Goal: Task Accomplishment & Management: Manage account settings

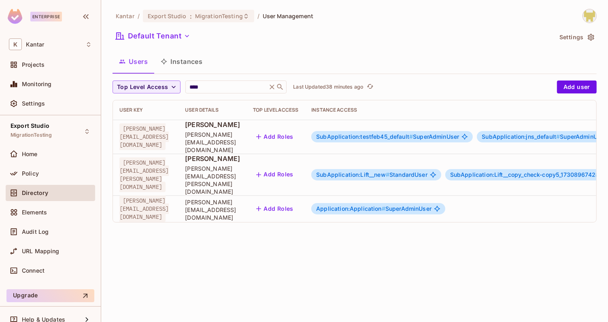
click at [386, 205] on span "Application:Application #" at bounding box center [350, 208] width 69 height 7
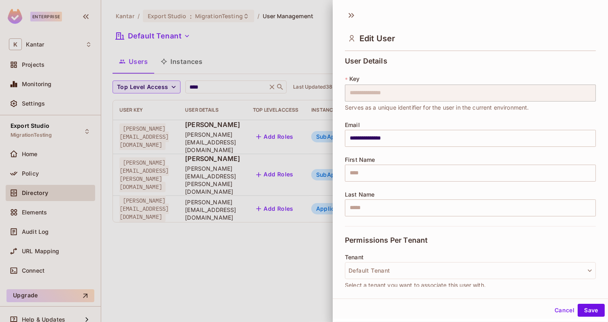
scroll to position [154, 0]
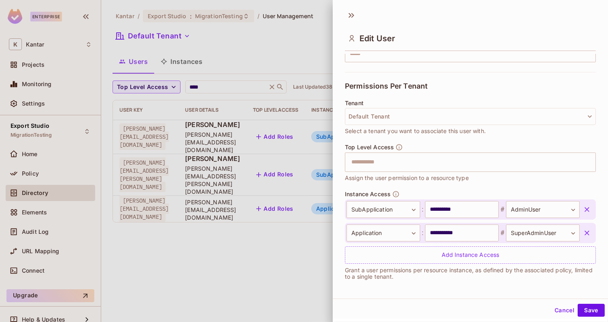
click at [585, 231] on icon "button" at bounding box center [587, 233] width 5 height 5
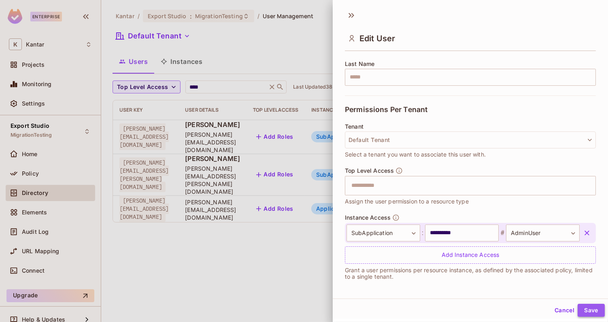
click at [591, 310] on button "Save" at bounding box center [591, 310] width 27 height 13
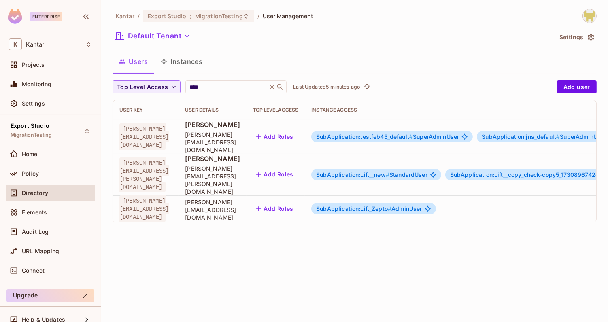
click at [392, 205] on span "SubApplication:Lift_Zepto #" at bounding box center [353, 208] width 75 height 7
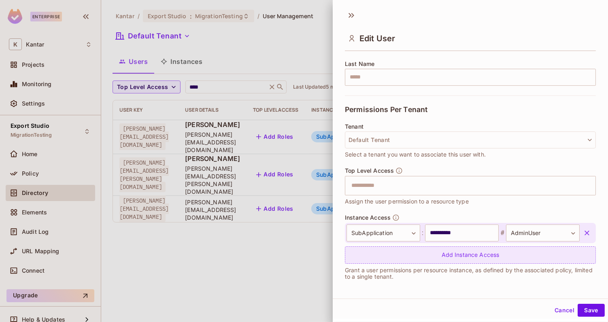
click at [452, 257] on div "Add Instance Access" at bounding box center [470, 255] width 251 height 17
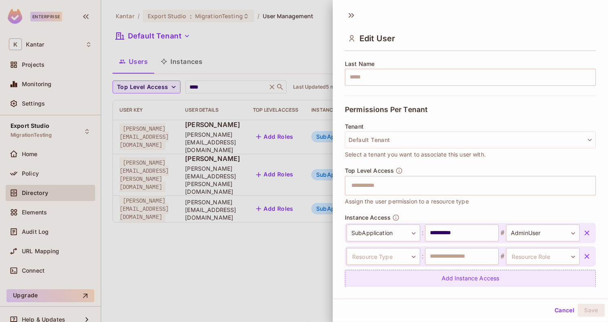
scroll to position [154, 0]
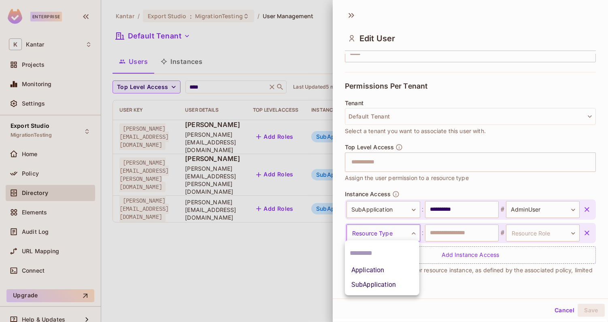
click at [382, 233] on body "**********" at bounding box center [304, 161] width 608 height 322
click at [377, 271] on li "Application" at bounding box center [382, 270] width 75 height 15
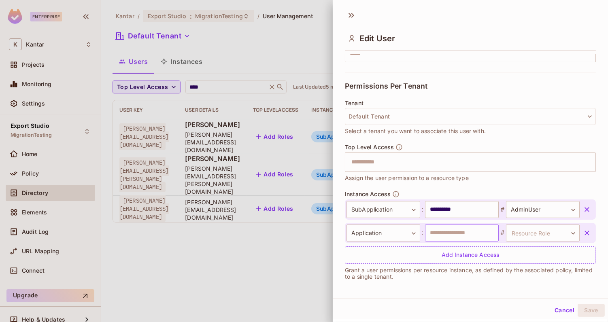
click at [451, 229] on input "text" at bounding box center [462, 233] width 74 height 17
type input "**********"
click at [531, 239] on body "**********" at bounding box center [304, 161] width 608 height 322
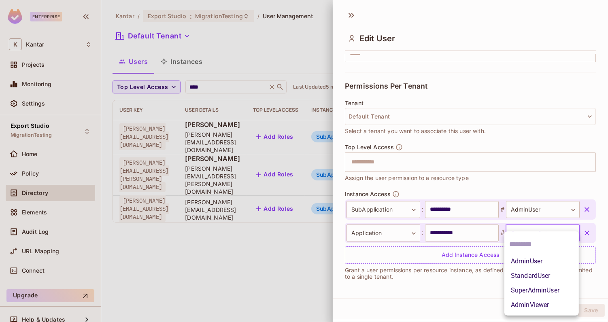
click at [534, 292] on li "SuperAdminUser" at bounding box center [542, 291] width 75 height 15
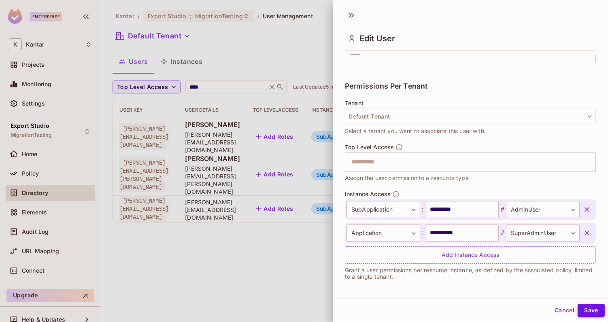
click at [598, 311] on button "Save" at bounding box center [591, 310] width 27 height 13
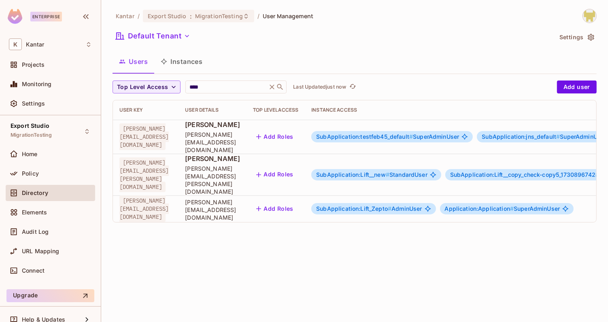
click at [378, 133] on span "SubApplication:testfeb45_default #" at bounding box center [364, 136] width 97 height 7
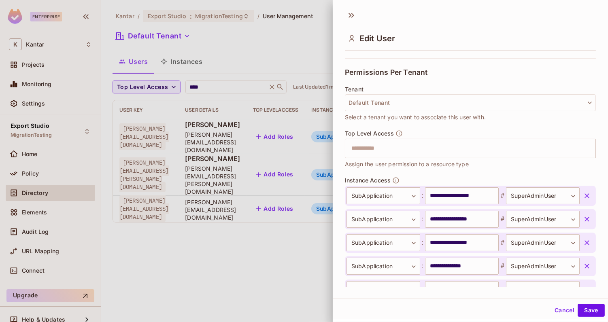
scroll to position [169, 0]
click at [567, 169] on div "Top Level Access ​ Assign the user permission to a resource type" at bounding box center [470, 153] width 251 height 47
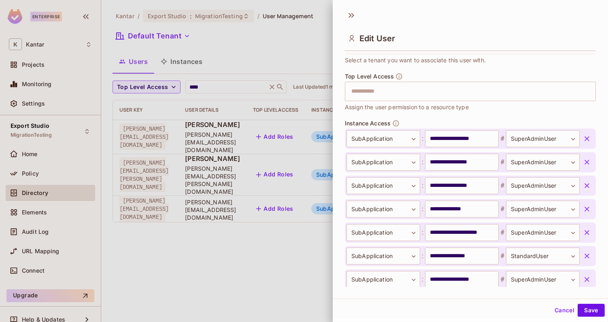
scroll to position [226, 0]
click at [508, 116] on div "Top Level Access ​ Assign the user permission to a resource type" at bounding box center [470, 96] width 251 height 47
click at [509, 110] on div "Top Level Access ​ Assign the user permission to a resource type" at bounding box center [470, 96] width 251 height 47
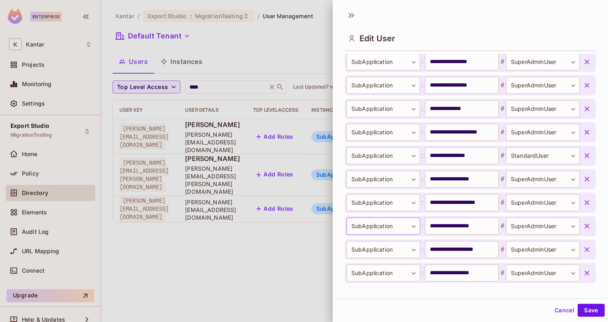
scroll to position [205, 0]
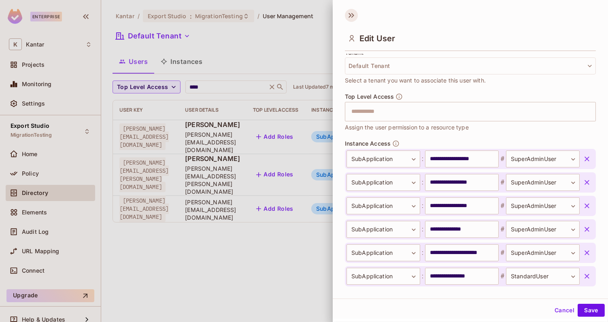
click at [351, 16] on icon at bounding box center [350, 15] width 3 height 5
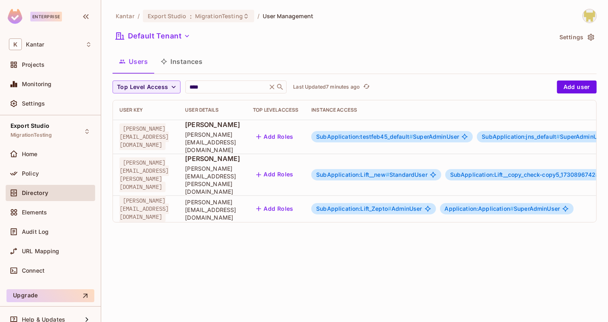
click at [381, 205] on span "SubApplication:Lift_Zepto #" at bounding box center [353, 208] width 75 height 7
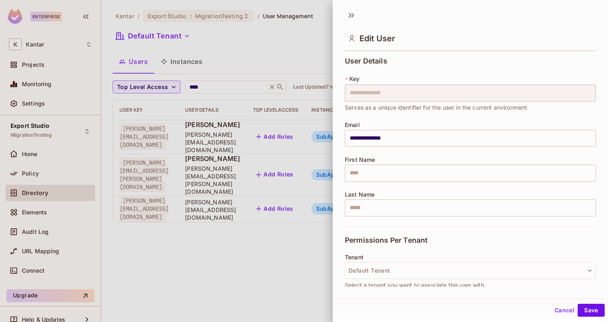
scroll to position [154, 0]
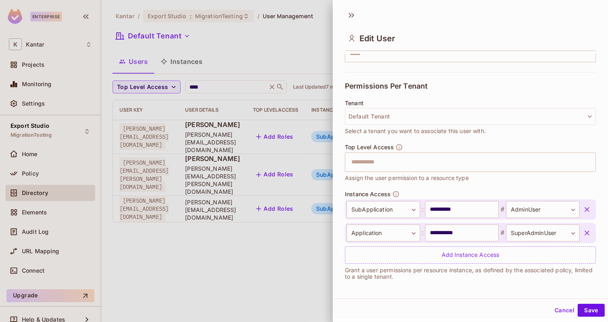
click at [589, 234] on icon "button" at bounding box center [587, 233] width 5 height 5
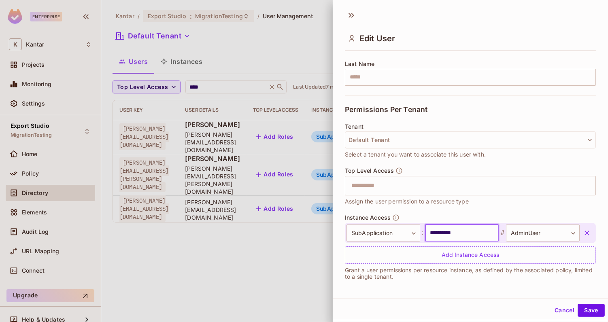
drag, startPoint x: 430, startPoint y: 230, endPoint x: 461, endPoint y: 232, distance: 30.9
click at [461, 232] on input "**********" at bounding box center [462, 233] width 74 height 17
click at [514, 220] on div "**********" at bounding box center [470, 239] width 251 height 50
click at [525, 231] on body "**********" at bounding box center [304, 161] width 608 height 322
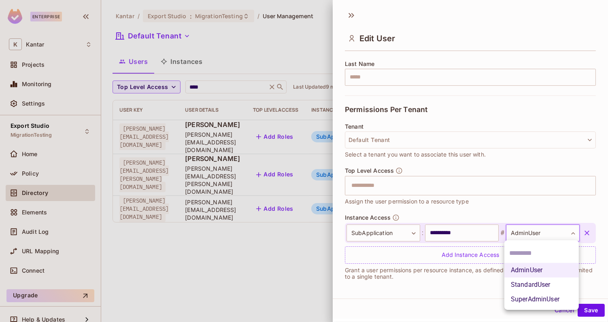
click at [533, 284] on li "StandardUser" at bounding box center [542, 285] width 75 height 15
type input "**********"
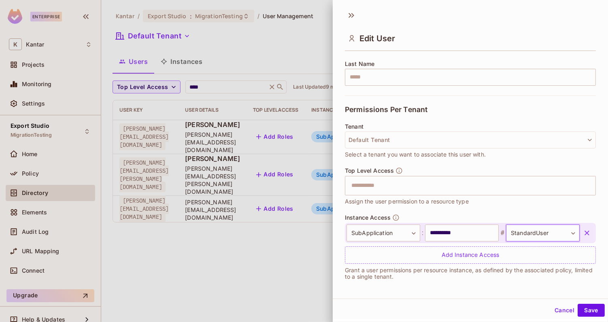
click at [491, 208] on div "Top Level Access ​ Assign the user permission to a resource type" at bounding box center [470, 190] width 251 height 47
click at [601, 315] on button "Save" at bounding box center [591, 310] width 27 height 13
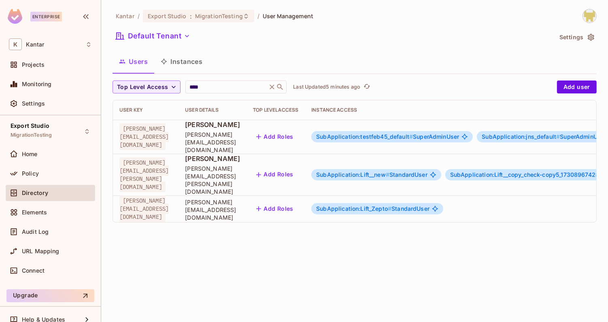
click at [379, 134] on span "SubApplication:testfeb45_default #" at bounding box center [364, 136] width 97 height 7
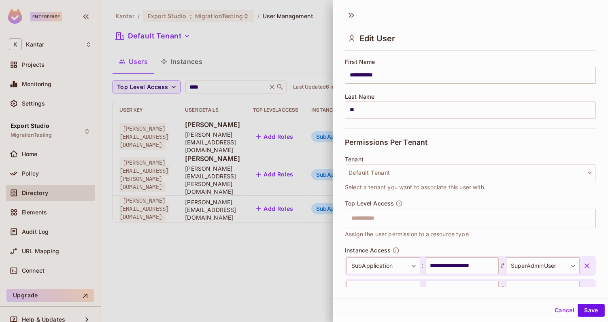
scroll to position [0, 0]
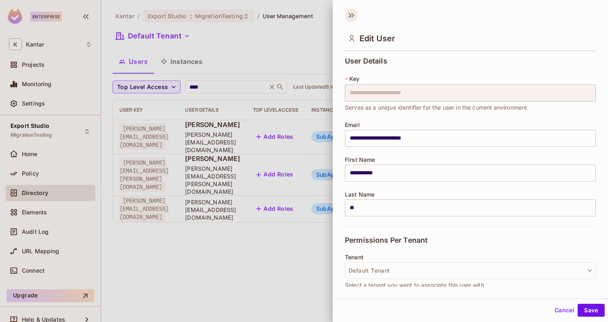
click at [350, 20] on icon at bounding box center [351, 15] width 13 height 13
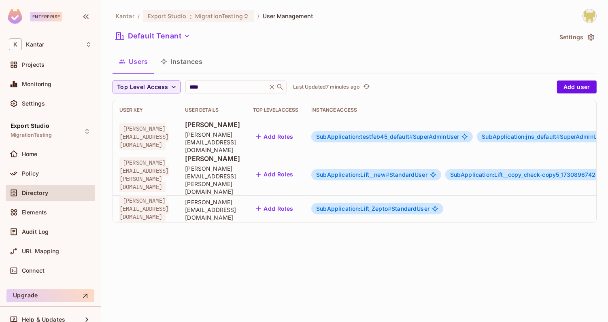
click at [406, 134] on span "SubApplication:testfeb45_default #" at bounding box center [364, 136] width 97 height 7
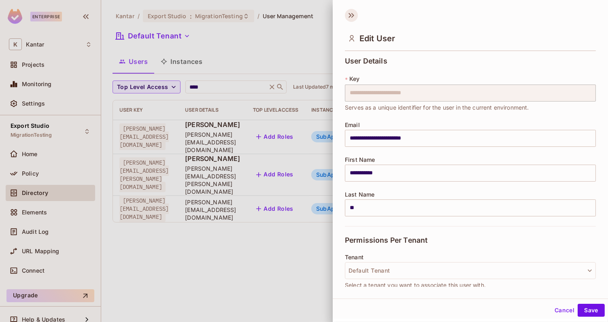
click at [355, 19] on icon at bounding box center [351, 15] width 13 height 13
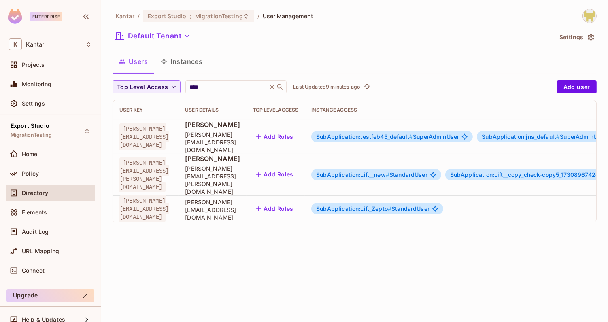
click at [392, 205] on span "SubApplication:Lift_Zepto #" at bounding box center [353, 208] width 75 height 7
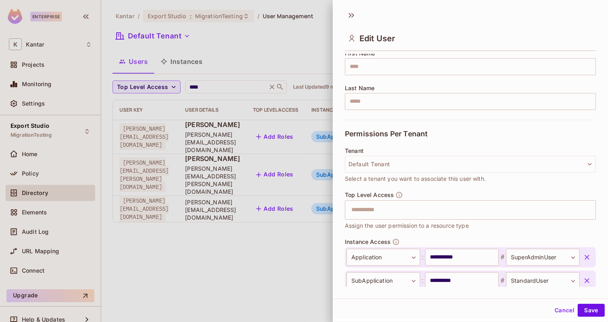
scroll to position [154, 0]
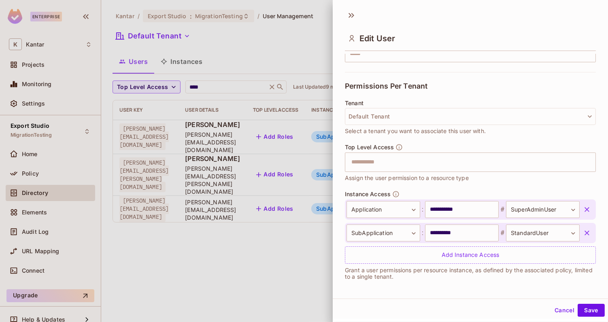
click at [458, 191] on div "**********" at bounding box center [470, 227] width 251 height 73
click at [586, 207] on icon "button" at bounding box center [587, 209] width 5 height 5
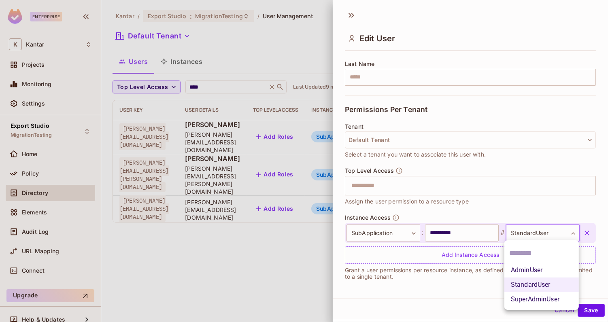
click at [559, 231] on body "**********" at bounding box center [304, 161] width 608 height 322
click at [536, 302] on li "SuperAdminUser" at bounding box center [542, 299] width 75 height 15
type input "**********"
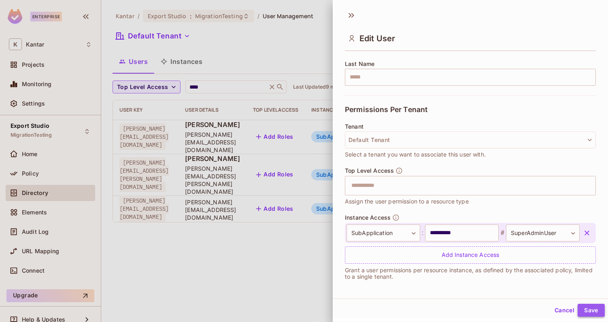
click at [585, 307] on button "Save" at bounding box center [591, 310] width 27 height 13
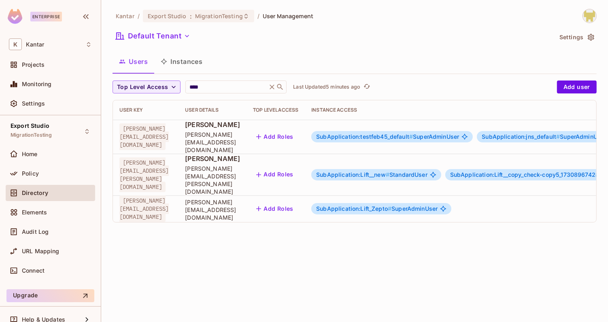
click at [392, 205] on span "SubApplication:Lift_Zepto #" at bounding box center [353, 208] width 75 height 7
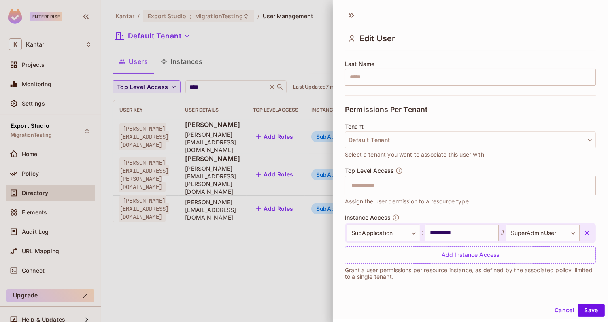
scroll to position [1, 0]
click at [588, 232] on icon "button" at bounding box center [587, 232] width 5 height 5
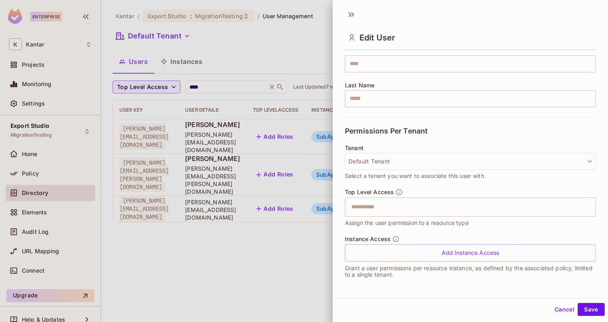
scroll to position [107, 0]
click at [589, 314] on button "Save" at bounding box center [591, 309] width 27 height 13
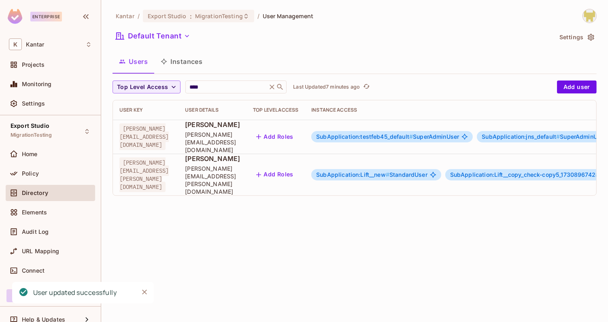
click at [459, 135] on span "SubApplication:testfeb45_default # SuperAdminUser" at bounding box center [387, 137] width 143 height 6
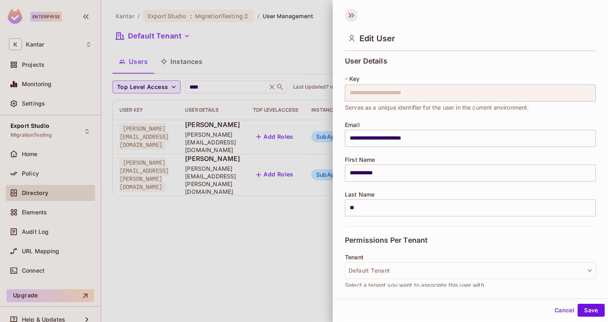
click at [348, 16] on icon at bounding box center [351, 15] width 13 height 13
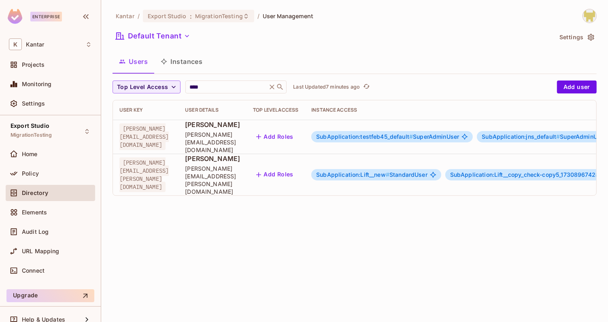
click at [390, 171] on span "SubApplication:Lift__new #" at bounding box center [352, 174] width 73 height 7
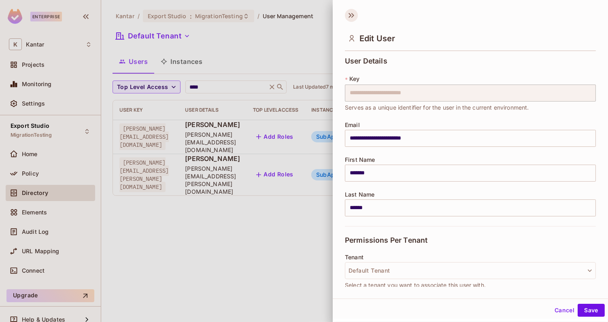
click at [351, 19] on icon at bounding box center [351, 15] width 13 height 13
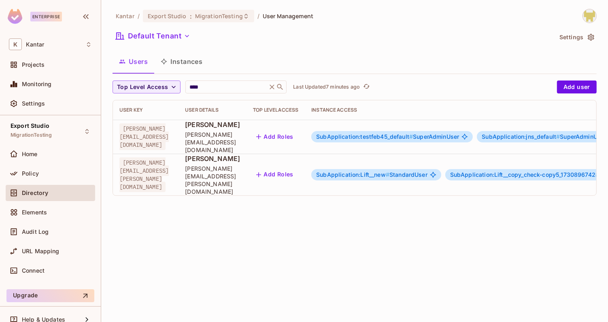
click at [171, 60] on button "Instances" at bounding box center [181, 61] width 55 height 20
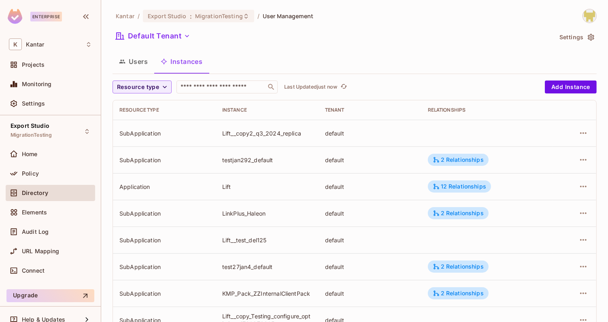
click at [132, 62] on button "Users" at bounding box center [134, 61] width 42 height 20
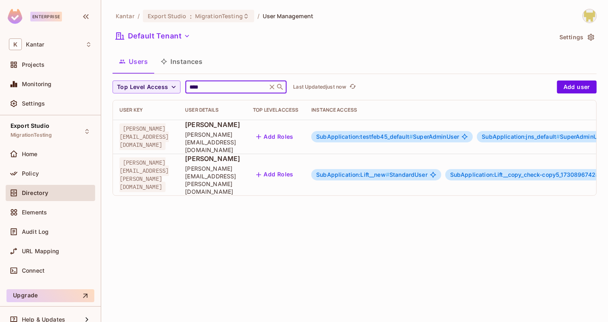
click at [217, 86] on input "****" at bounding box center [226, 87] width 77 height 8
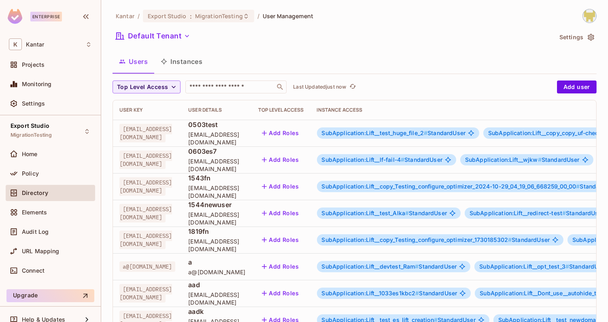
click at [184, 66] on button "Instances" at bounding box center [181, 61] width 55 height 20
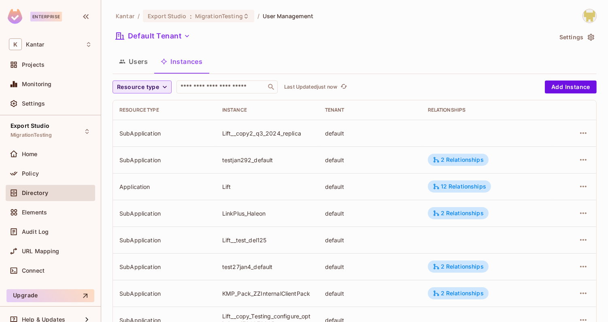
click at [154, 90] on span "Resource type" at bounding box center [138, 87] width 42 height 10
click at [143, 104] on span "Application" at bounding box center [139, 106] width 41 height 8
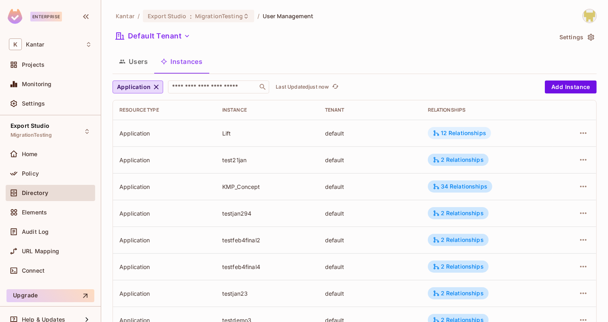
click at [455, 129] on div "12 Relationships" at bounding box center [459, 133] width 63 height 12
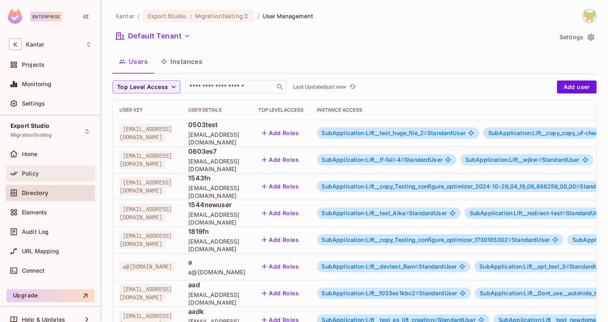
click at [55, 173] on div "Policy" at bounding box center [57, 174] width 70 height 6
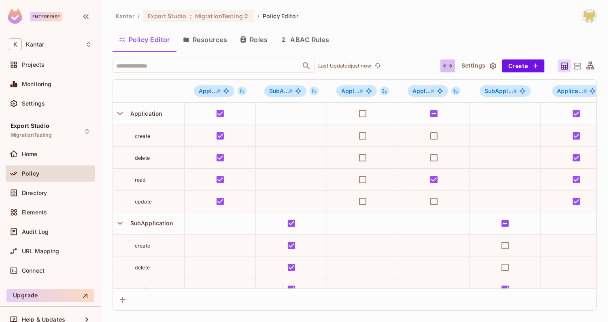
click at [452, 69] on icon "button" at bounding box center [448, 66] width 10 height 10
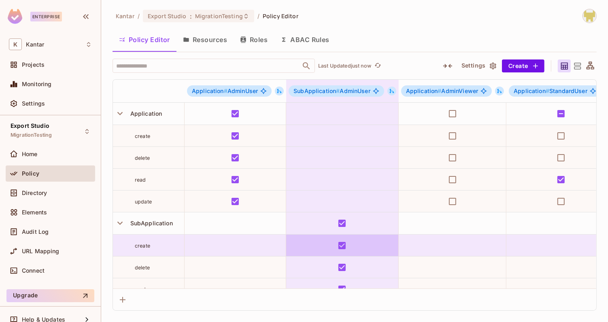
scroll to position [33, 0]
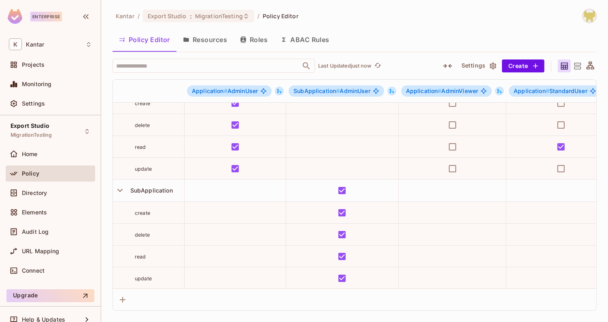
click at [592, 21] on img at bounding box center [589, 15] width 13 height 13
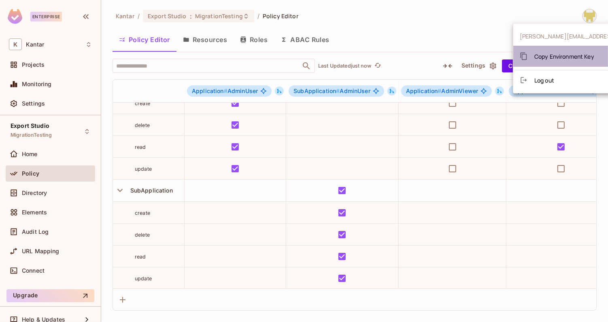
click at [572, 62] on div "Copy Environment Key" at bounding box center [557, 56] width 75 height 16
click at [422, 32] on div at bounding box center [304, 161] width 608 height 322
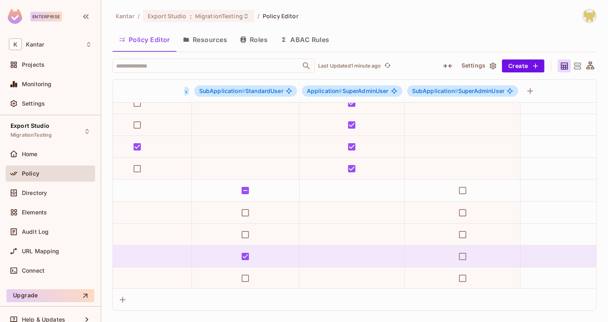
scroll to position [33, 435]
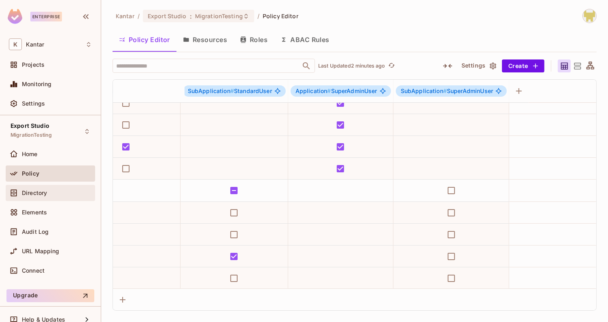
click at [51, 191] on div "Directory" at bounding box center [57, 193] width 70 height 6
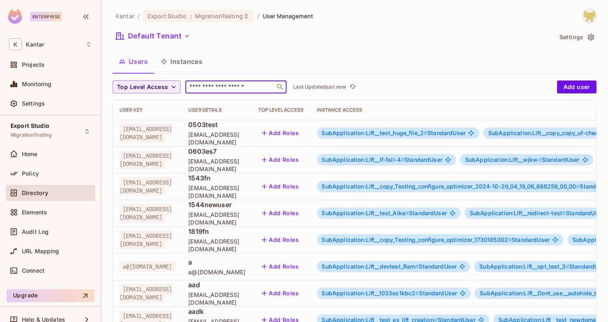
click at [208, 87] on input "text" at bounding box center [230, 87] width 85 height 8
type input "****"
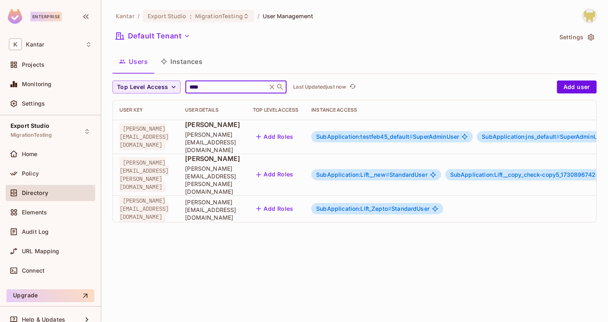
click at [206, 210] on div "Kantar / Export Studio : MigrationTesting / User Management Default Tenant Sett…" at bounding box center [354, 161] width 507 height 322
click at [421, 203] on div "SubApplication:Lift_Zepto # StandardUser" at bounding box center [377, 208] width 132 height 11
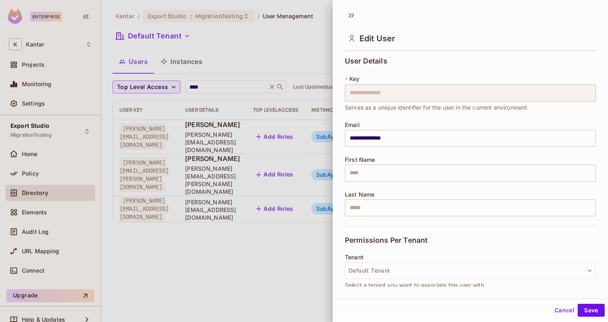
scroll to position [131, 0]
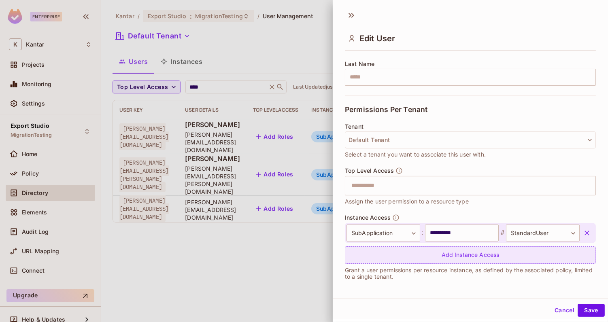
click at [456, 258] on div "Add Instance Access" at bounding box center [470, 255] width 251 height 17
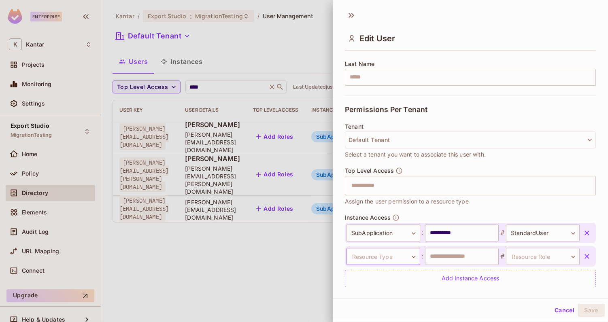
click at [409, 256] on body "**********" at bounding box center [304, 161] width 608 height 322
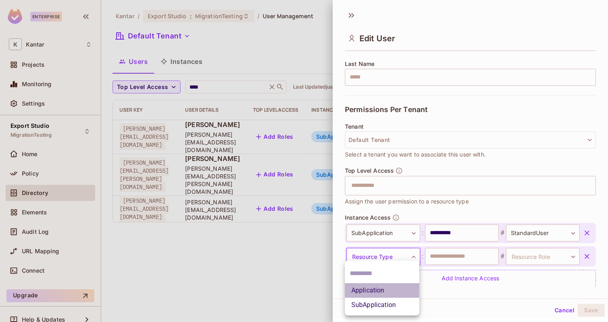
click at [382, 292] on li "Application" at bounding box center [382, 291] width 75 height 15
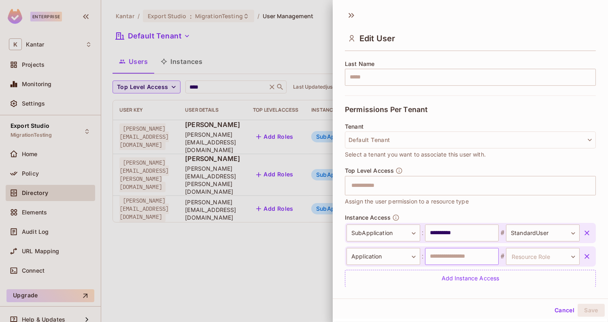
click at [453, 252] on input "text" at bounding box center [462, 256] width 74 height 17
type input "**********"
click at [528, 255] on body "**********" at bounding box center [304, 161] width 608 height 322
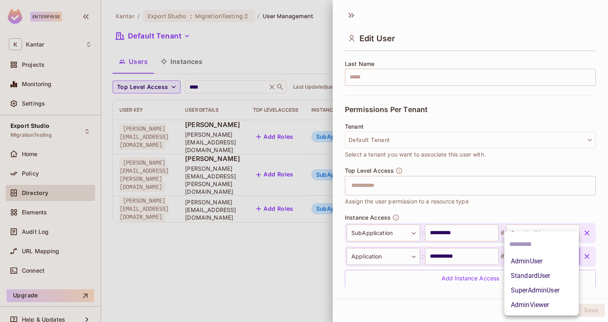
click at [517, 290] on li "SuperAdminUser" at bounding box center [542, 291] width 75 height 15
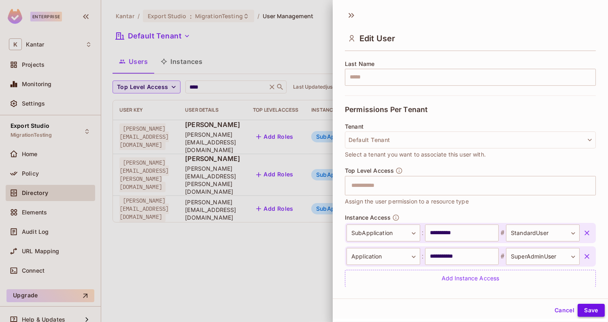
click at [585, 308] on button "Save" at bounding box center [591, 310] width 27 height 13
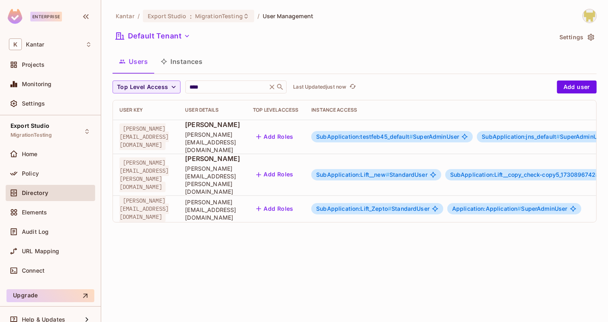
click at [65, 190] on div "Directory" at bounding box center [57, 193] width 70 height 6
click at [69, 174] on div "Policy" at bounding box center [57, 174] width 70 height 6
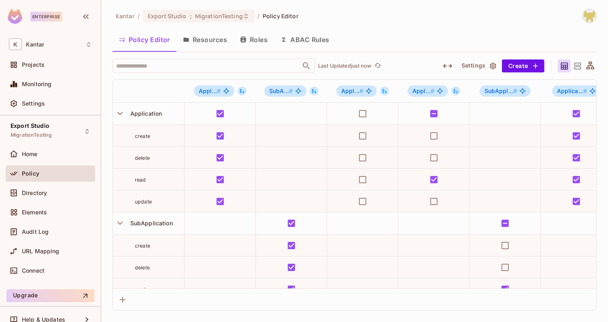
click at [448, 64] on icon "button" at bounding box center [448, 66] width 10 height 10
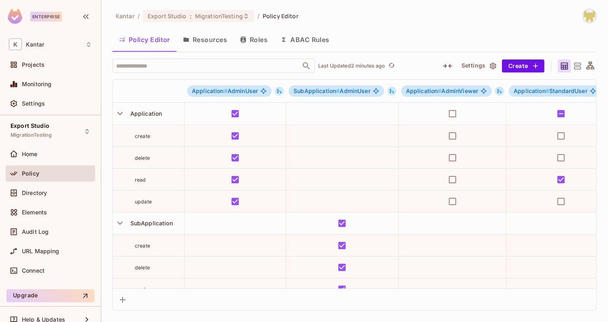
click at [217, 43] on button "Resources" at bounding box center [205, 40] width 57 height 20
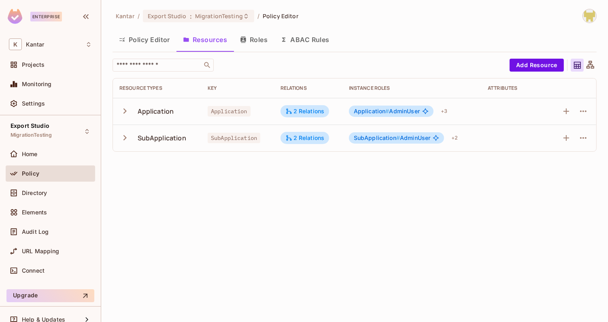
click at [259, 45] on button "Roles" at bounding box center [254, 40] width 41 height 20
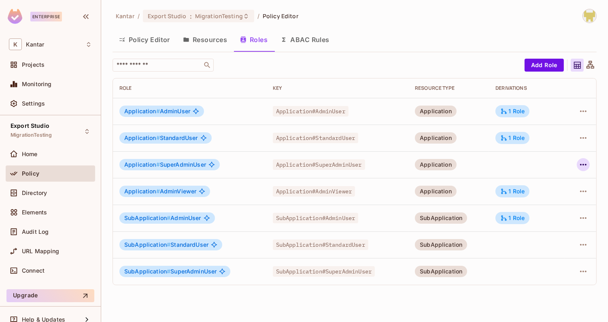
click at [582, 167] on icon "button" at bounding box center [584, 165] width 10 height 10
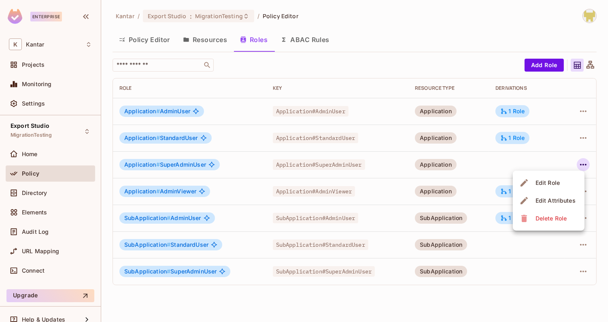
click at [564, 181] on li "Edit Role" at bounding box center [549, 183] width 72 height 18
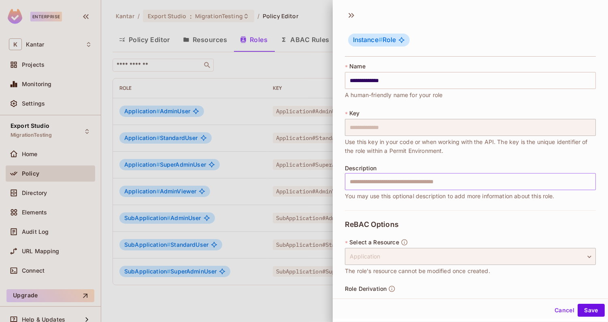
scroll to position [28, 0]
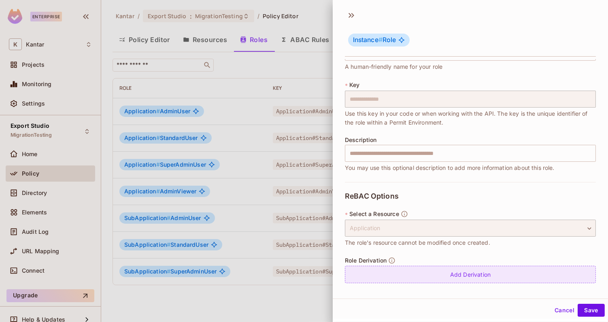
click at [474, 274] on div "Add Derivation" at bounding box center [470, 274] width 251 height 17
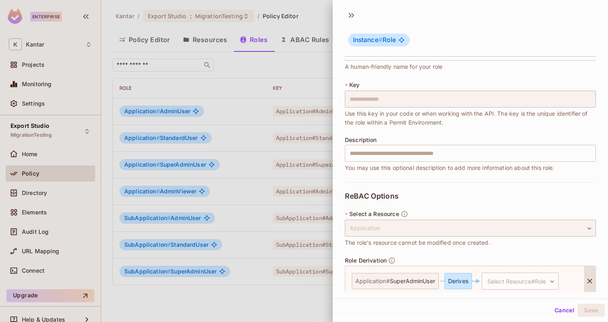
scroll to position [62, 0]
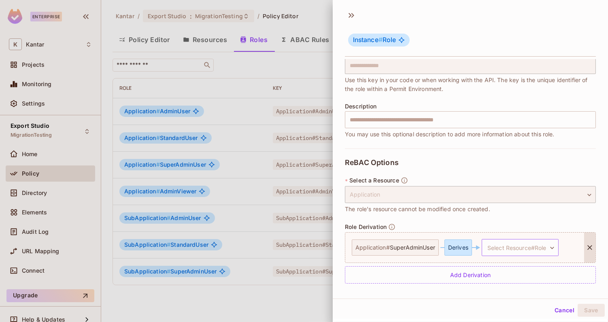
click at [504, 253] on body "**********" at bounding box center [304, 161] width 608 height 322
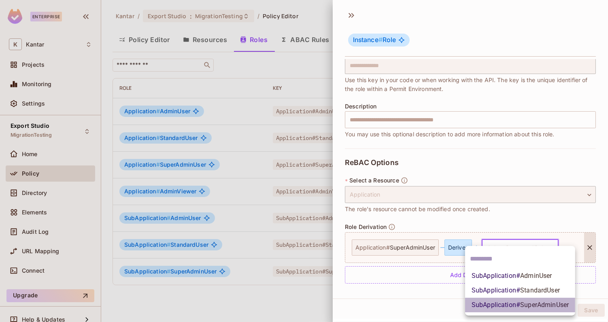
click at [511, 308] on span "SubApplication # SuperAdminUser" at bounding box center [520, 306] width 97 height 10
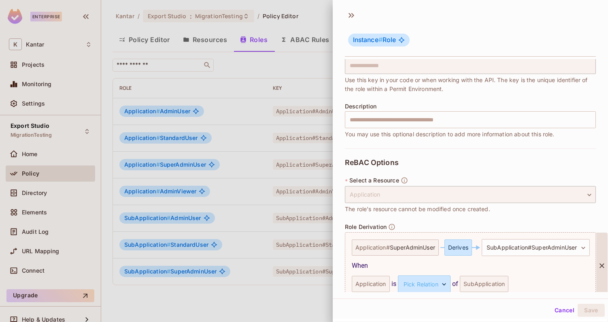
scroll to position [98, 0]
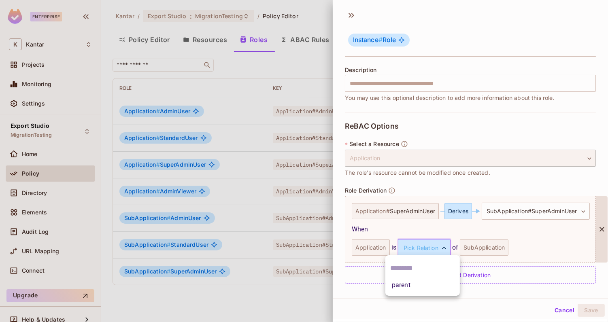
click at [427, 248] on body "**********" at bounding box center [304, 161] width 608 height 322
click at [427, 288] on li "parent" at bounding box center [423, 285] width 75 height 15
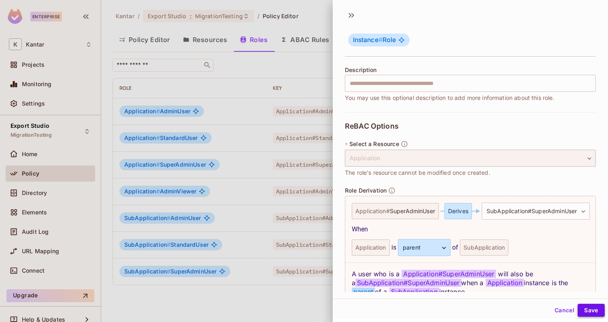
click at [599, 316] on button "Save" at bounding box center [591, 310] width 27 height 13
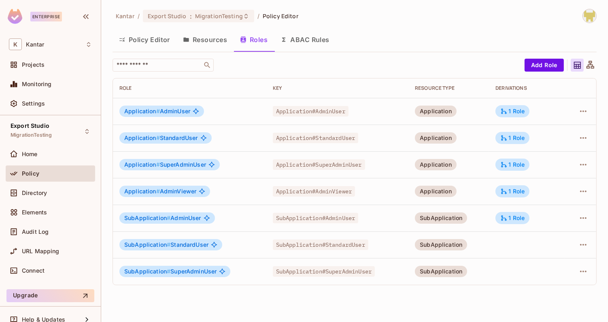
click at [211, 37] on button "Resources" at bounding box center [205, 40] width 57 height 20
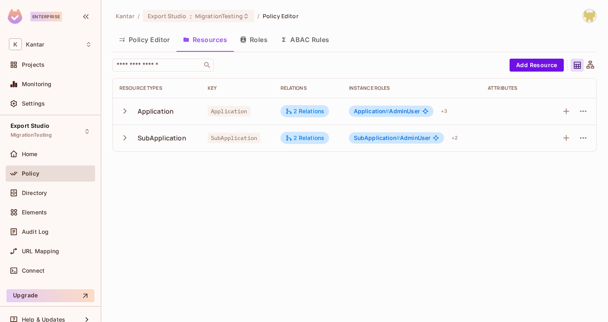
click at [156, 44] on button "Policy Editor" at bounding box center [145, 40] width 64 height 20
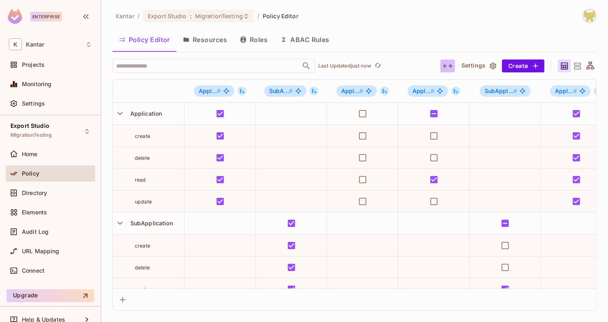
click at [449, 64] on icon "button" at bounding box center [448, 66] width 10 height 10
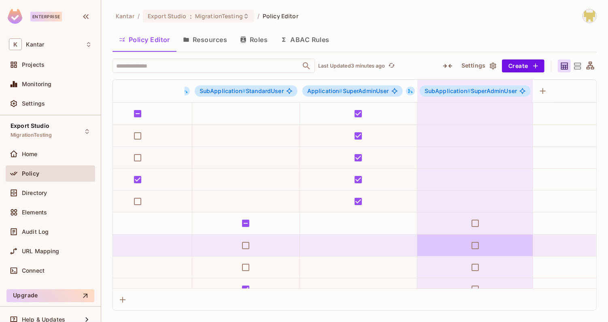
scroll to position [33, 424]
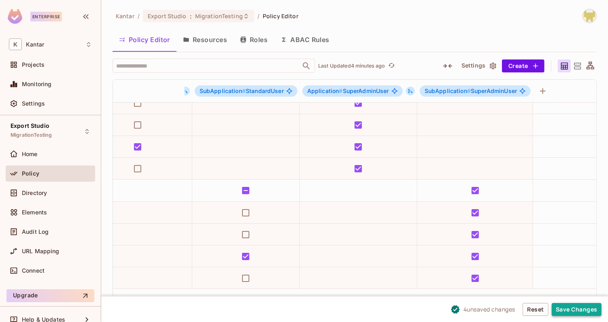
click at [570, 312] on button "Save Changes" at bounding box center [577, 309] width 50 height 13
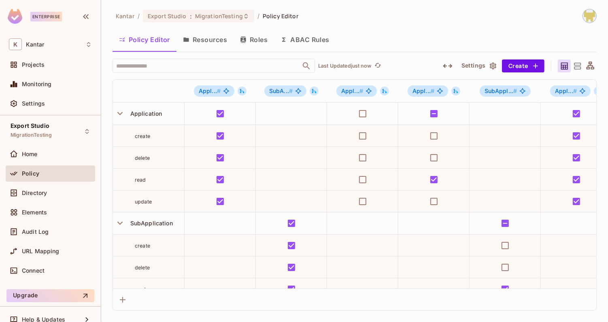
click at [246, 39] on icon "button" at bounding box center [243, 39] width 5 height 6
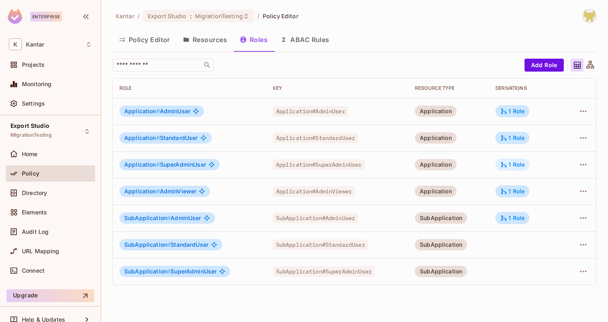
click at [517, 164] on div "1 Role" at bounding box center [513, 164] width 24 height 7
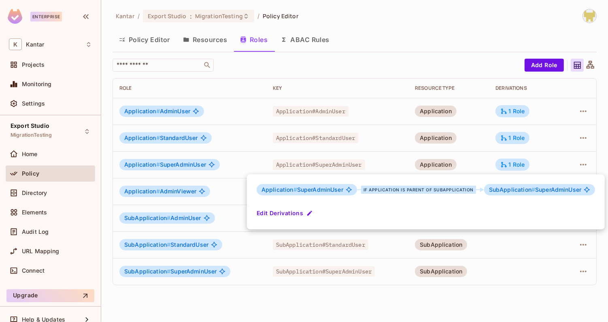
click div
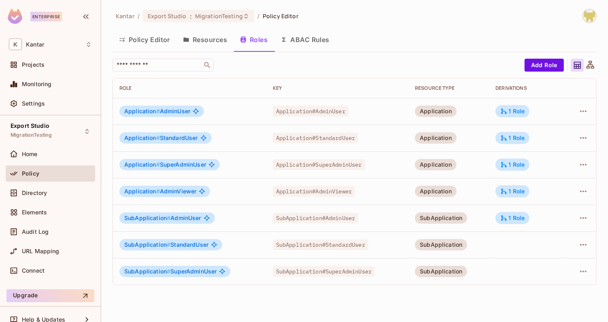
click td "SubApplication"
click icon
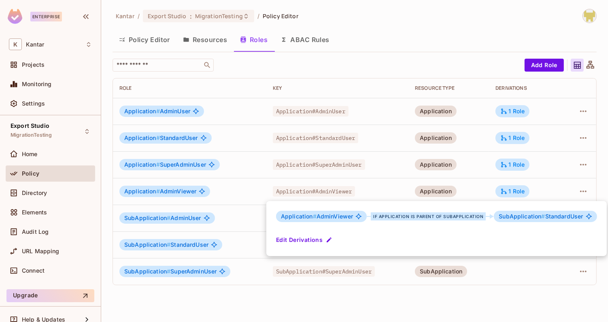
click div
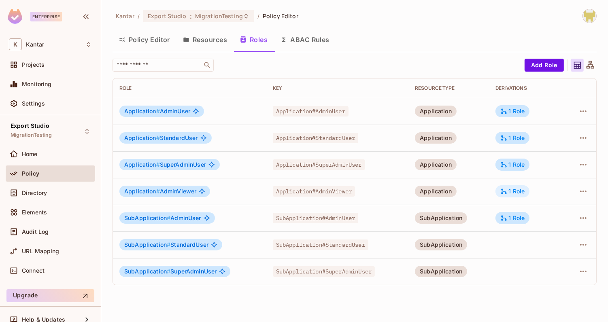
click icon
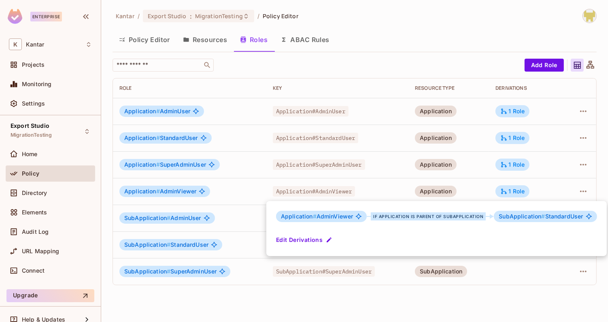
click div
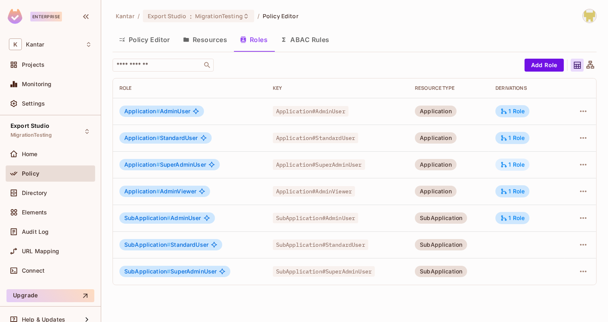
click div "1 Role"
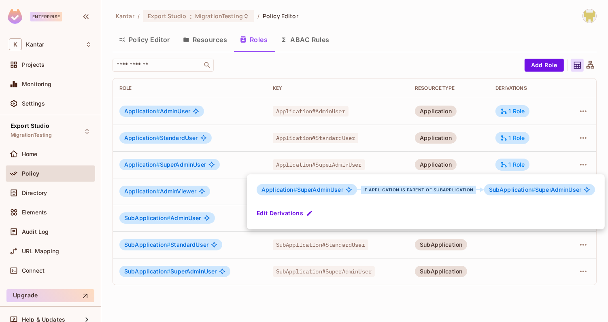
click div
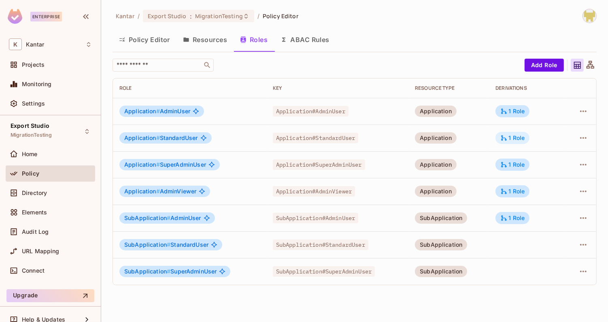
click icon
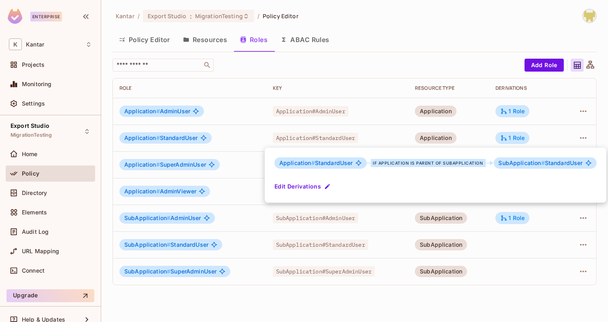
click div
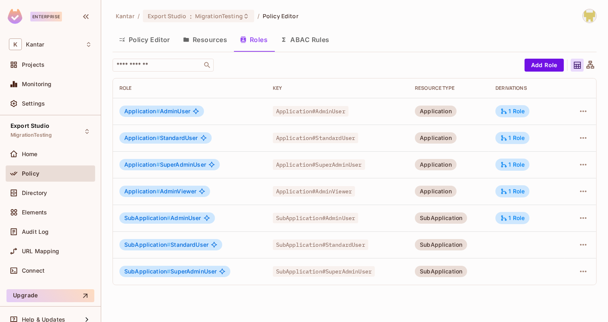
click td "1 Role"
click div "1 Role"
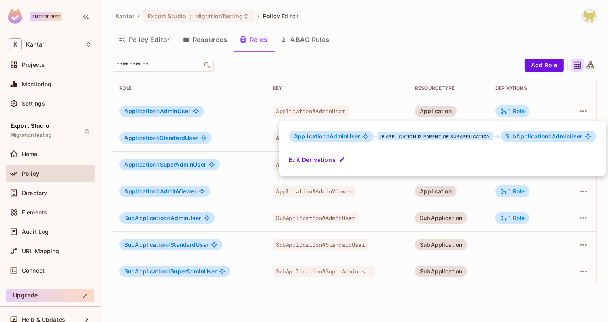
click div
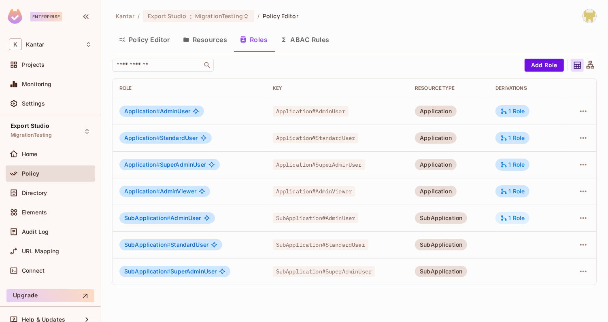
click div "1 Role"
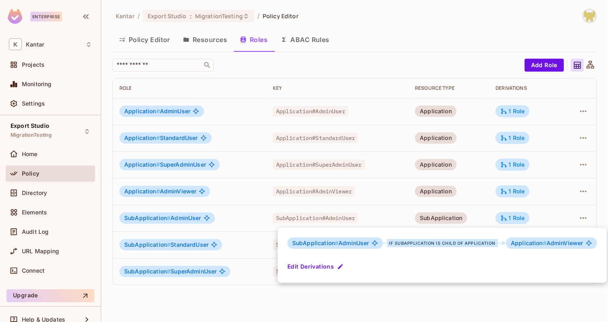
click div
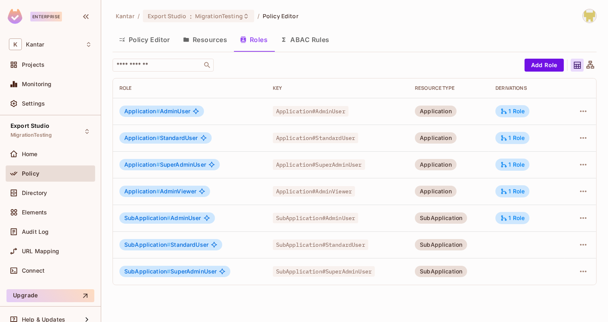
click button "Resources"
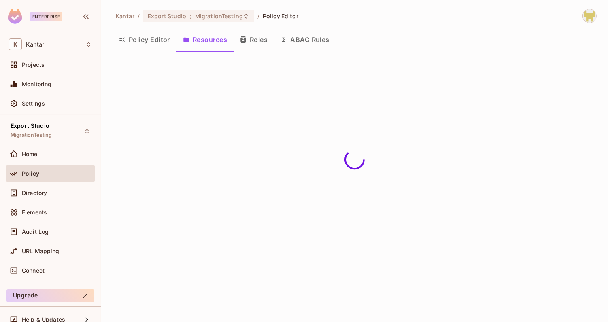
click button "Roles"
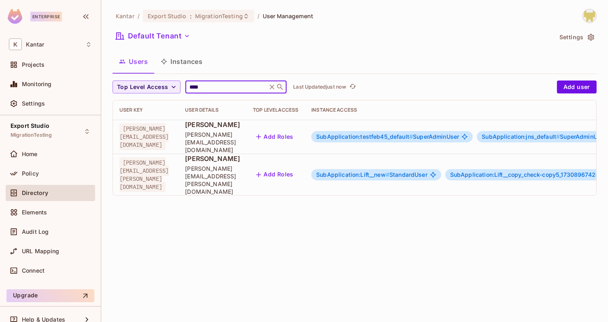
click at [203, 233] on div "Kantar / Export Studio : MigrationTesting / User Management Default Tenant Sett…" at bounding box center [354, 161] width 507 height 322
click at [395, 135] on span "SubApplication:testfeb45_default #" at bounding box center [364, 136] width 97 height 7
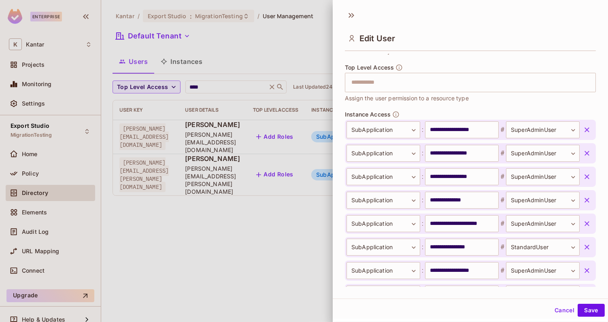
scroll to position [236, 0]
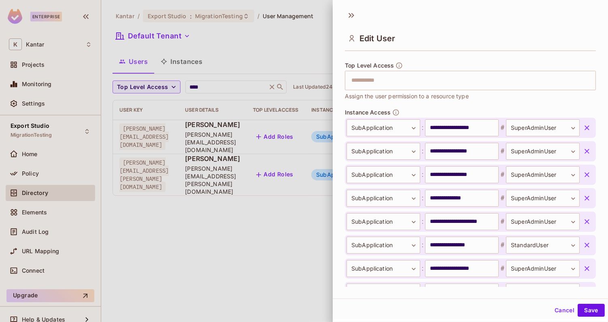
click at [463, 107] on div "Top Level Access ​ Assign the user permission to a resource type" at bounding box center [470, 85] width 251 height 47
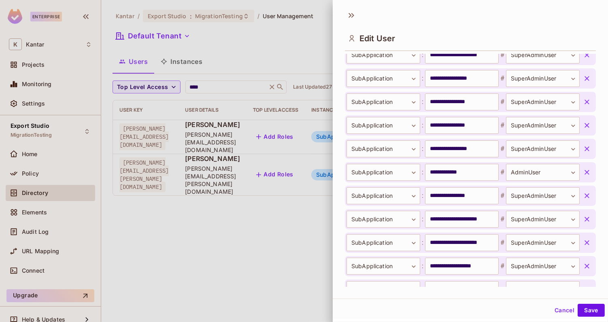
scroll to position [1623, 0]
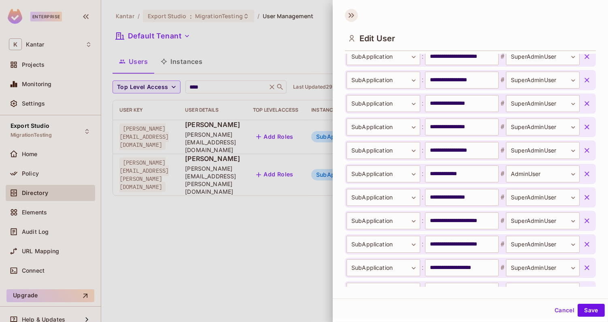
click at [352, 17] on icon at bounding box center [353, 15] width 3 height 5
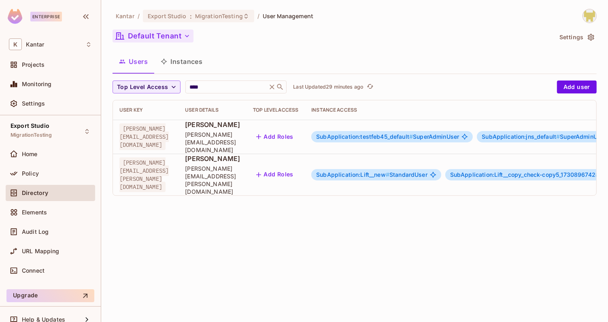
click at [163, 38] on button "Default Tenant" at bounding box center [153, 36] width 81 height 13
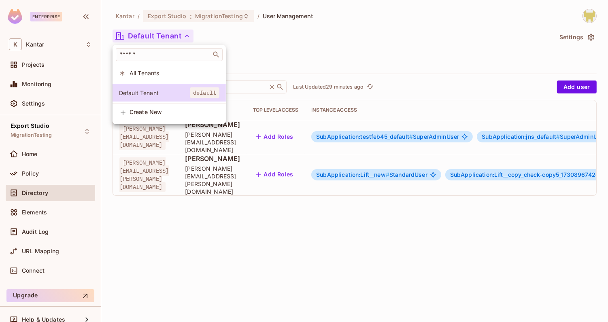
click at [159, 73] on span "All Tenants" at bounding box center [175, 73] width 90 height 8
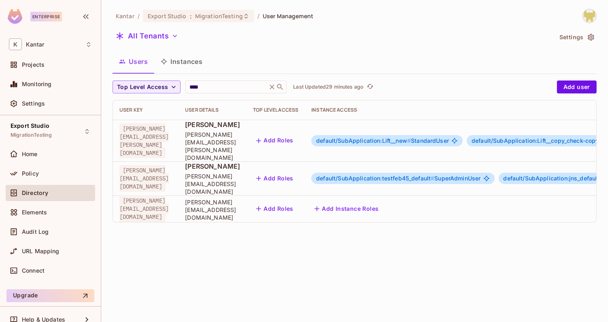
click at [382, 203] on button "Add Instance Roles" at bounding box center [346, 209] width 70 height 13
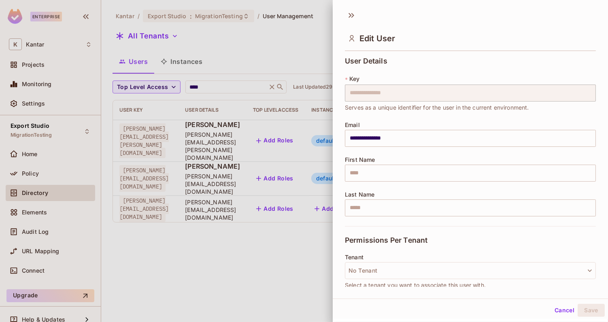
scroll to position [59, 0]
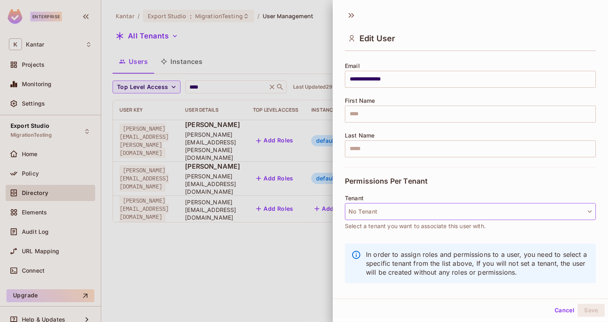
click at [378, 205] on button "No Tenant" at bounding box center [470, 211] width 251 height 17
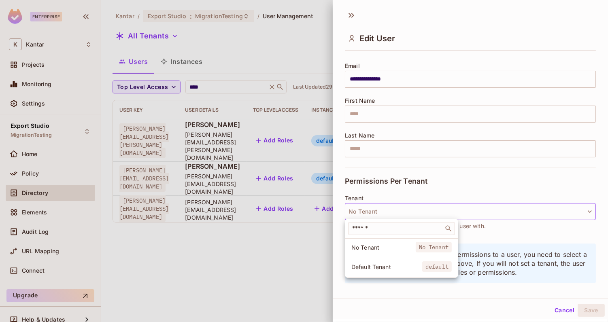
click at [367, 260] on li "Default Tenant default" at bounding box center [401, 266] width 113 height 17
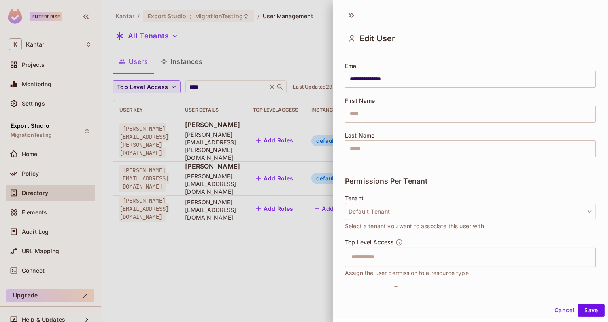
scroll to position [107, 0]
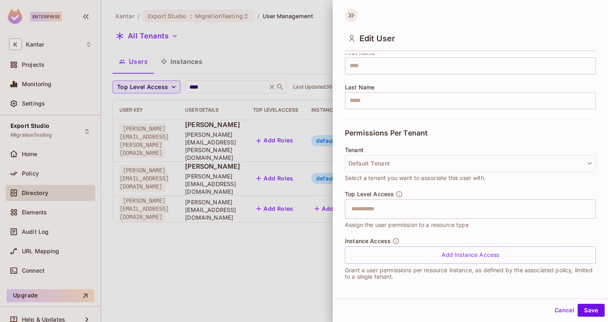
click at [350, 15] on icon at bounding box center [350, 15] width 3 height 5
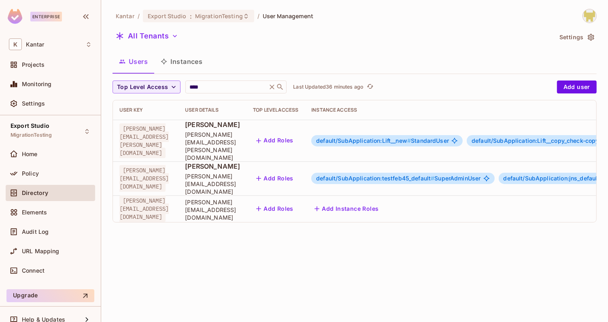
click at [426, 175] on span "default/SubApplication:testfeb45_default #" at bounding box center [375, 178] width 118 height 7
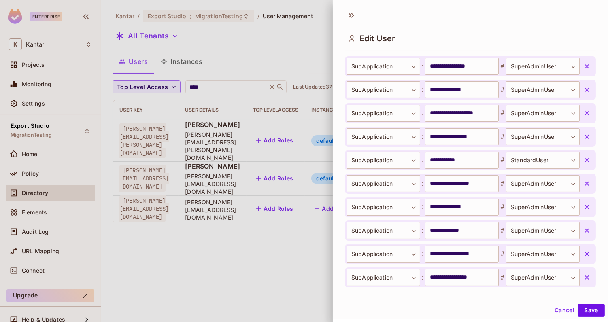
scroll to position [548, 0]
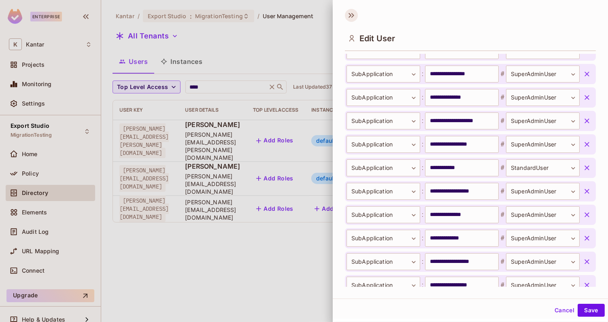
click at [351, 18] on icon at bounding box center [351, 15] width 13 height 13
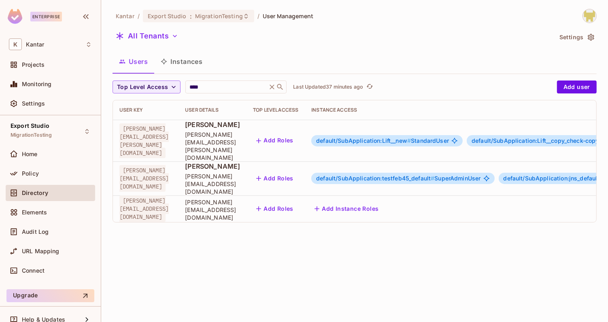
click at [382, 203] on button "Add Instance Roles" at bounding box center [346, 209] width 70 height 13
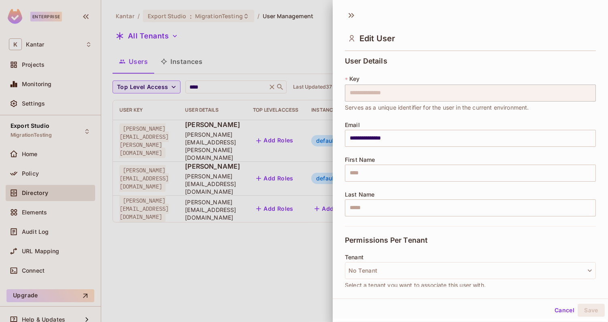
scroll to position [59, 0]
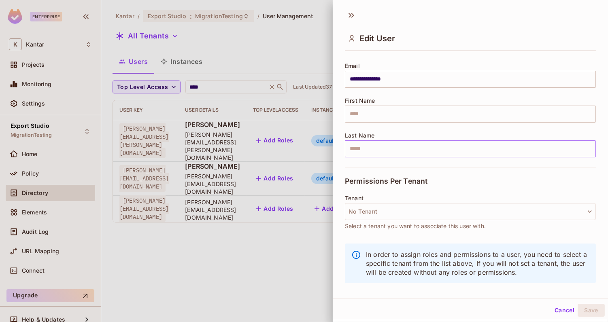
click at [374, 146] on input "text" at bounding box center [470, 149] width 251 height 17
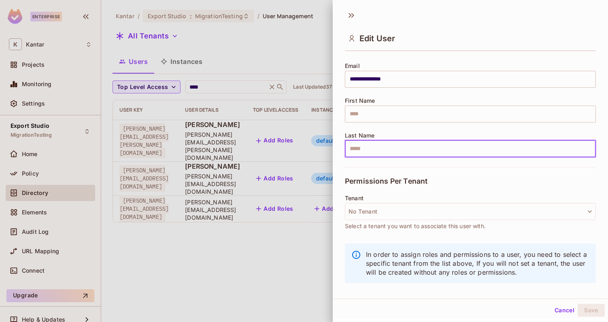
click at [388, 126] on div "**********" at bounding box center [470, 82] width 251 height 169
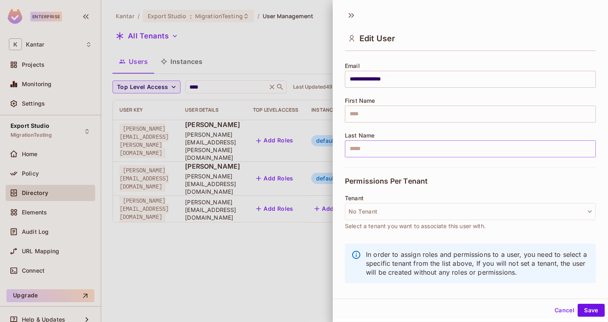
scroll to position [1, 0]
click at [439, 211] on button "No Tenant" at bounding box center [470, 211] width 251 height 17
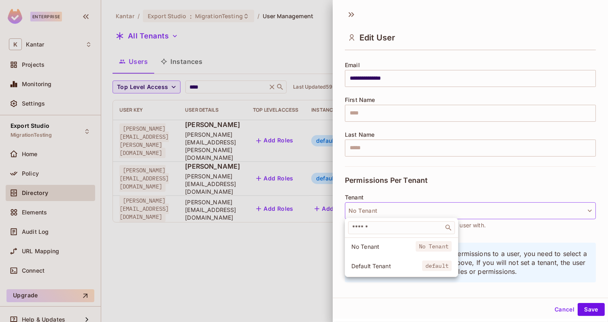
click at [374, 264] on span "Default Tenant" at bounding box center [387, 266] width 71 height 8
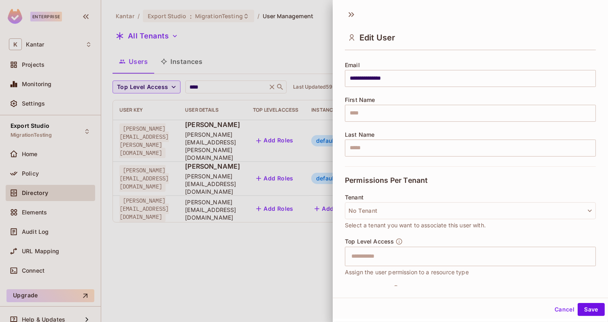
scroll to position [107, 0]
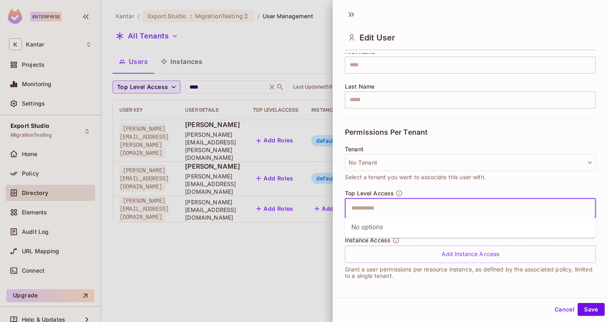
click at [415, 208] on input "text" at bounding box center [464, 209] width 234 height 16
click at [439, 187] on div "Tenant Default Tenant Select a tenant you want to associate this user with." at bounding box center [470, 168] width 251 height 44
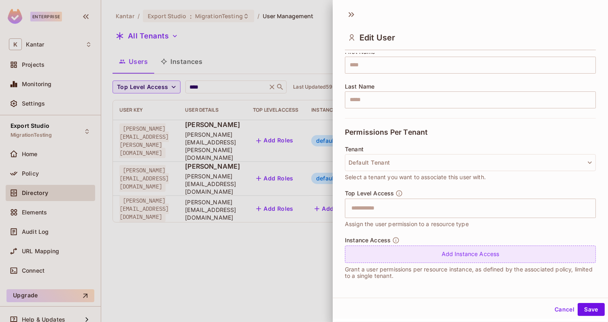
click at [418, 249] on div "Add Instance Access" at bounding box center [470, 254] width 251 height 17
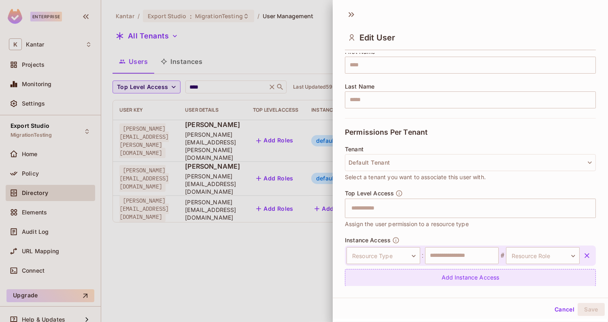
scroll to position [131, 0]
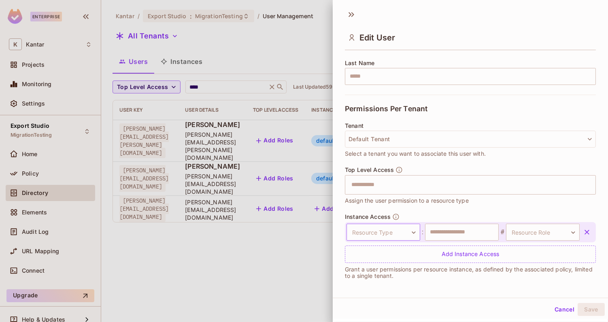
click at [405, 227] on body "**********" at bounding box center [304, 161] width 608 height 322
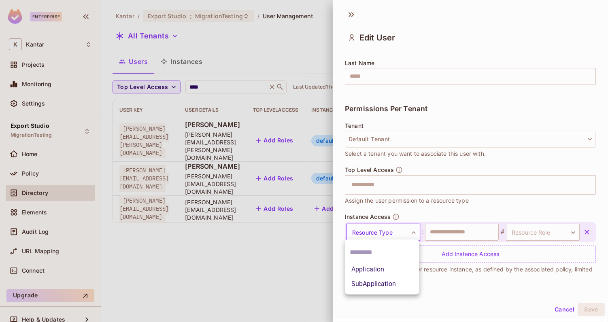
click at [388, 269] on li "Application" at bounding box center [382, 269] width 75 height 15
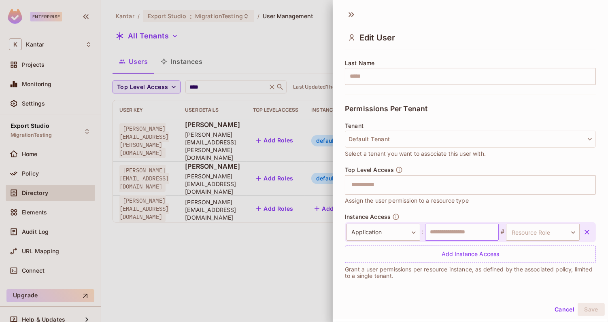
click at [480, 233] on input "text" at bounding box center [462, 232] width 74 height 17
click at [559, 207] on div "Top Level Access ​ Assign the user permission to a resource type" at bounding box center [470, 189] width 251 height 47
click at [547, 226] on body "**********" at bounding box center [304, 161] width 608 height 322
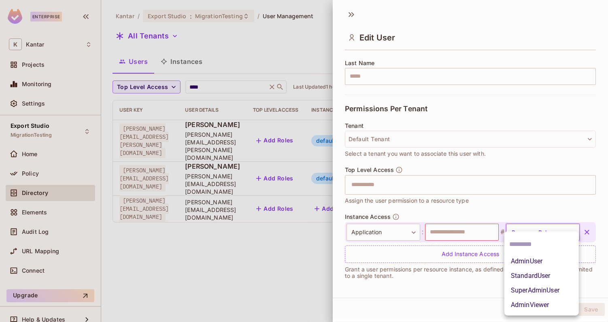
click at [553, 207] on div at bounding box center [304, 161] width 608 height 322
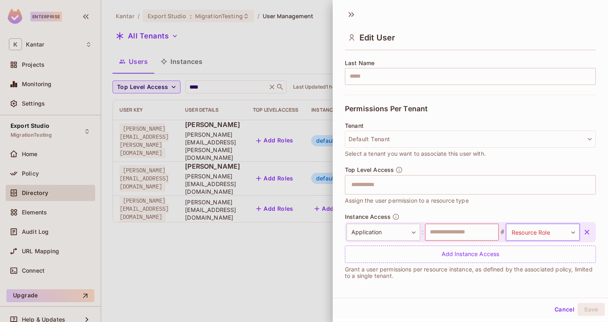
click at [547, 230] on body "**********" at bounding box center [304, 161] width 608 height 322
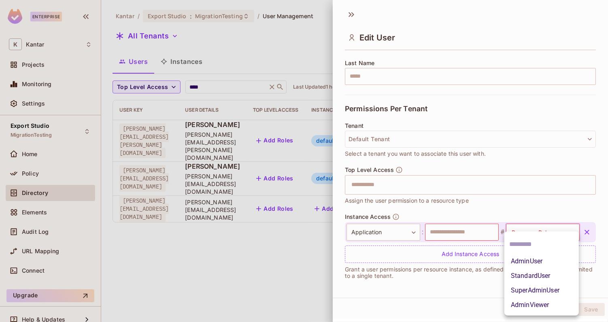
click at [532, 294] on li "SuperAdminUser" at bounding box center [542, 291] width 75 height 15
type input "**********"
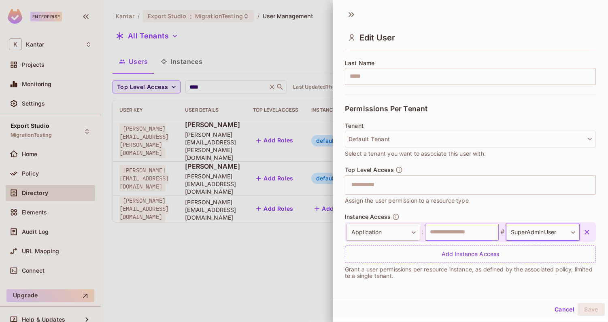
click at [467, 233] on input "text" at bounding box center [462, 232] width 74 height 17
click at [487, 233] on input "*" at bounding box center [462, 232] width 74 height 17
type input "**********"
click at [589, 313] on button "Save" at bounding box center [591, 309] width 27 height 13
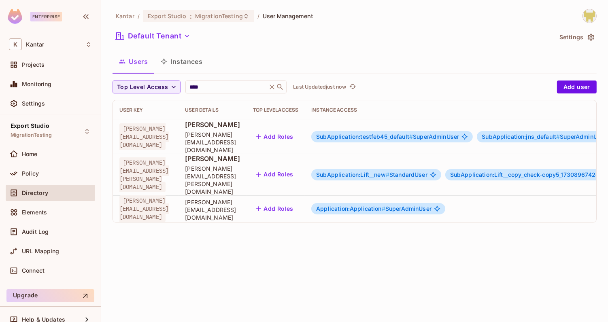
click at [386, 205] on span "Application:Application #" at bounding box center [350, 208] width 69 height 7
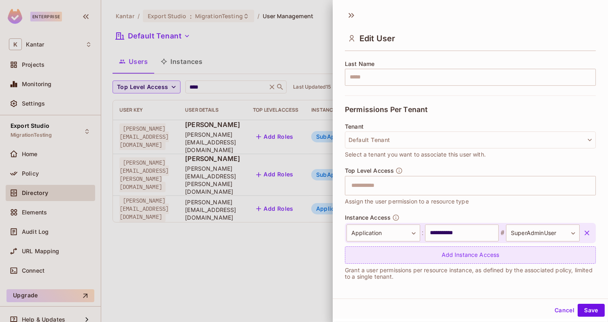
click at [450, 258] on div "Add Instance Access" at bounding box center [470, 255] width 251 height 17
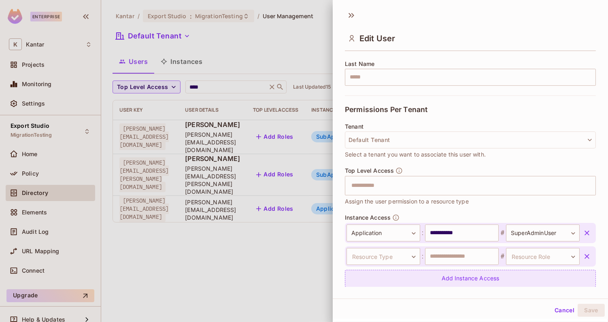
scroll to position [154, 0]
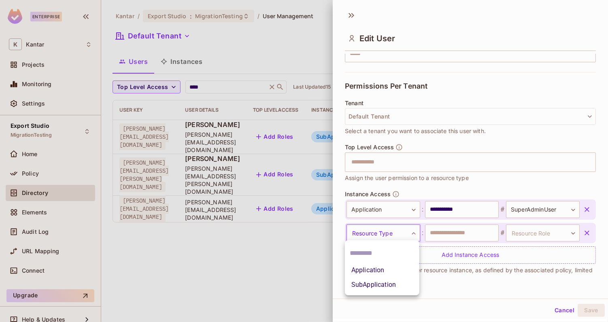
click at [390, 229] on body "**********" at bounding box center [304, 161] width 608 height 322
click at [384, 282] on li "SubApplication" at bounding box center [382, 285] width 75 height 15
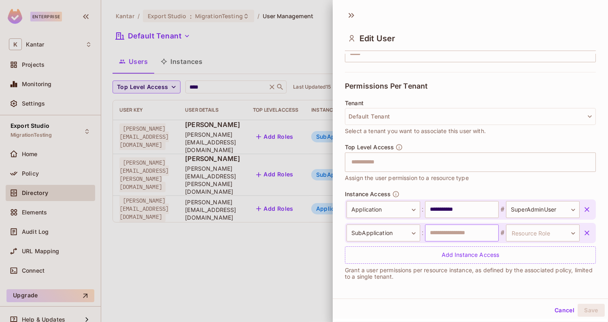
click at [448, 236] on input "text" at bounding box center [462, 233] width 74 height 17
type input "**********"
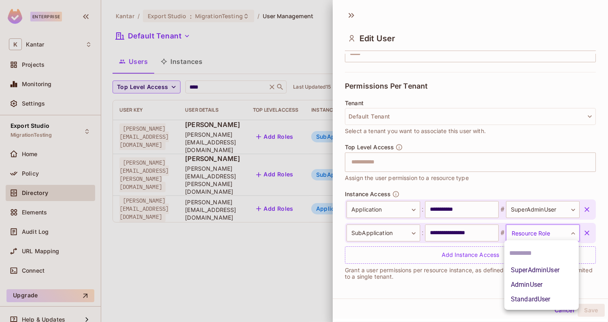
click at [542, 234] on body "**********" at bounding box center [304, 161] width 608 height 322
click at [533, 301] on li "StandardUser" at bounding box center [542, 299] width 75 height 15
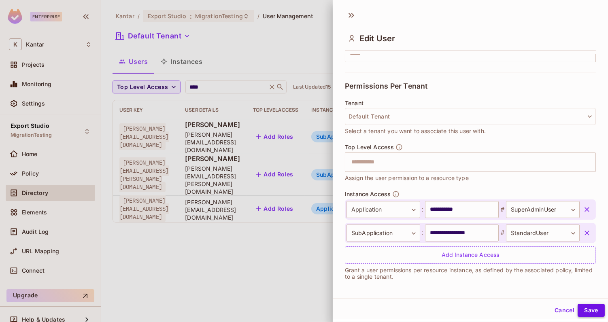
click at [586, 314] on button "Save" at bounding box center [591, 310] width 27 height 13
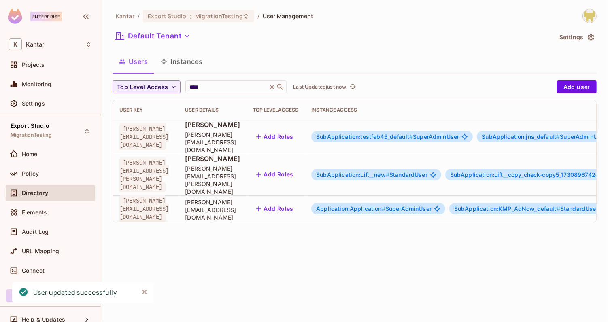
click at [432, 206] on span "Application:Application # SuperAdminUser" at bounding box center [373, 209] width 115 height 6
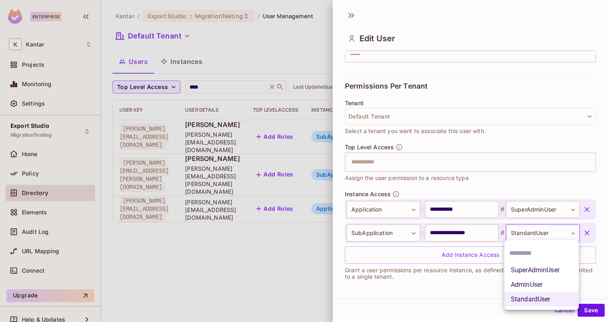
click at [537, 229] on body "**********" at bounding box center [304, 161] width 608 height 322
click at [540, 285] on li "AdminUser" at bounding box center [542, 285] width 75 height 15
type input "*********"
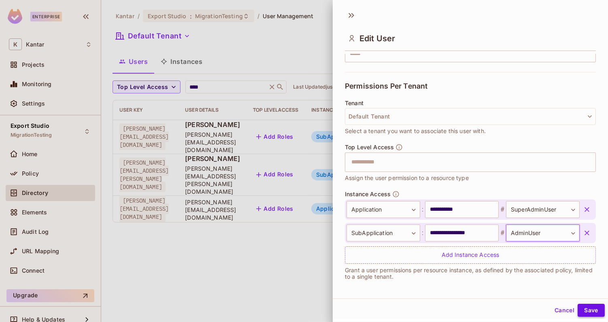
click at [589, 312] on button "Save" at bounding box center [591, 310] width 27 height 13
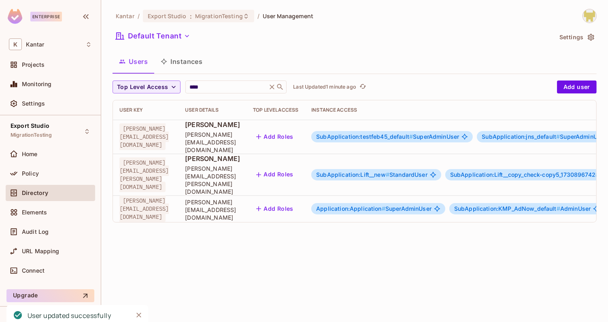
click at [386, 205] on span "Application:Application #" at bounding box center [350, 208] width 69 height 7
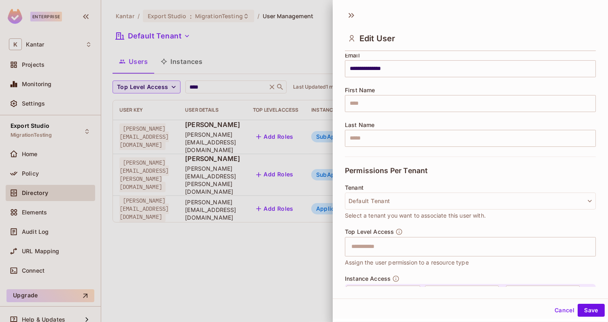
scroll to position [178, 0]
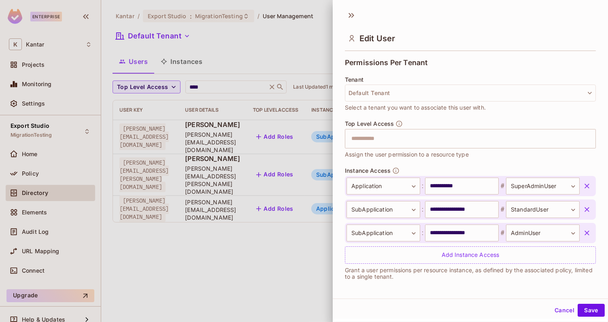
click at [587, 208] on icon "button" at bounding box center [587, 209] width 5 height 5
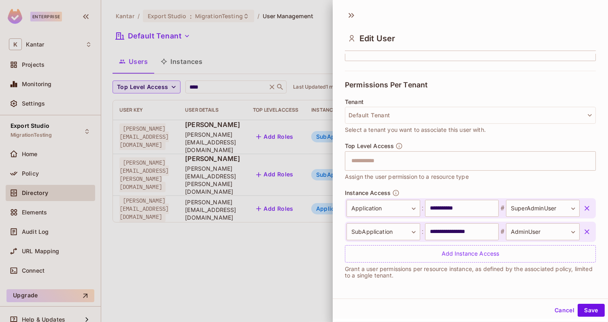
scroll to position [154, 0]
click at [587, 320] on div "**********" at bounding box center [470, 161] width 275 height 322
click at [591, 313] on button "Save" at bounding box center [591, 310] width 27 height 13
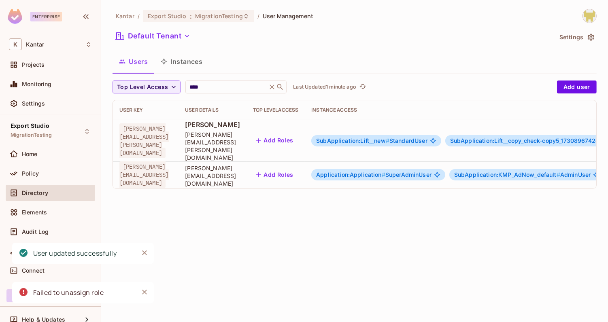
click at [390, 137] on span "SubApplication:Lift__new #" at bounding box center [352, 140] width 73 height 7
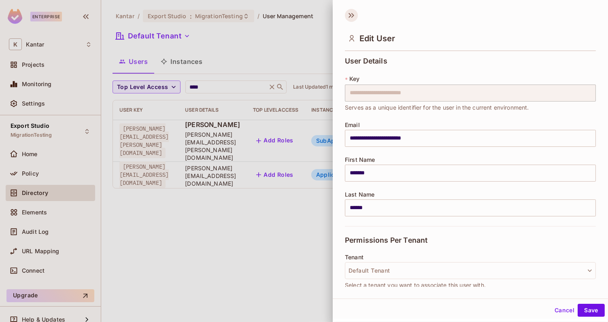
click at [350, 14] on icon at bounding box center [350, 15] width 3 height 5
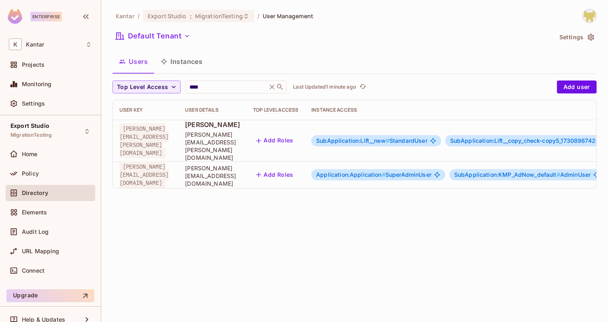
click at [386, 171] on span "Application:Application #" at bounding box center [350, 174] width 69 height 7
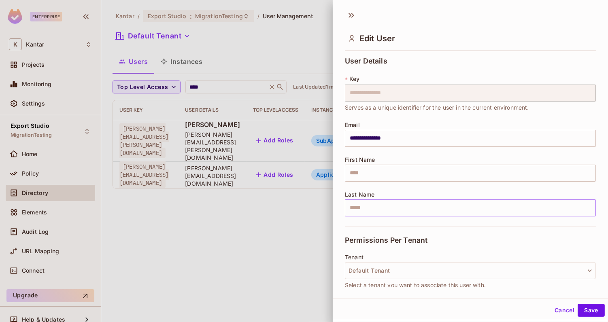
scroll to position [178, 0]
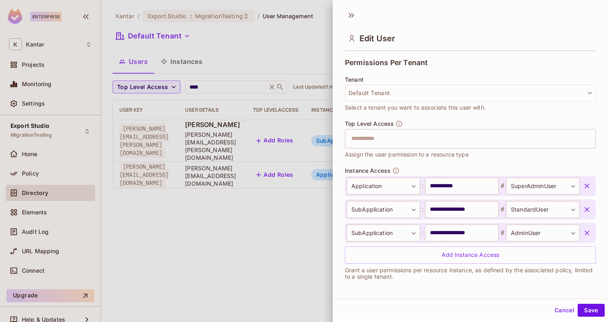
click at [585, 207] on icon "button" at bounding box center [587, 209] width 5 height 5
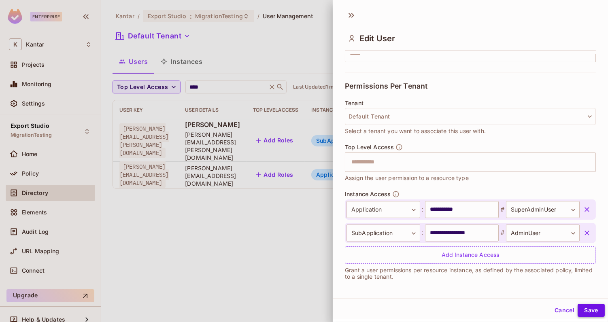
click at [587, 315] on button "Save" at bounding box center [591, 310] width 27 height 13
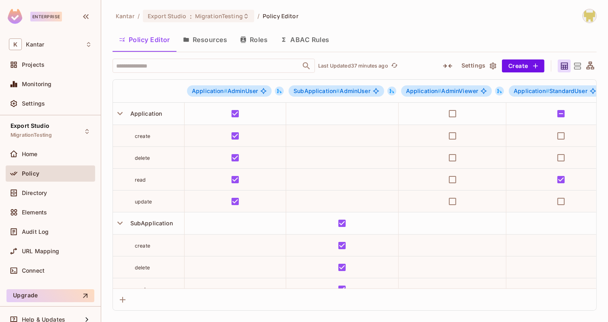
scroll to position [33, 424]
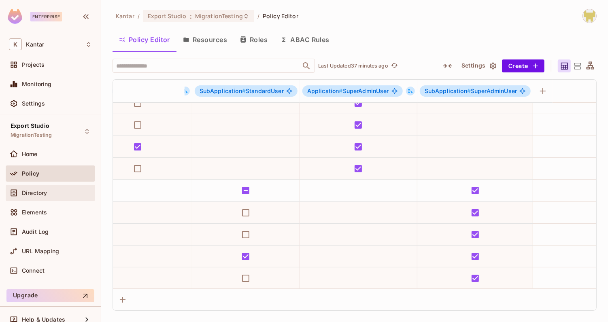
click at [49, 195] on div "Directory" at bounding box center [57, 193] width 70 height 6
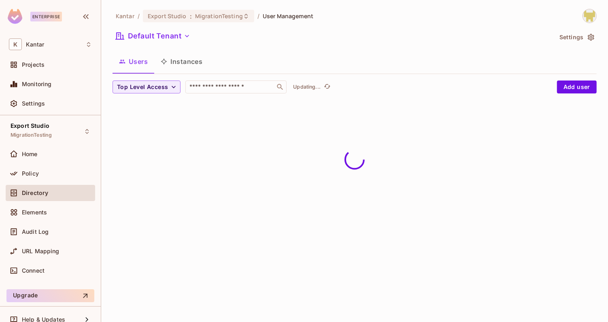
click at [181, 61] on button "Instances" at bounding box center [181, 61] width 55 height 20
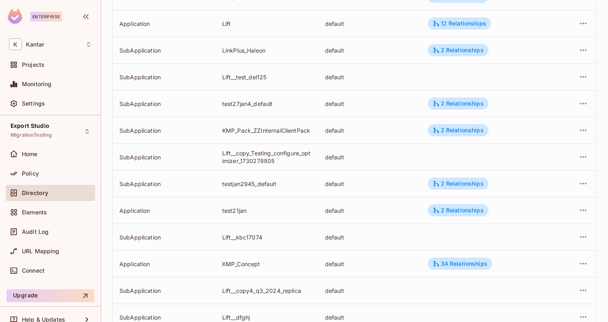
scroll to position [156, 0]
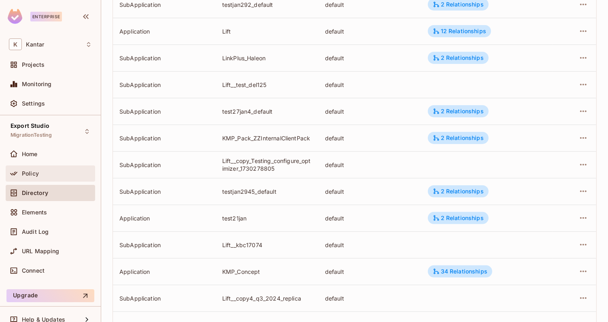
click at [17, 174] on icon at bounding box center [14, 174] width 8 height 8
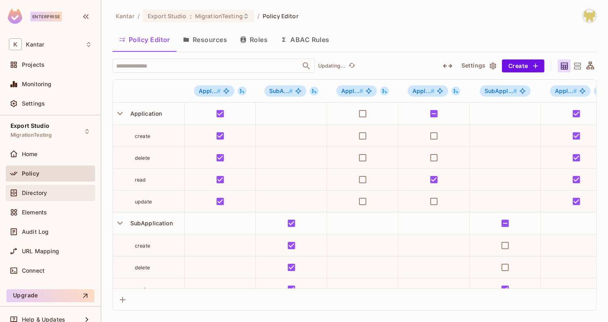
click at [48, 200] on div "Directory" at bounding box center [51, 193] width 90 height 16
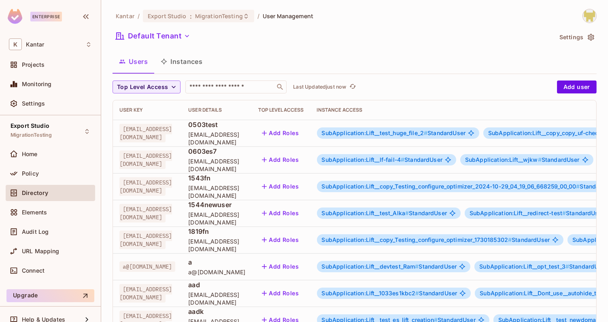
click at [405, 158] on span "SubApplication:Lift__lf-fail-4 #" at bounding box center [363, 159] width 83 height 7
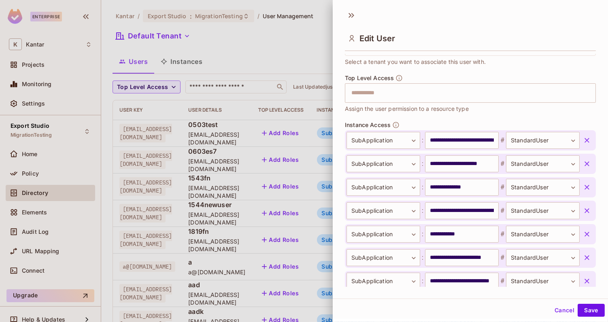
scroll to position [221, 0]
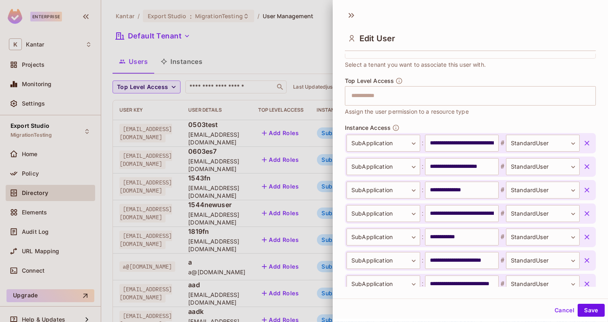
click at [445, 133] on div "**********" at bounding box center [470, 143] width 251 height 20
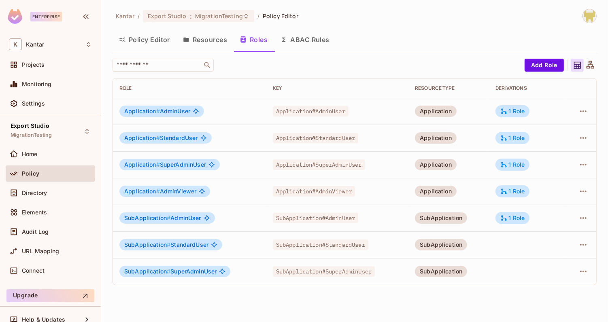
click at [256, 66] on div "​" at bounding box center [317, 65] width 408 height 13
click at [520, 166] on div "1 Role" at bounding box center [513, 164] width 24 height 7
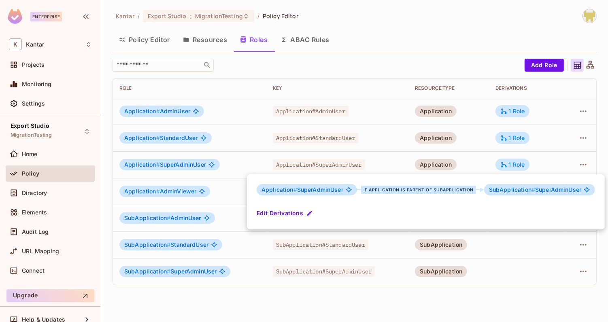
click at [540, 166] on div at bounding box center [304, 161] width 608 height 322
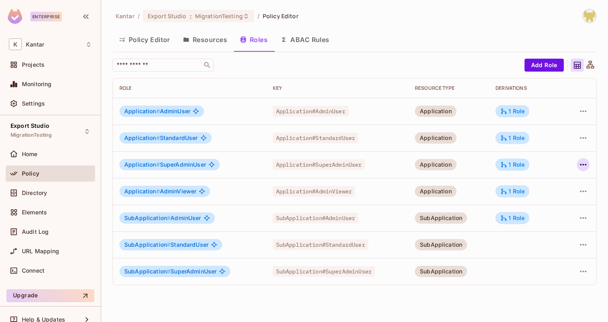
click at [586, 166] on icon "button" at bounding box center [584, 165] width 10 height 10
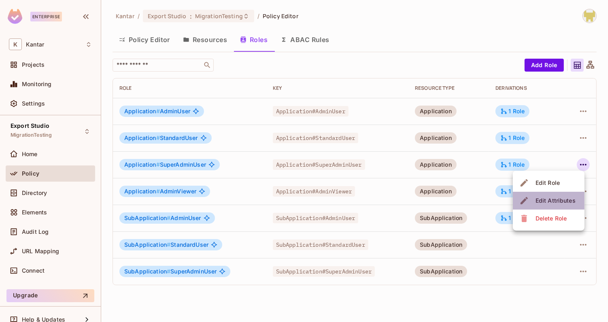
click at [553, 201] on div "Edit Attributes" at bounding box center [556, 201] width 40 height 8
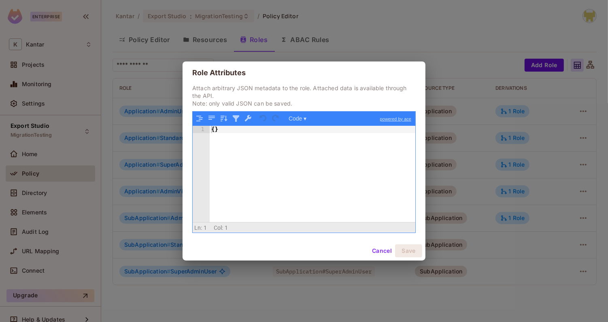
click at [378, 253] on button "Cancel" at bounding box center [382, 251] width 26 height 13
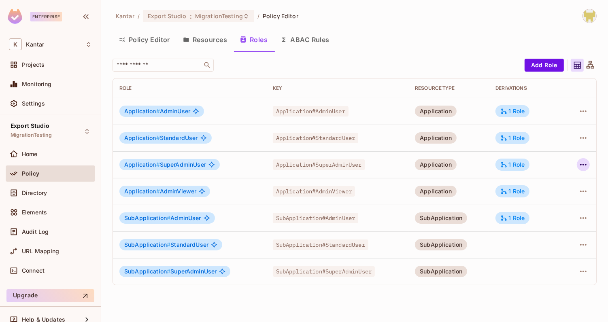
click at [585, 162] on icon "button" at bounding box center [584, 165] width 10 height 10
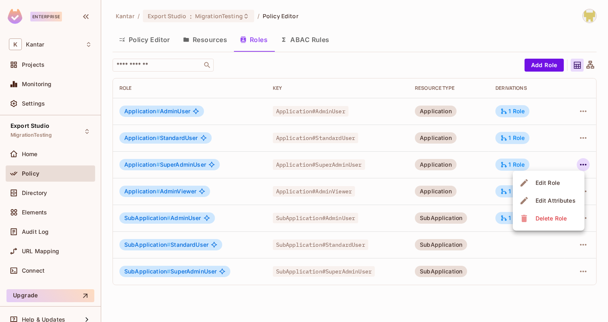
click at [550, 181] on div "Edit Role" at bounding box center [548, 183] width 24 height 8
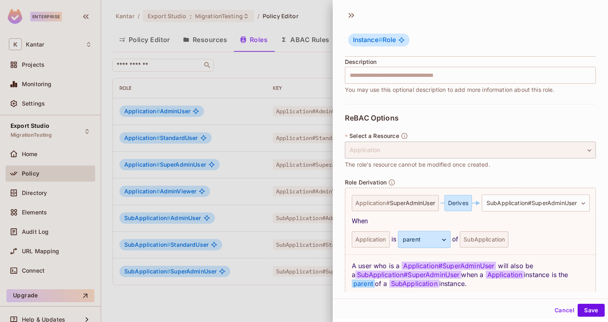
scroll to position [139, 0]
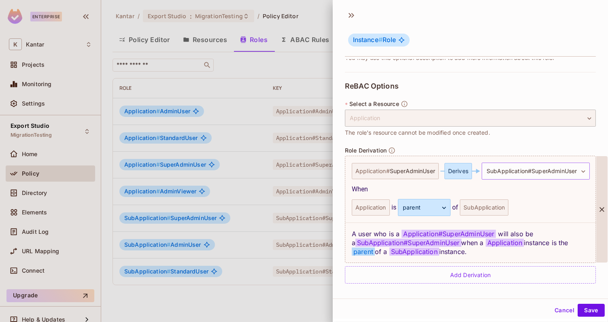
click at [515, 174] on body "**********" at bounding box center [304, 161] width 608 height 322
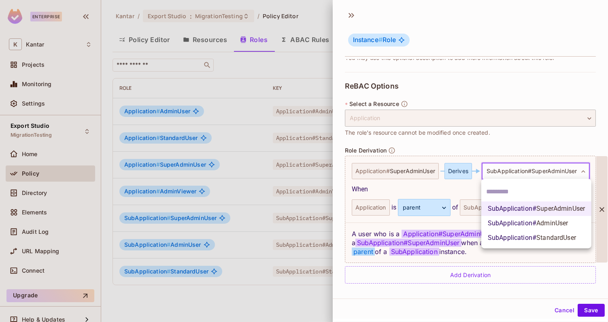
click at [526, 221] on span "SubApplication # AdminUser" at bounding box center [528, 224] width 81 height 10
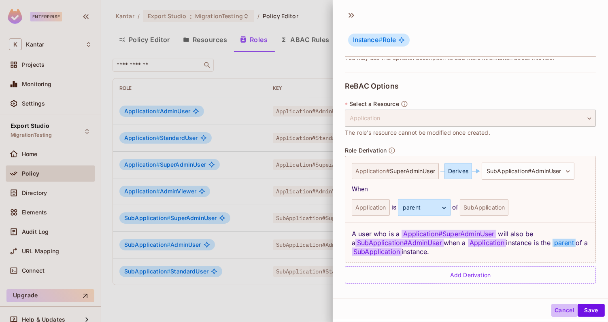
click at [569, 312] on button "Cancel" at bounding box center [565, 310] width 26 height 13
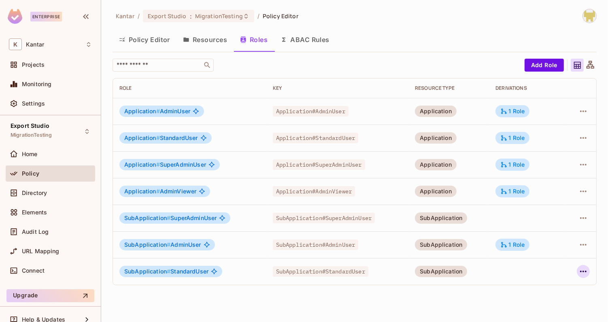
click at [583, 266] on button "button" at bounding box center [583, 271] width 13 height 13
click at [549, 269] on div "Edit Role" at bounding box center [548, 268] width 24 height 8
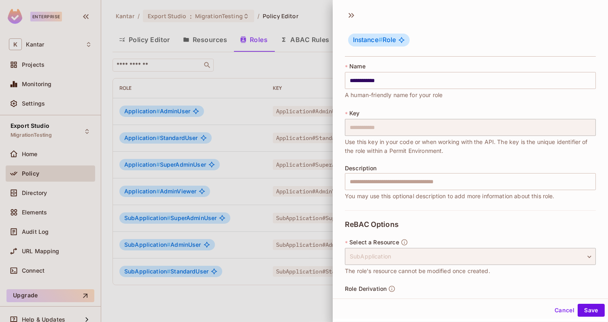
scroll to position [28, 0]
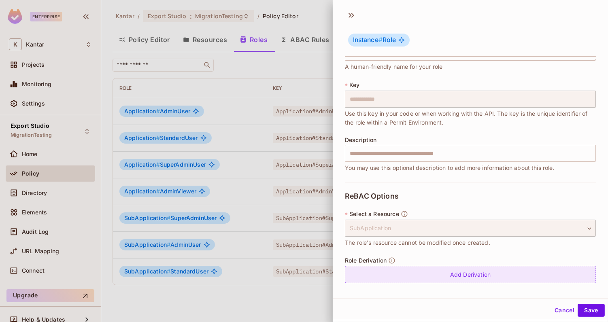
click at [486, 273] on div "Add Derivation" at bounding box center [470, 274] width 251 height 17
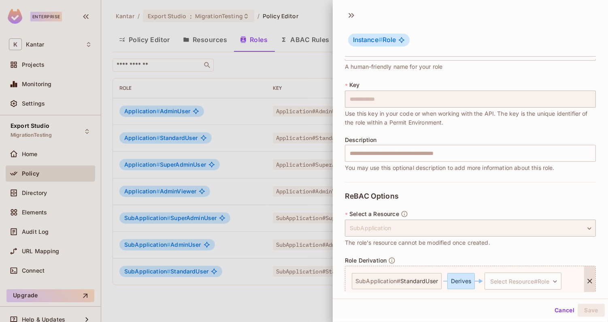
scroll to position [62, 0]
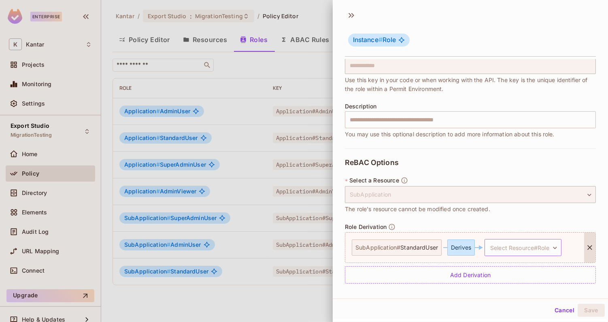
click at [515, 247] on body "**********" at bounding box center [304, 161] width 608 height 322
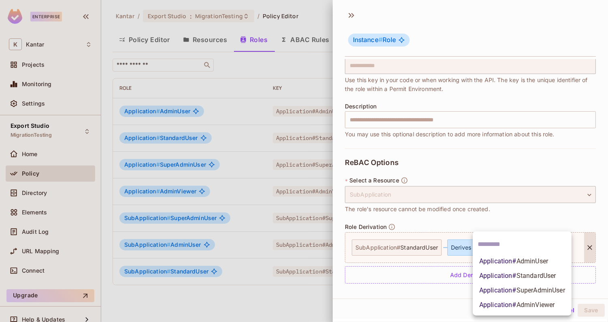
click at [514, 307] on span "Application # AdminViewer" at bounding box center [517, 306] width 75 height 10
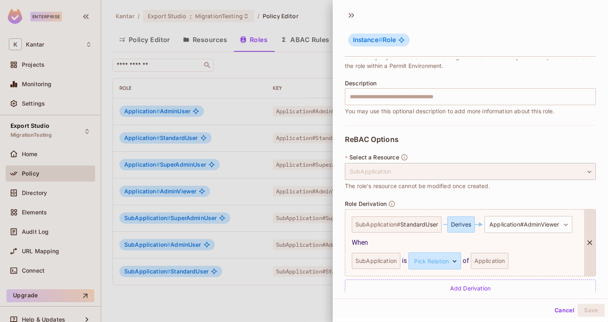
scroll to position [98, 0]
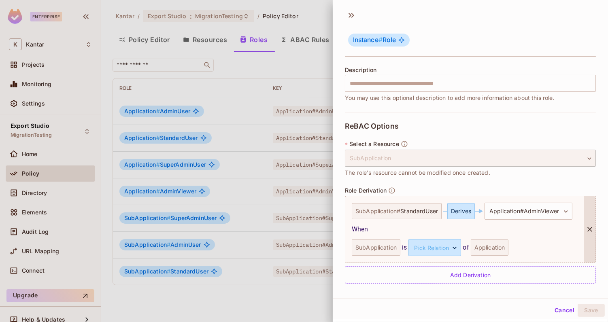
click at [428, 232] on div "When" at bounding box center [465, 230] width 226 height 10
click at [431, 243] on body "**********" at bounding box center [304, 161] width 608 height 322
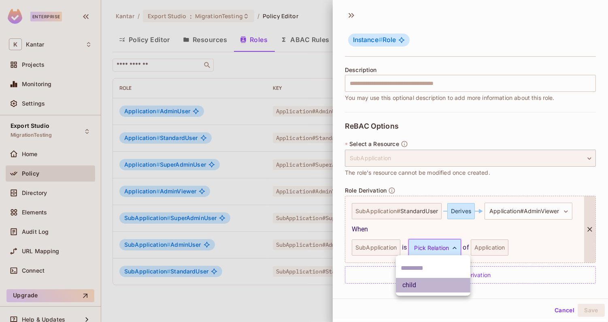
click at [430, 279] on li "child" at bounding box center [433, 285] width 75 height 15
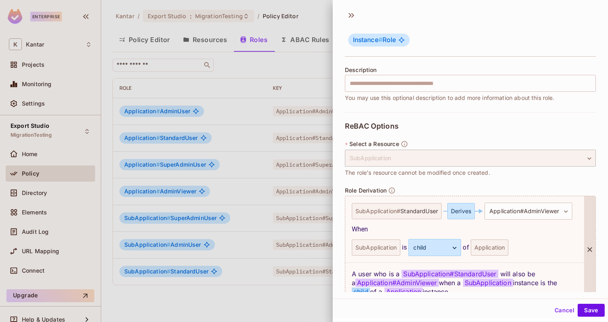
scroll to position [139, 0]
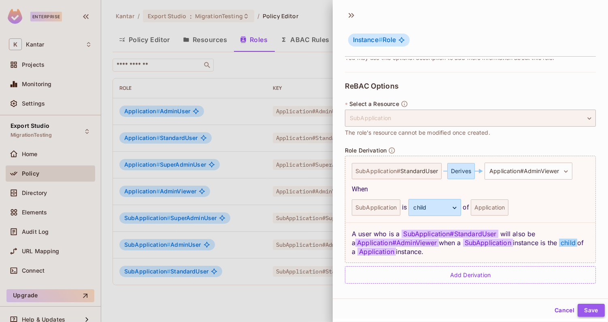
click at [599, 310] on button "Save" at bounding box center [591, 310] width 27 height 13
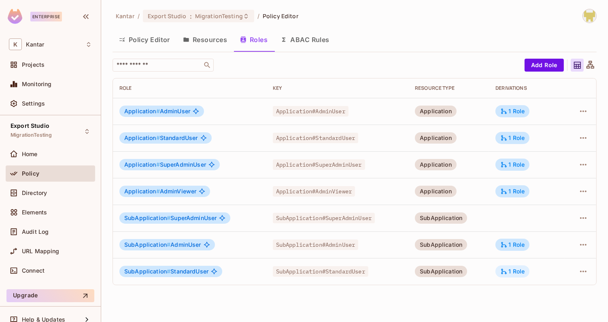
click at [522, 270] on div "1 Role" at bounding box center [513, 271] width 24 height 7
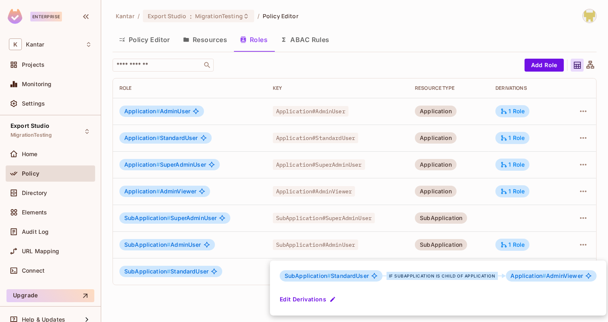
click at [304, 299] on button "Edit Derivations" at bounding box center [309, 299] width 58 height 13
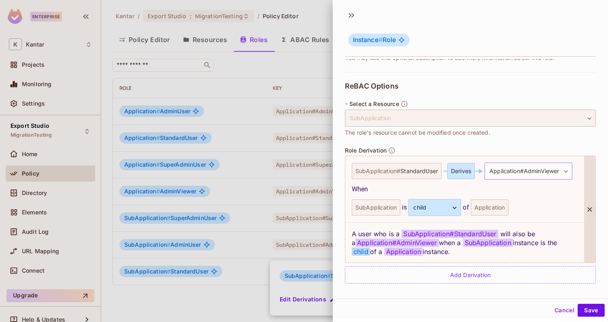
click at [498, 173] on body "**********" at bounding box center [304, 161] width 608 height 322
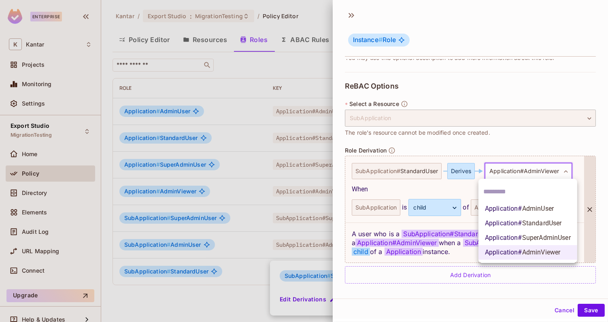
click at [468, 152] on div at bounding box center [304, 161] width 608 height 322
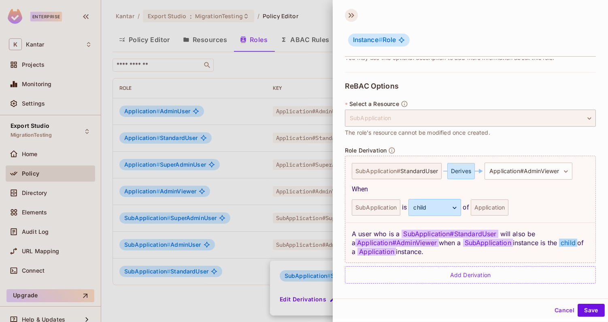
click at [351, 15] on icon at bounding box center [350, 15] width 3 height 5
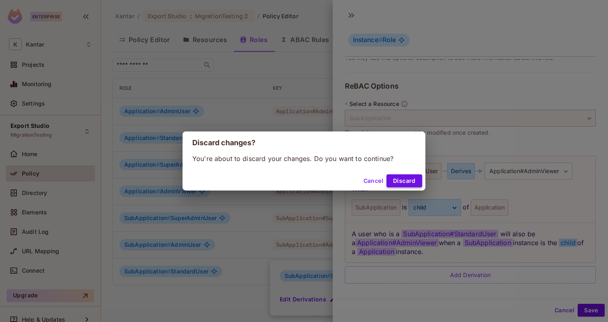
click at [403, 183] on button "Discard" at bounding box center [405, 181] width 36 height 13
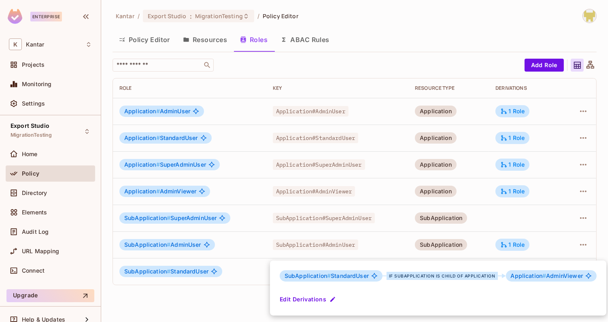
click at [228, 293] on div at bounding box center [304, 161] width 608 height 322
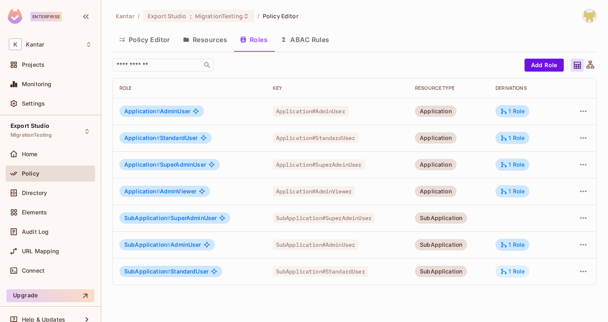
click at [512, 272] on div "1 Role" at bounding box center [513, 271] width 24 height 7
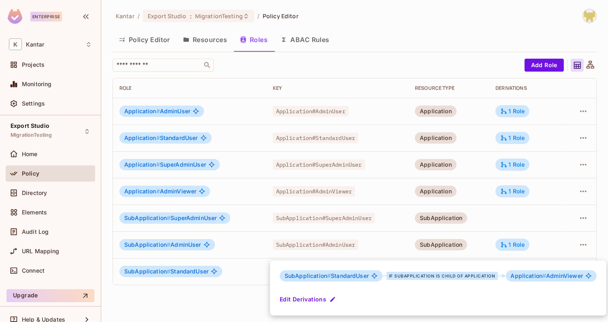
click at [307, 294] on button "Edit Derivations" at bounding box center [309, 299] width 58 height 13
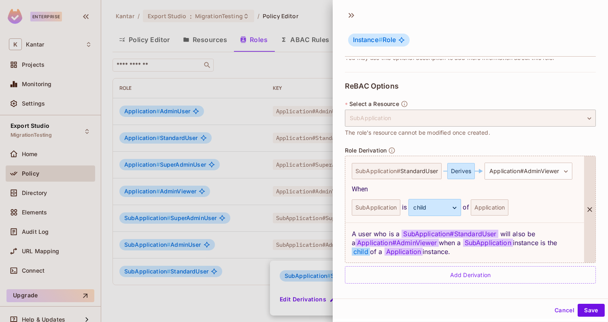
click at [586, 210] on icon at bounding box center [590, 210] width 8 height 8
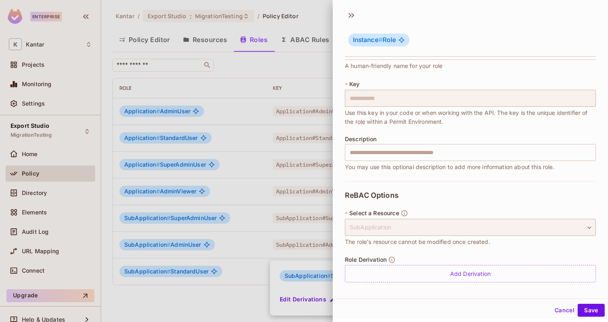
scroll to position [28, 0]
click at [589, 313] on button "Save" at bounding box center [591, 310] width 27 height 13
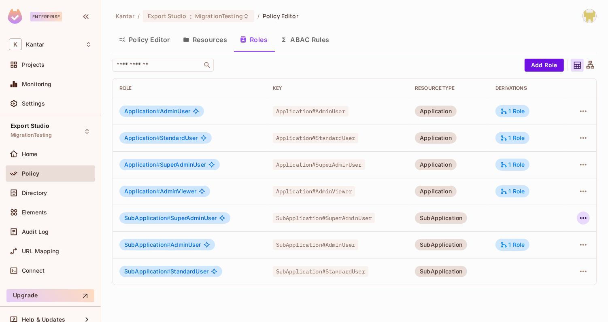
click at [579, 216] on icon "button" at bounding box center [584, 218] width 10 height 10
click at [546, 234] on div "Edit Role" at bounding box center [548, 237] width 24 height 8
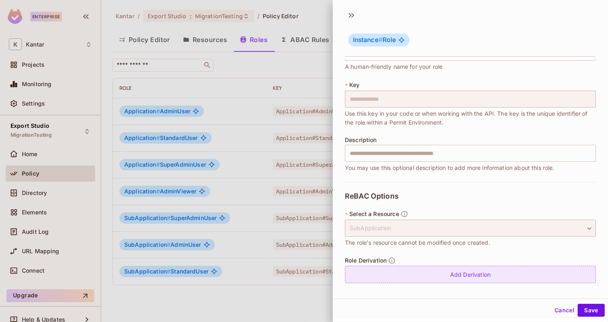
click at [480, 267] on div "Add Derivation" at bounding box center [470, 274] width 251 height 17
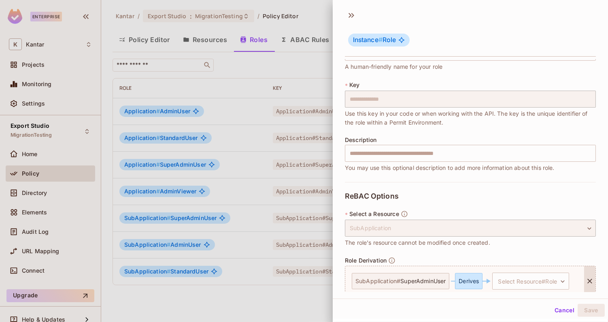
scroll to position [62, 0]
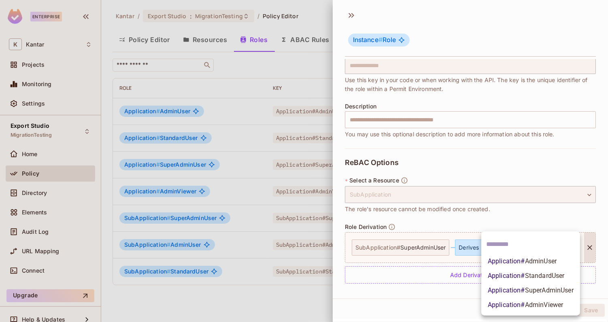
click at [506, 254] on body "**********" at bounding box center [304, 161] width 608 height 322
click at [504, 302] on span "Application # AdminViewer" at bounding box center [525, 306] width 75 height 10
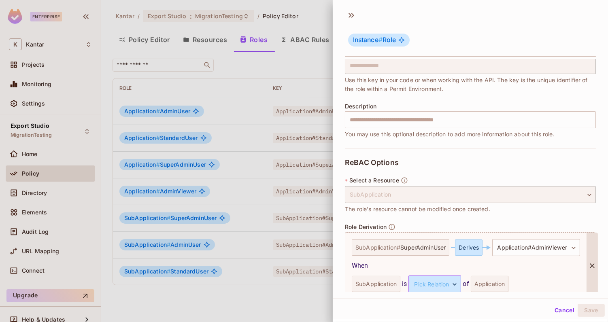
scroll to position [98, 0]
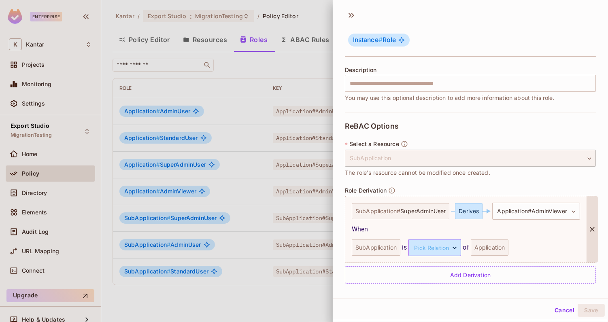
click at [422, 248] on body "**********" at bounding box center [304, 161] width 608 height 322
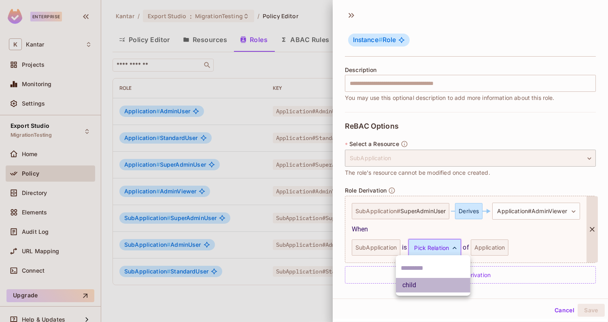
click at [428, 286] on li "child" at bounding box center [433, 285] width 75 height 15
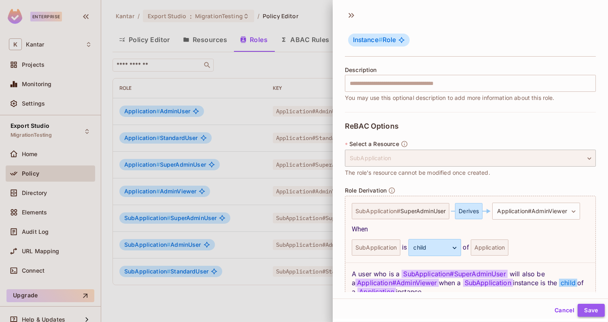
click at [587, 308] on button "Save" at bounding box center [591, 310] width 27 height 13
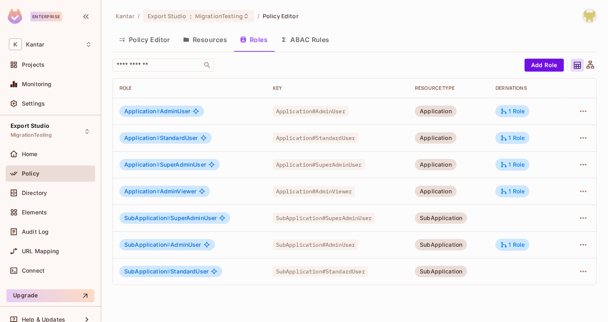
click at [216, 45] on button "Resources" at bounding box center [205, 40] width 57 height 20
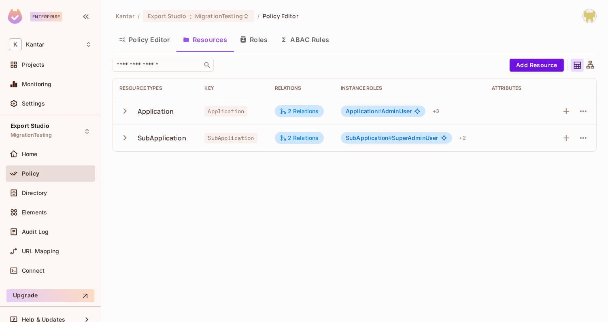
click at [247, 46] on button "Roles" at bounding box center [254, 40] width 41 height 20
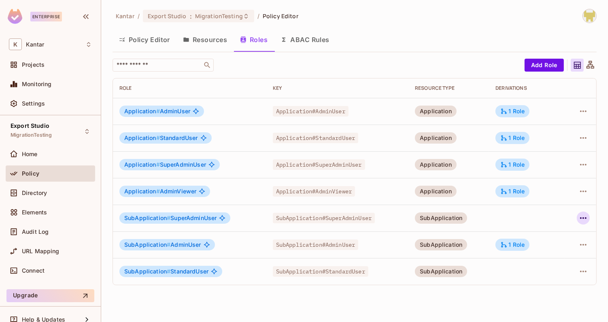
click at [587, 216] on icon "button" at bounding box center [584, 218] width 10 height 10
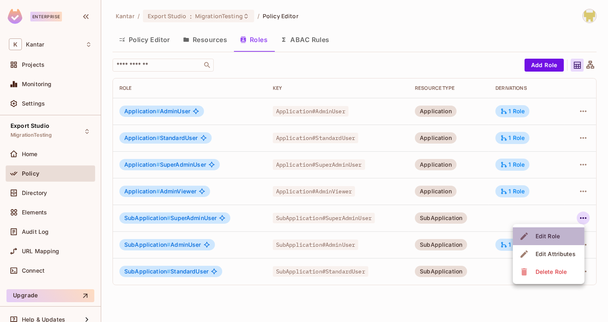
click at [557, 237] on div "Edit Role" at bounding box center [548, 237] width 24 height 8
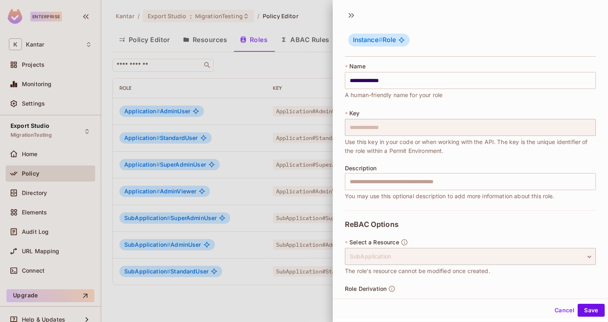
scroll to position [28, 0]
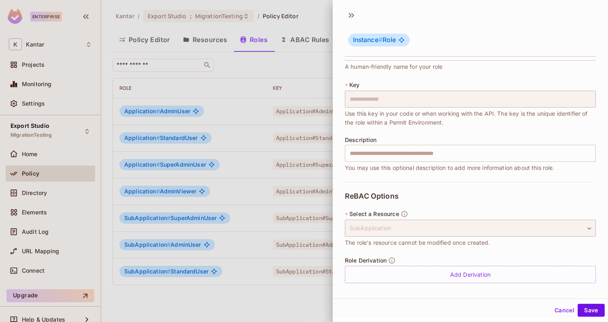
click at [466, 249] on div "**********" at bounding box center [470, 237] width 251 height 111
click at [466, 265] on div "Role Derivation Add Derivation" at bounding box center [470, 270] width 251 height 26
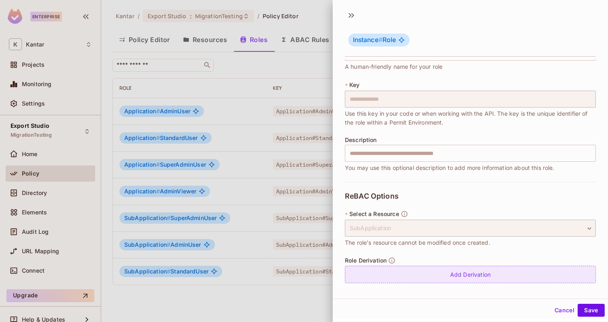
click at [463, 281] on div "Add Derivation" at bounding box center [470, 274] width 251 height 17
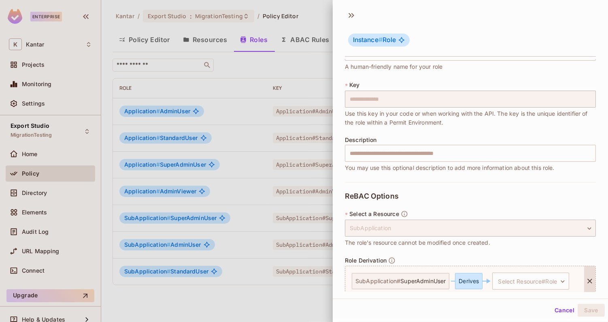
scroll to position [62, 0]
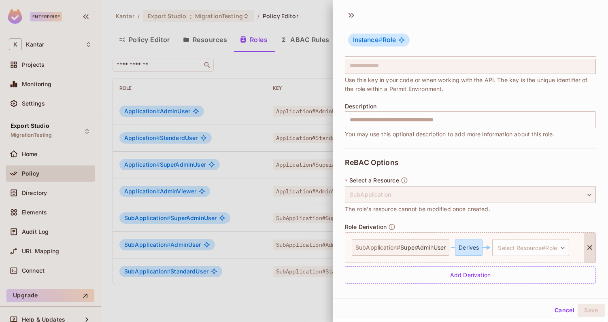
click at [507, 258] on div "SubApplication # SuperAdminUser Derives Select Resource#Role ​ Select Resource#…" at bounding box center [465, 248] width 239 height 30
click at [516, 252] on body "**********" at bounding box center [304, 161] width 608 height 322
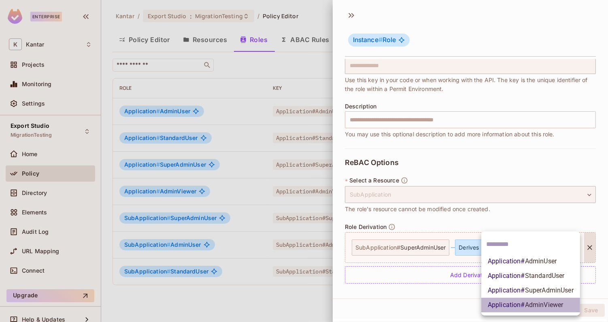
click at [523, 302] on span "Application # AdminViewer" at bounding box center [525, 306] width 75 height 10
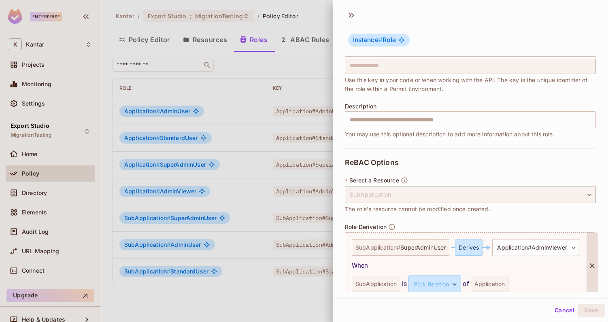
click at [478, 286] on div "Application" at bounding box center [490, 284] width 38 height 16
click at [449, 285] on body "**********" at bounding box center [304, 161] width 608 height 322
click at [421, 307] on li "child" at bounding box center [433, 305] width 75 height 15
click at [593, 311] on button "Save" at bounding box center [591, 310] width 27 height 13
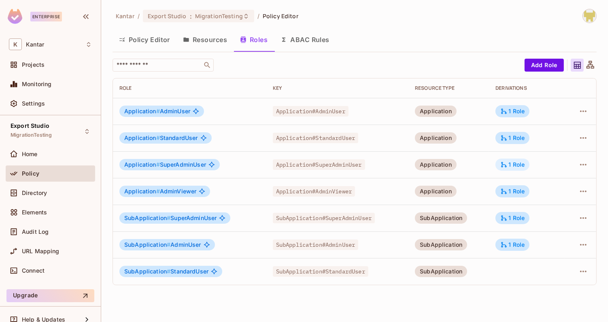
click at [517, 166] on div "1 Role" at bounding box center [513, 164] width 24 height 7
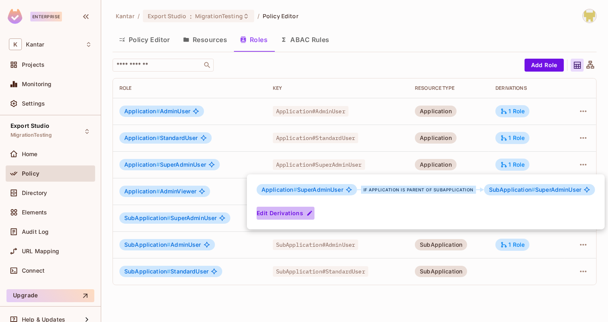
click at [300, 213] on button "Edit Derivations" at bounding box center [286, 213] width 58 height 13
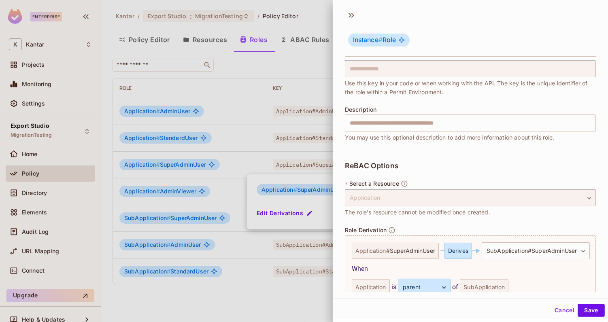
scroll to position [139, 0]
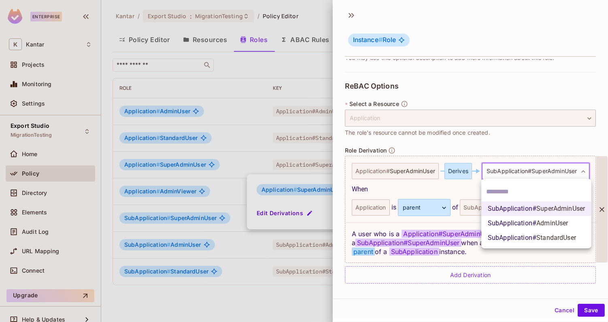
click at [523, 172] on body "**********" at bounding box center [304, 161] width 608 height 322
click at [561, 312] on div at bounding box center [304, 161] width 608 height 322
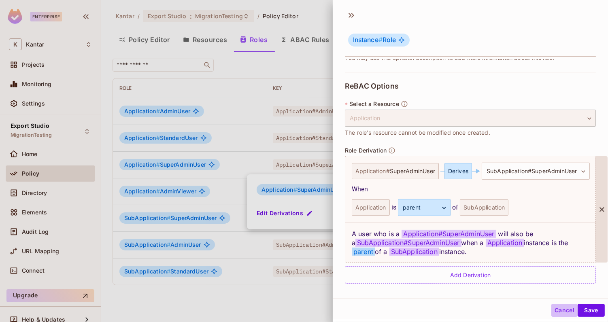
click at [561, 312] on button "Cancel" at bounding box center [565, 310] width 26 height 13
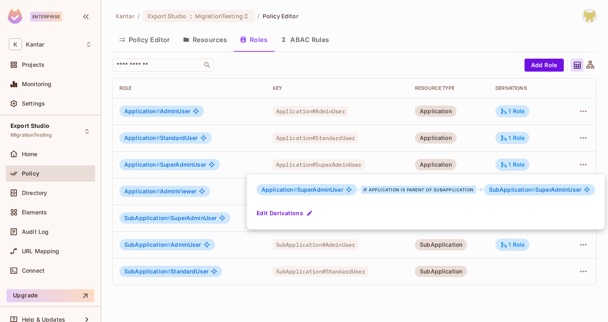
click at [462, 299] on div at bounding box center [304, 161] width 608 height 322
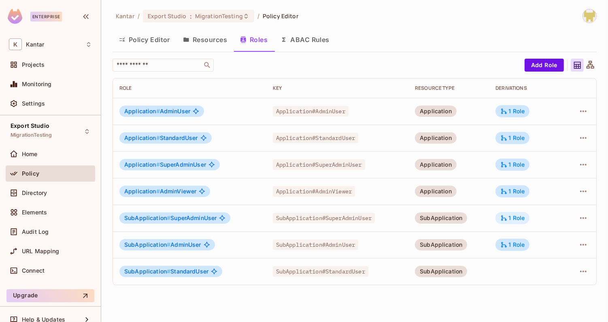
click at [524, 221] on div "1 Role" at bounding box center [513, 218] width 24 height 7
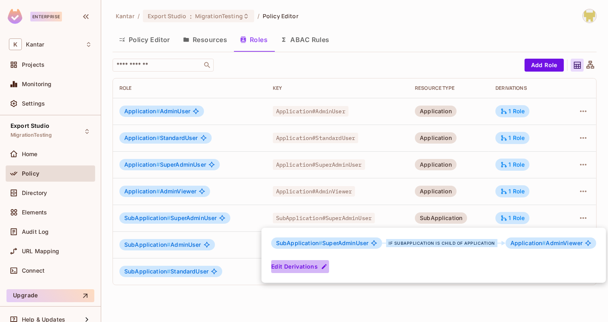
click at [298, 271] on button "Edit Derivations" at bounding box center [300, 266] width 58 height 13
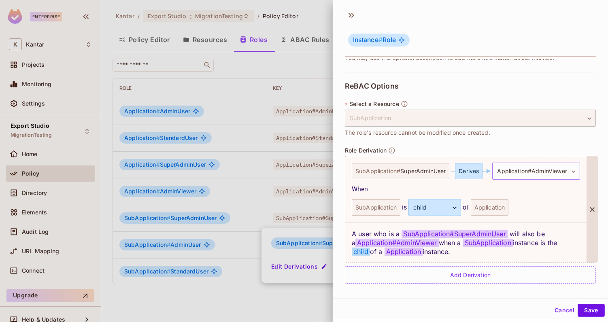
click at [523, 172] on body "**********" at bounding box center [304, 161] width 608 height 322
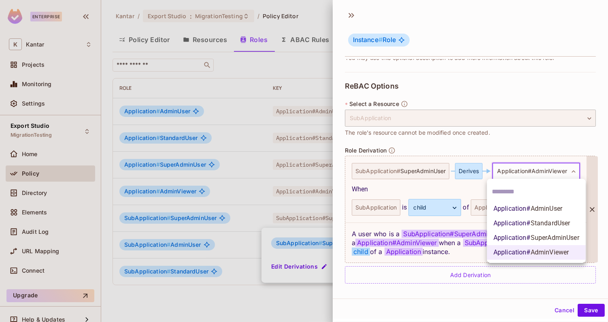
click at [525, 239] on span "Application # SuperAdminUser" at bounding box center [537, 238] width 86 height 10
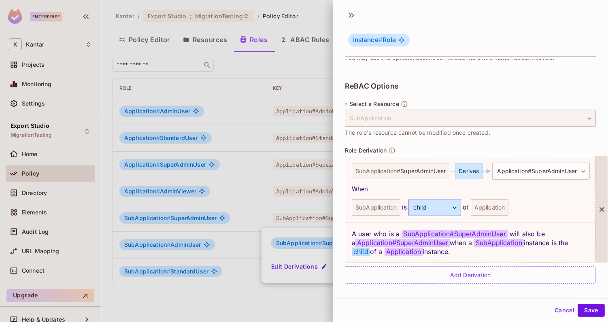
click at [436, 203] on body "**********" at bounding box center [304, 161] width 608 height 322
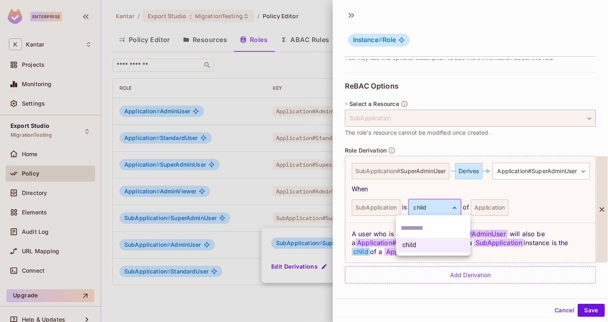
click at [587, 310] on div at bounding box center [304, 161] width 608 height 322
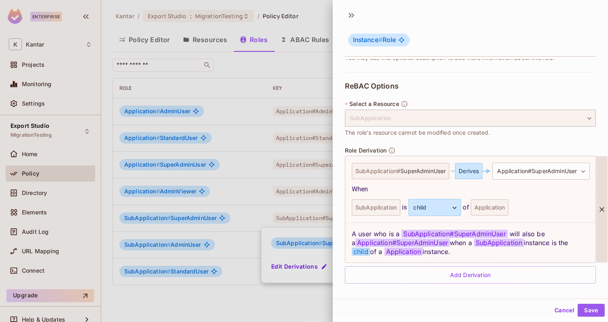
click at [587, 310] on button "Save" at bounding box center [591, 310] width 27 height 13
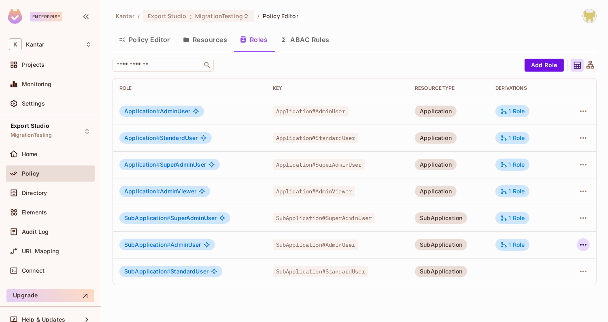
click at [582, 244] on icon "button" at bounding box center [583, 245] width 6 height 2
click at [560, 242] on div at bounding box center [304, 161] width 608 height 322
click at [525, 216] on div "1 Role" at bounding box center [513, 218] width 24 height 7
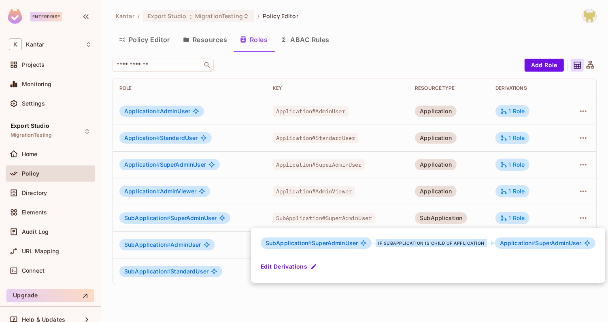
click at [542, 208] on div at bounding box center [304, 161] width 608 height 322
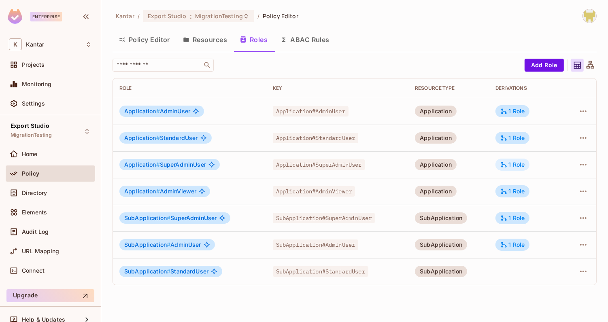
click at [514, 167] on div "1 Role" at bounding box center [513, 164] width 24 height 7
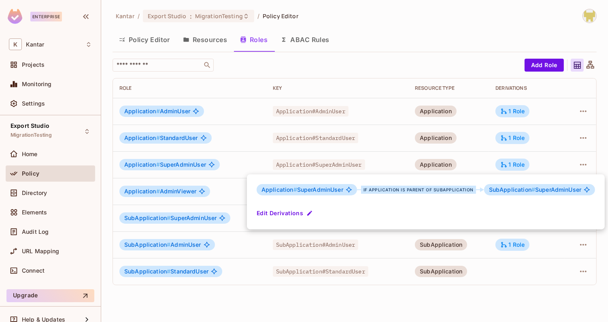
click at [297, 214] on button "Edit Derivations" at bounding box center [286, 213] width 58 height 13
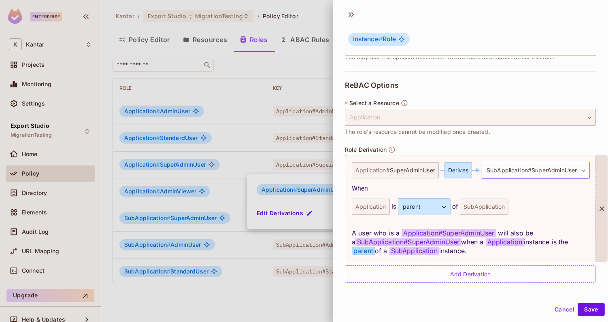
click at [514, 173] on body "**********" at bounding box center [304, 161] width 608 height 322
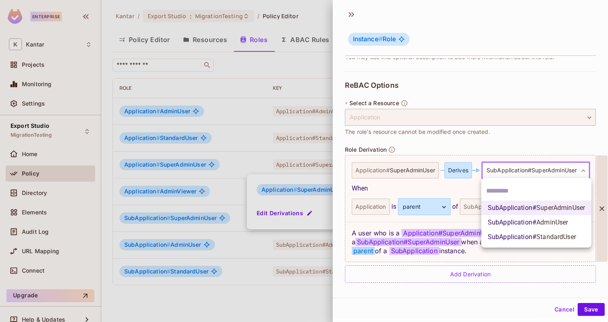
click at [512, 224] on span "SubApplication # AdminUser" at bounding box center [528, 223] width 81 height 10
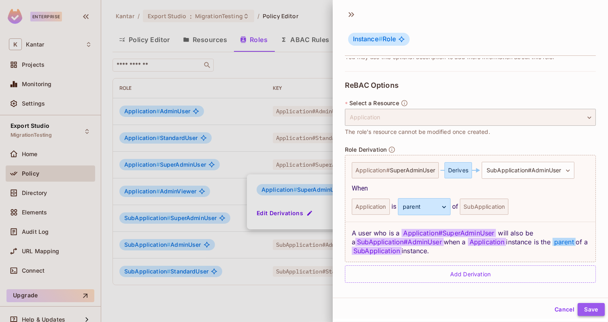
click at [587, 307] on button "Save" at bounding box center [591, 309] width 27 height 13
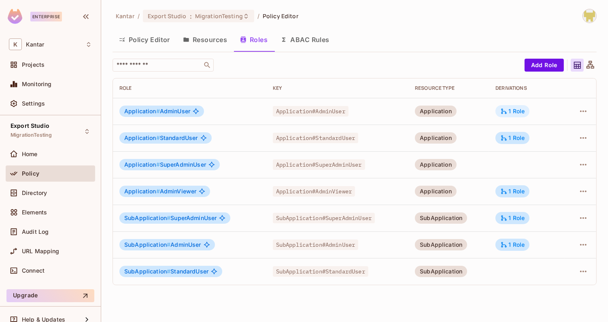
click at [506, 109] on icon at bounding box center [504, 111] width 7 height 7
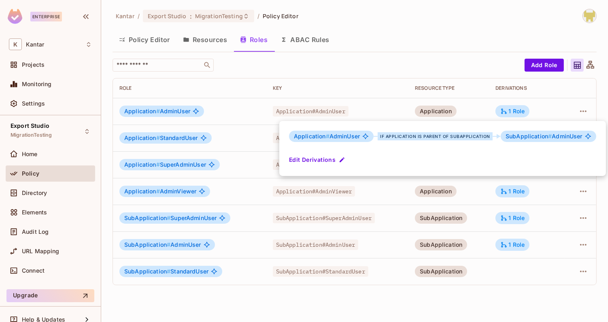
click at [476, 105] on div at bounding box center [304, 161] width 608 height 322
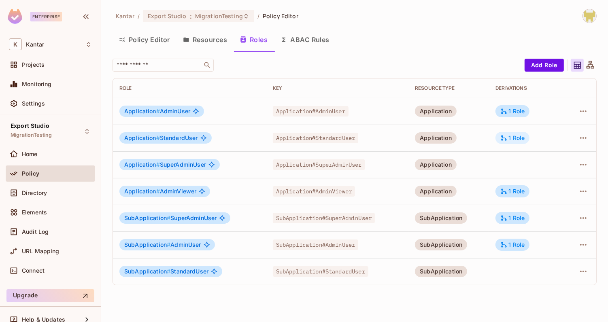
click at [505, 141] on icon at bounding box center [504, 137] width 7 height 7
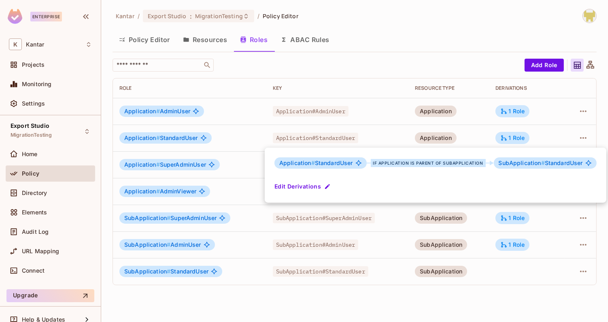
click at [473, 135] on div at bounding box center [304, 161] width 608 height 322
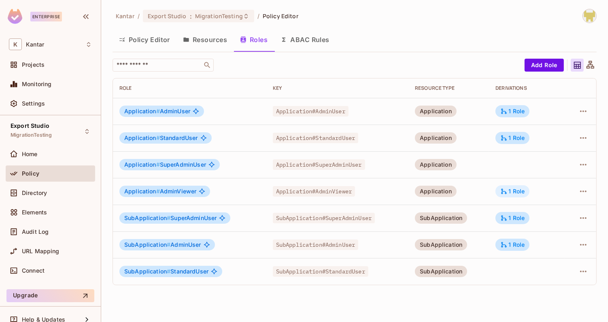
click at [515, 189] on div "1 Role" at bounding box center [513, 191] width 24 height 7
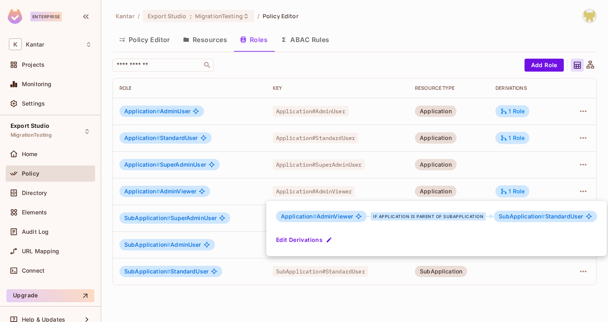
click at [477, 190] on div at bounding box center [304, 161] width 608 height 322
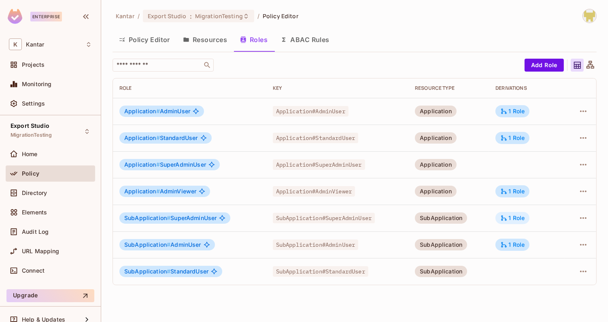
click at [501, 218] on icon at bounding box center [504, 218] width 7 height 7
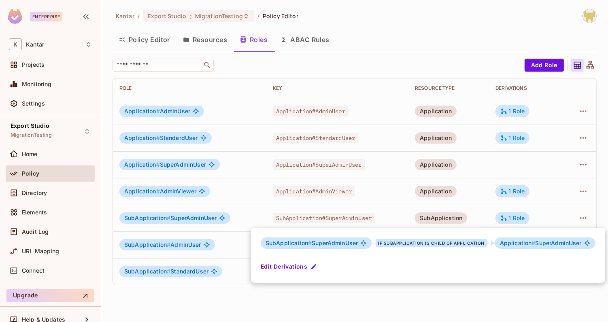
click at [488, 218] on div at bounding box center [304, 161] width 608 height 322
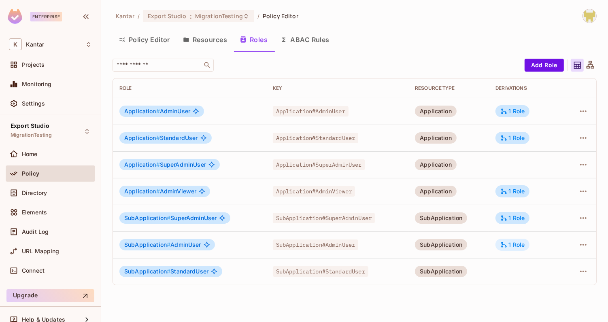
click at [506, 245] on icon at bounding box center [505, 245] width 6 height 6
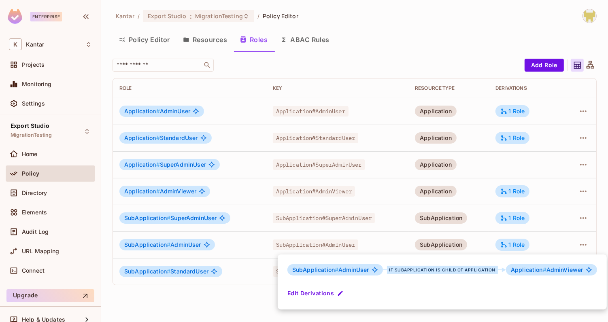
click at [404, 60] on div at bounding box center [304, 161] width 608 height 322
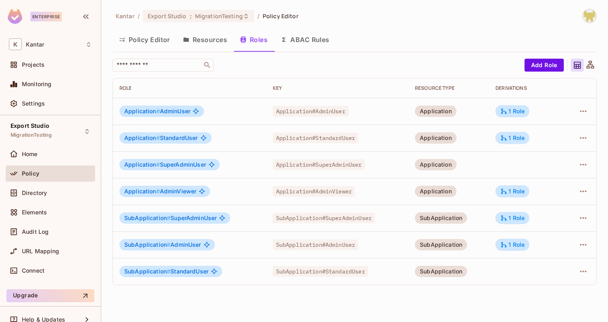
click at [576, 167] on div at bounding box center [580, 164] width 19 height 13
click at [587, 163] on icon "button" at bounding box center [584, 165] width 10 height 10
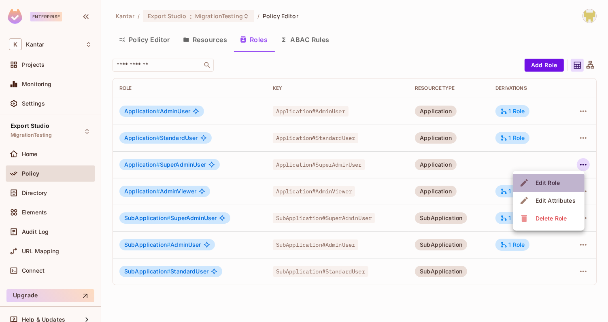
click at [546, 185] on div "Edit Role" at bounding box center [548, 183] width 24 height 8
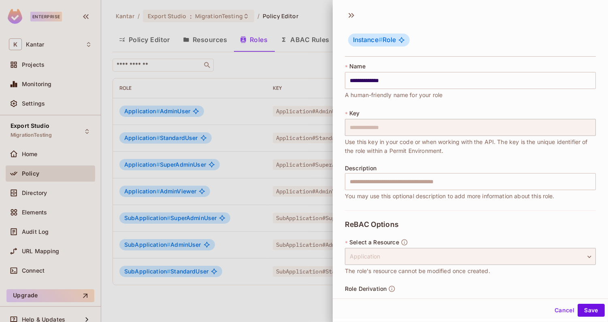
scroll to position [28, 0]
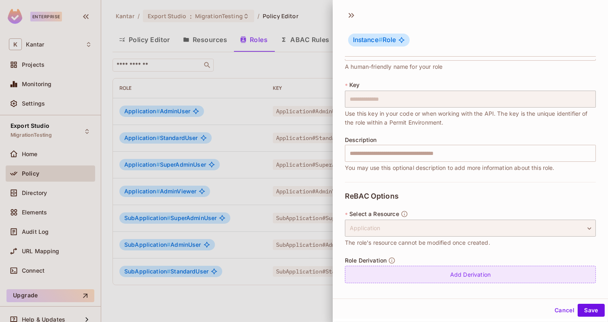
click at [493, 271] on div "Add Derivation" at bounding box center [470, 274] width 251 height 17
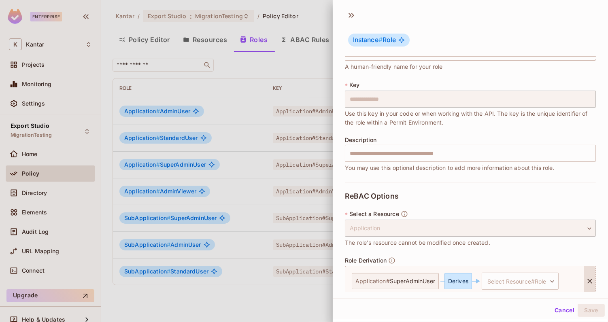
scroll to position [62, 0]
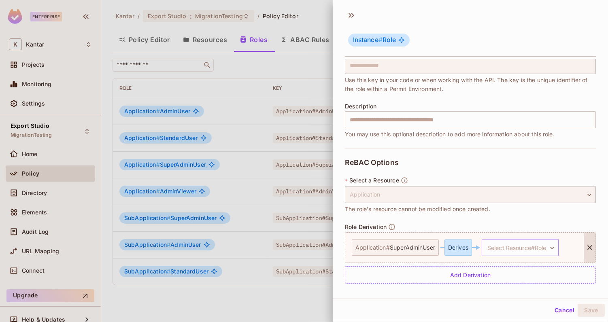
click at [509, 253] on body "**********" at bounding box center [304, 161] width 608 height 322
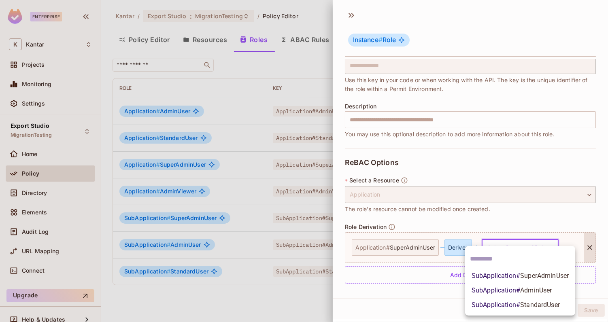
click at [497, 230] on div at bounding box center [304, 161] width 608 height 322
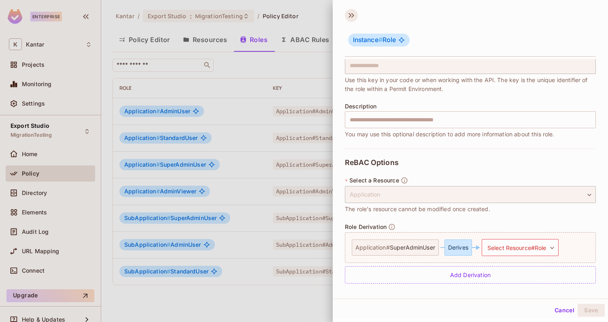
click at [347, 16] on icon at bounding box center [351, 15] width 13 height 13
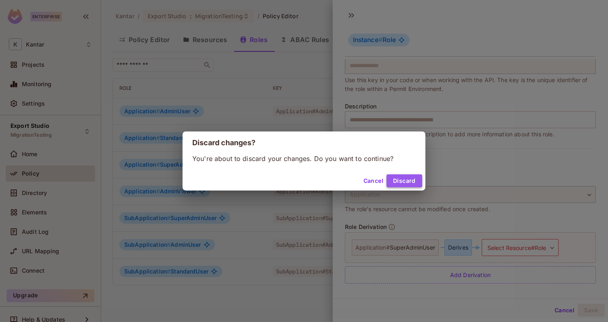
click at [402, 184] on button "Discard" at bounding box center [405, 181] width 36 height 13
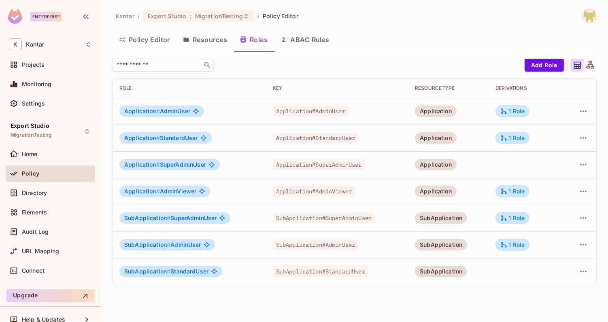
click at [197, 36] on button "Resources" at bounding box center [205, 40] width 57 height 20
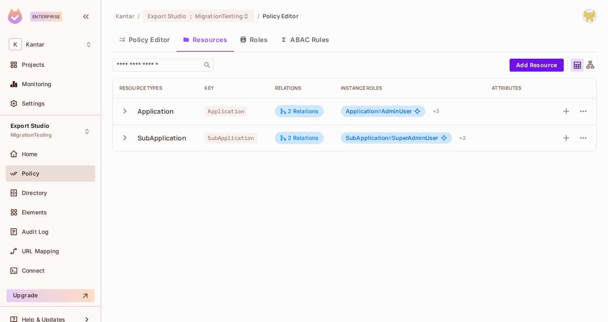
click at [262, 43] on button "Roles" at bounding box center [254, 40] width 41 height 20
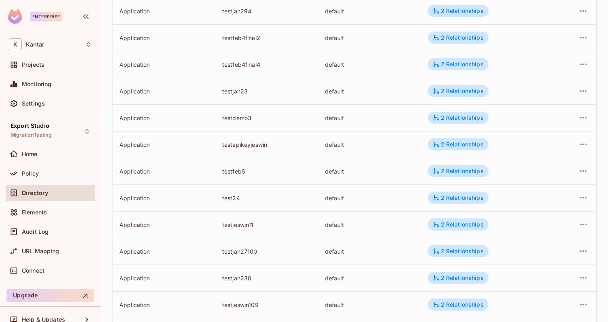
scroll to position [242, 0]
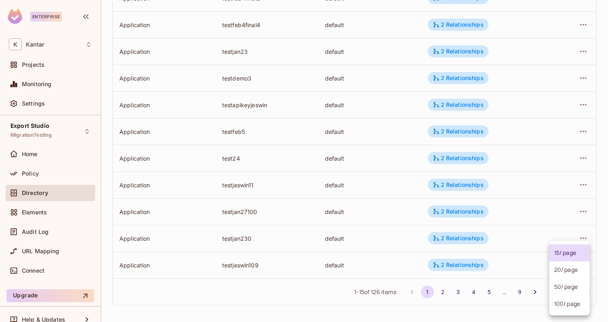
click at [579, 296] on body "Enterprise K Kantar Projects Monitoring Settings Export Studio MigrationTesting…" at bounding box center [304, 161] width 608 height 322
click at [577, 303] on li "100 / page" at bounding box center [570, 304] width 41 height 17
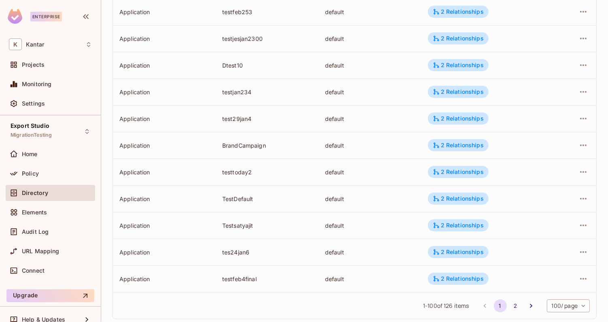
scroll to position [2515, 0]
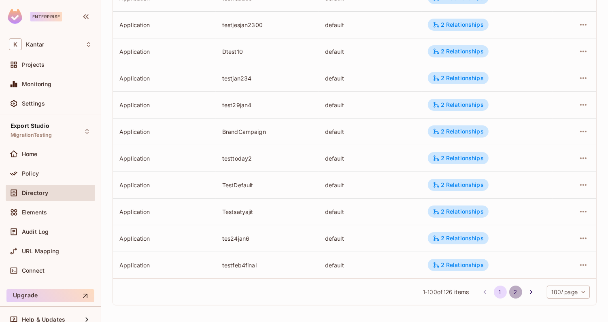
click at [513, 294] on button "2" at bounding box center [516, 292] width 13 height 13
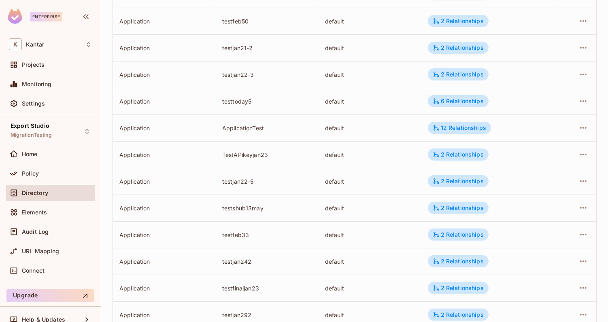
scroll to position [0, 0]
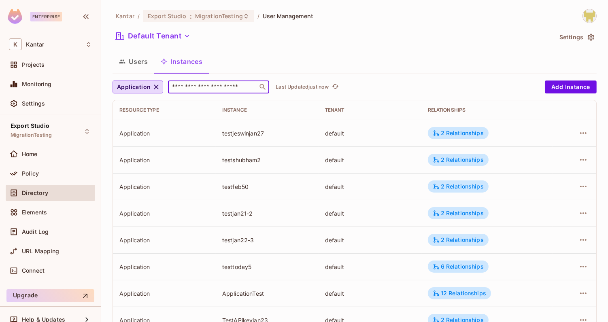
click at [215, 89] on input "text" at bounding box center [213, 87] width 85 height 8
type input "***"
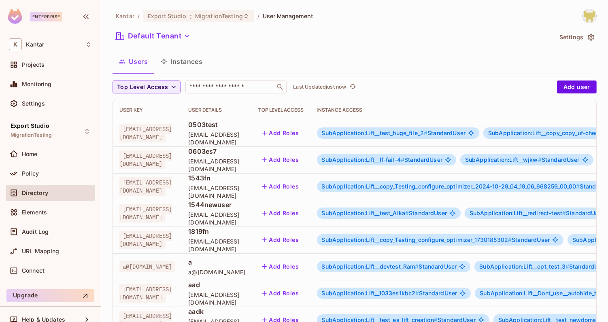
click at [179, 52] on button "Instances" at bounding box center [181, 61] width 55 height 20
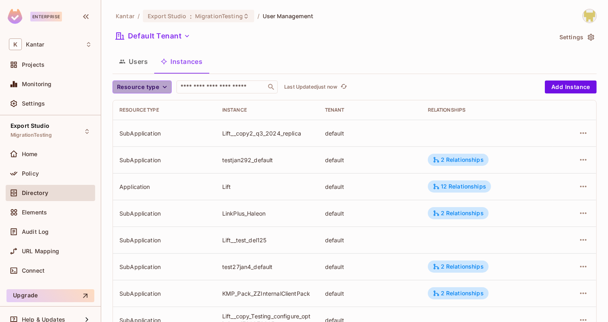
click at [154, 85] on span "Resource type" at bounding box center [138, 87] width 42 height 10
click at [144, 108] on span "Application" at bounding box center [139, 106] width 41 height 8
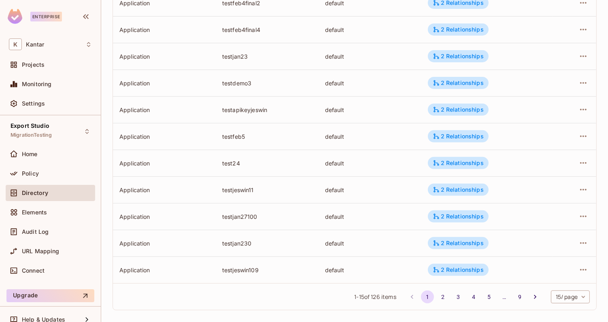
scroll to position [242, 0]
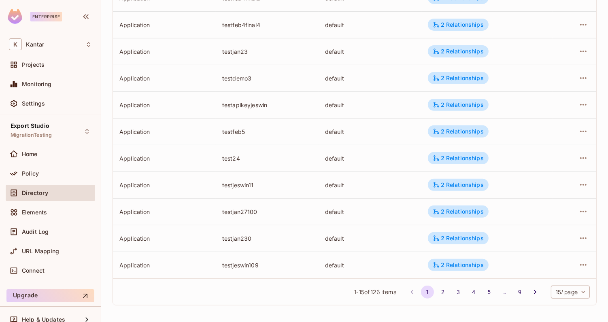
click at [595, 293] on div "1 - 15 of 126 items 1 2 3 4 5 … 9 15 / page ** ​" at bounding box center [355, 292] width 484 height 27
click at [589, 292] on body "Enterprise K Kantar Projects Monitoring Settings Export Studio MigrationTesting…" at bounding box center [304, 161] width 608 height 322
click at [581, 304] on li "100 / page" at bounding box center [570, 304] width 41 height 17
type input "***"
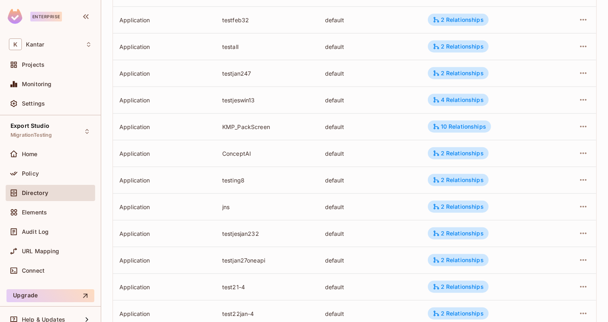
scroll to position [649, 0]
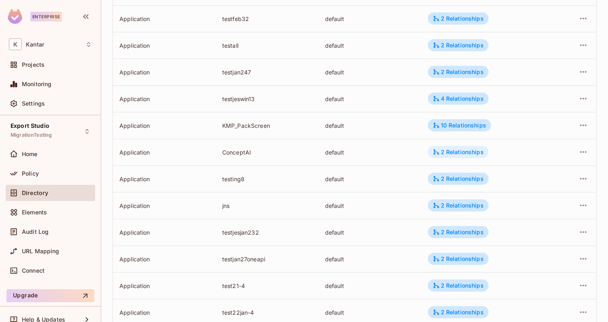
click at [430, 149] on div "2 Relationships" at bounding box center [458, 152] width 61 height 12
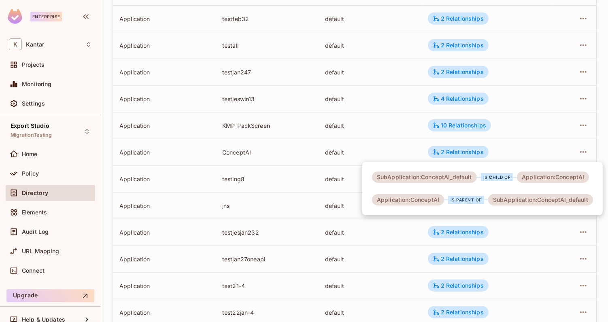
click at [401, 149] on div at bounding box center [304, 161] width 608 height 322
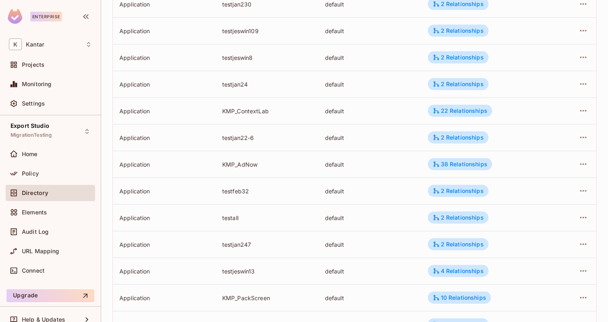
scroll to position [481, 0]
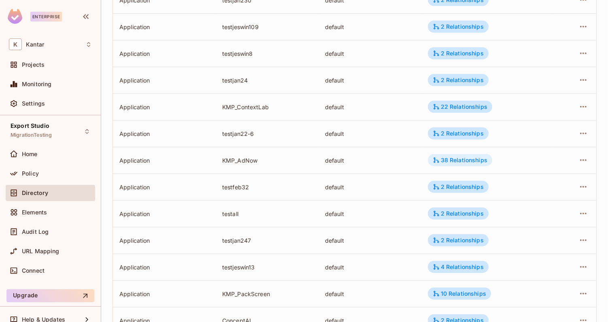
click at [434, 160] on icon at bounding box center [436, 160] width 7 height 7
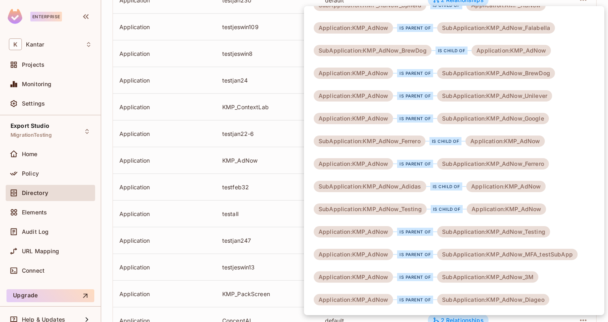
scroll to position [0, 0]
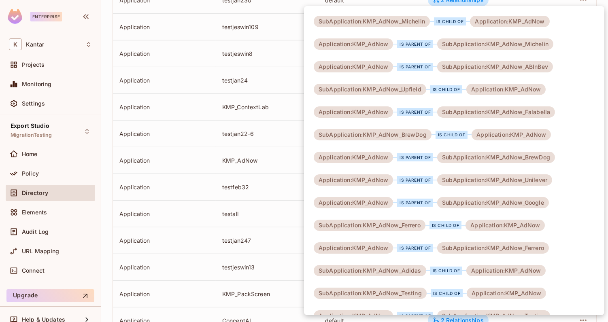
click at [225, 34] on div at bounding box center [304, 161] width 608 height 322
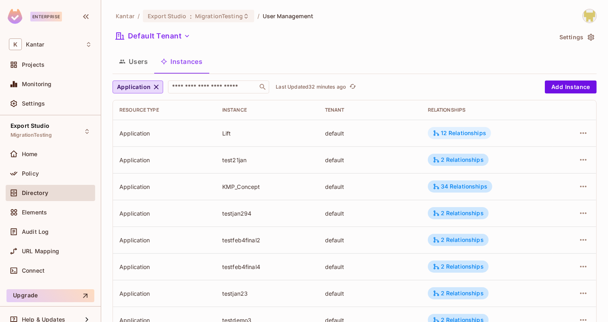
click at [439, 136] on icon at bounding box center [436, 133] width 7 height 7
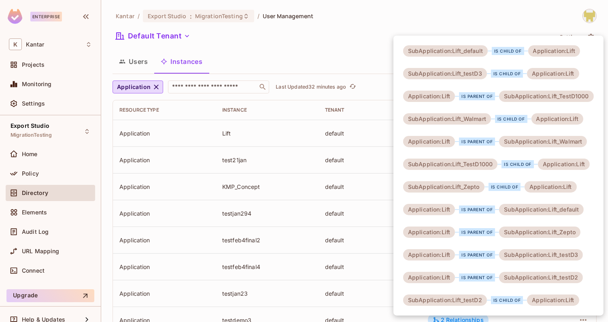
click at [352, 53] on div at bounding box center [304, 161] width 608 height 322
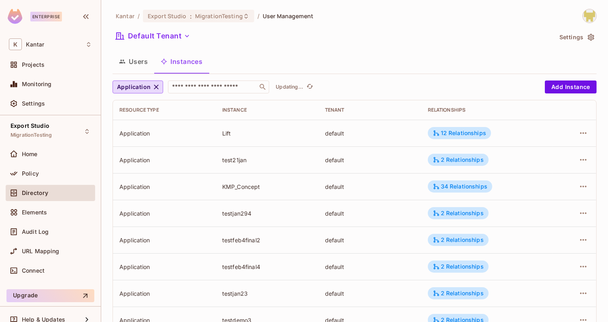
click at [355, 21] on div "Kantar / Export Studio : MigrationTesting / User Management" at bounding box center [355, 16] width 484 height 14
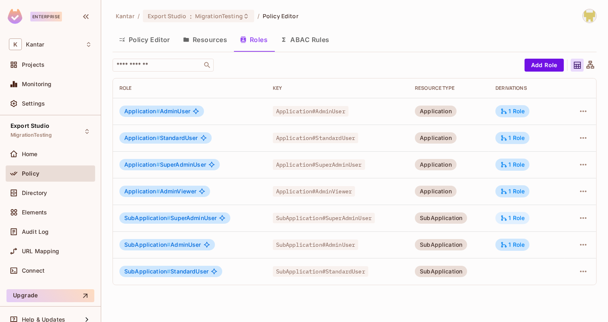
click at [513, 222] on div "1 Role" at bounding box center [513, 218] width 34 height 12
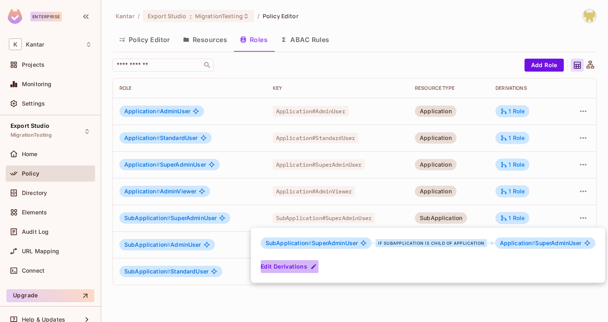
click at [302, 267] on button "Edit Derivations" at bounding box center [290, 266] width 58 height 13
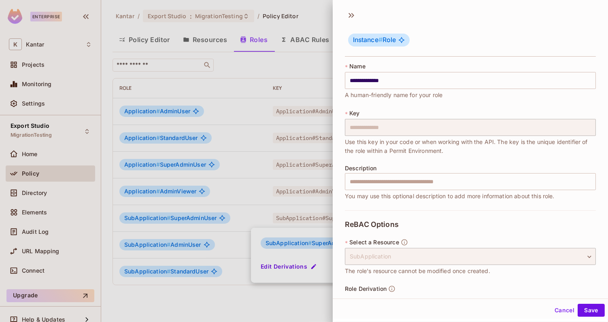
scroll to position [139, 0]
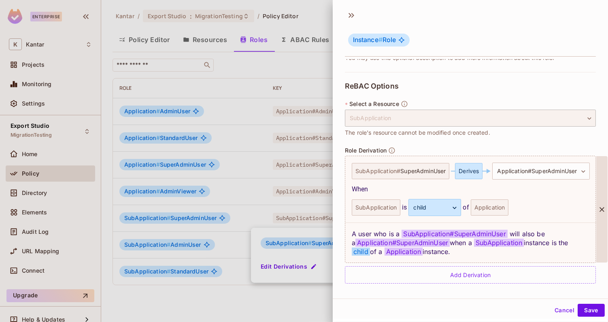
click at [606, 209] on icon at bounding box center [602, 210] width 8 height 8
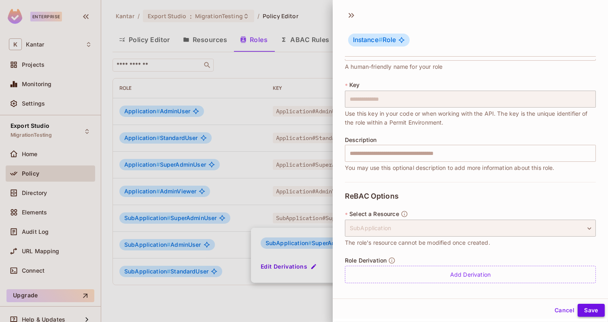
click at [591, 312] on button "Save" at bounding box center [591, 310] width 27 height 13
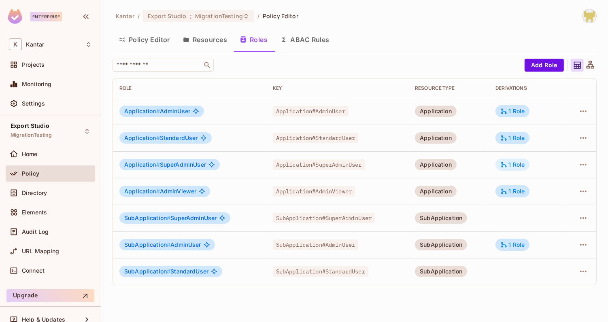
click at [516, 167] on div "1 Role" at bounding box center [513, 164] width 24 height 7
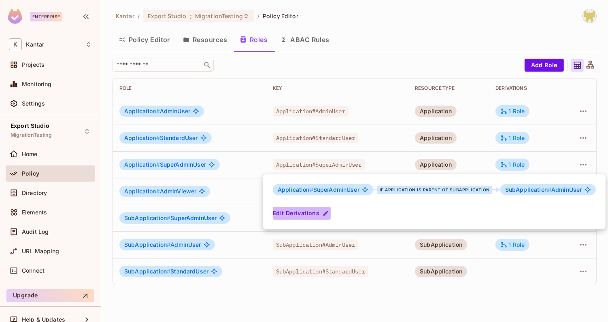
click at [317, 213] on button "Edit Derivations" at bounding box center [302, 213] width 58 height 13
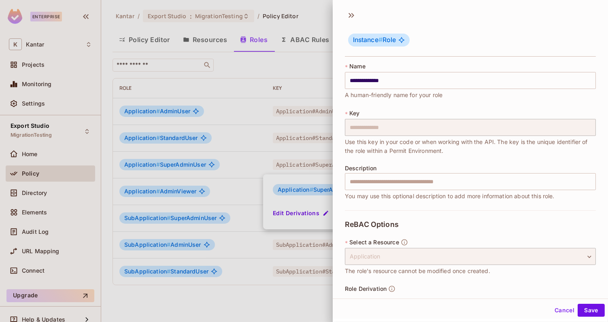
scroll to position [139, 0]
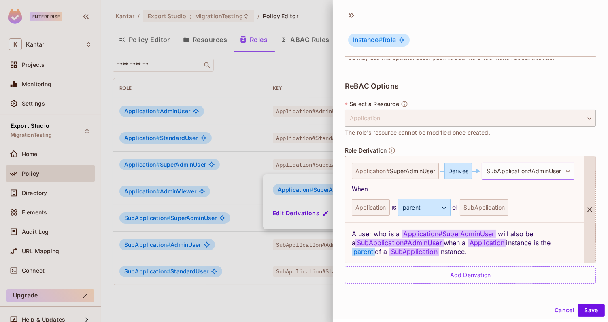
click at [512, 171] on body "**********" at bounding box center [304, 161] width 608 height 322
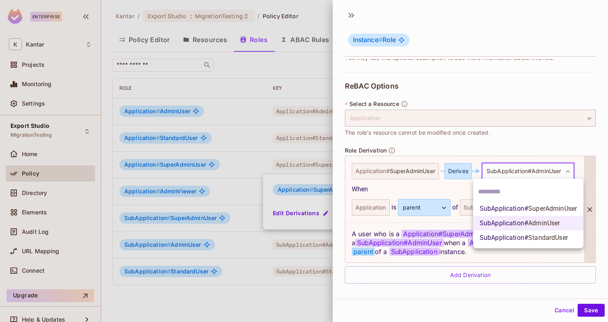
click at [532, 206] on span "SuperAdminUser" at bounding box center [553, 209] width 49 height 8
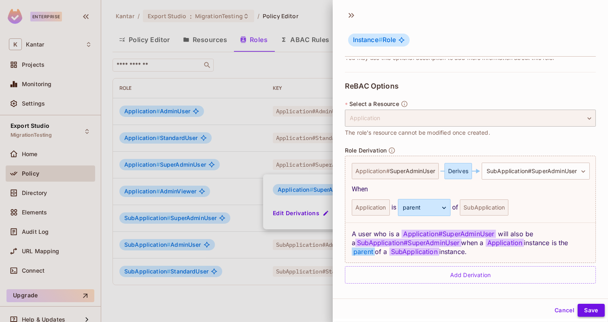
click at [597, 314] on button "Save" at bounding box center [591, 310] width 27 height 13
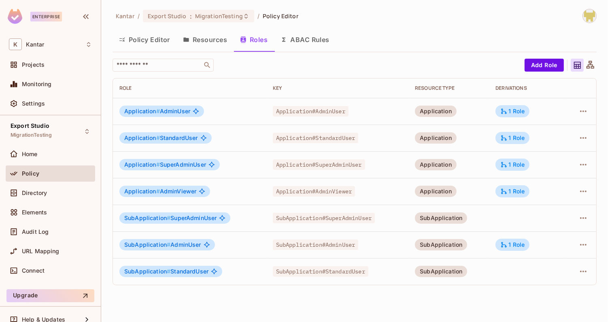
click at [261, 165] on td "Application # SuperAdminUser" at bounding box center [190, 164] width 154 height 27
click at [585, 164] on icon "button" at bounding box center [583, 165] width 6 height 2
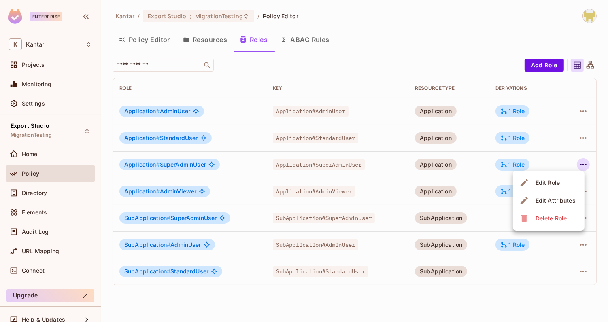
click at [560, 186] on div "Edit Role" at bounding box center [548, 183] width 24 height 8
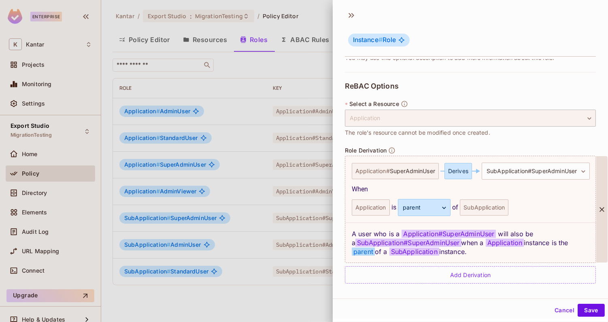
click at [603, 208] on icon at bounding box center [602, 210] width 8 height 8
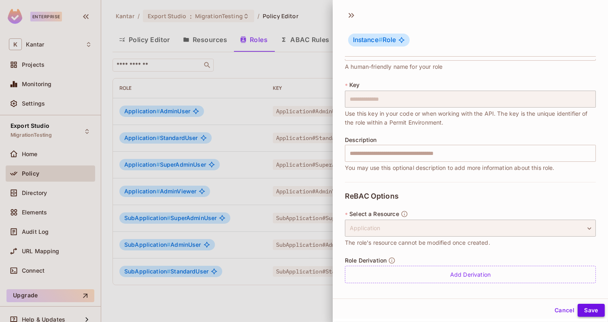
click at [589, 311] on button "Save" at bounding box center [591, 310] width 27 height 13
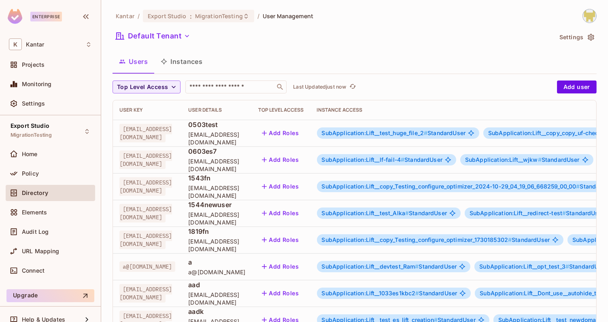
click at [225, 97] on div "Top Level Access ​ Last Updated just now Add user User Key User Details Top Lev…" at bounding box center [355, 318] width 484 height 475
click at [258, 89] on input "text" at bounding box center [230, 87] width 85 height 8
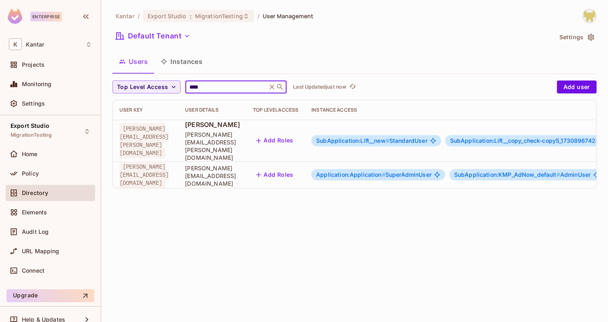
type input "****"
click at [295, 218] on div "Kantar / Export Studio : MigrationTesting / User Management Default Tenant Sett…" at bounding box center [354, 161] width 507 height 322
click at [381, 171] on span "Application:Application #" at bounding box center [350, 174] width 69 height 7
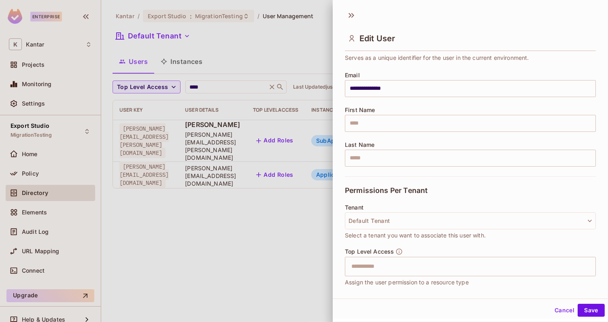
scroll to position [154, 0]
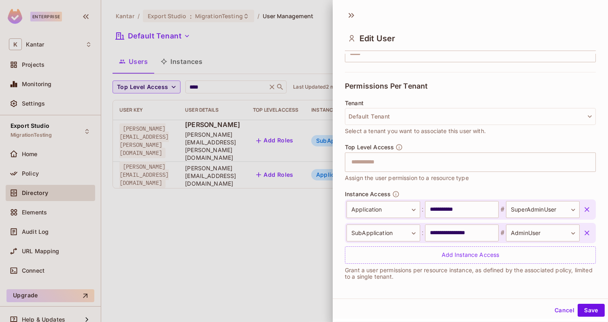
click at [581, 208] on button "button" at bounding box center [587, 210] width 15 height 15
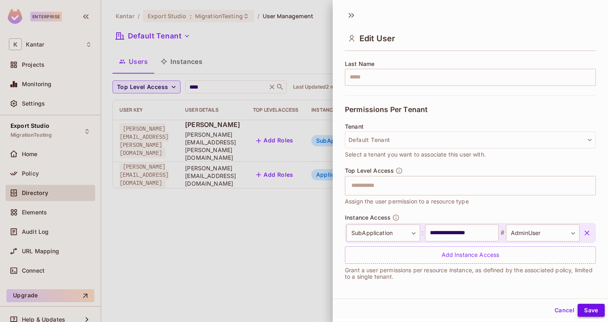
click at [597, 309] on button "Save" at bounding box center [591, 310] width 27 height 13
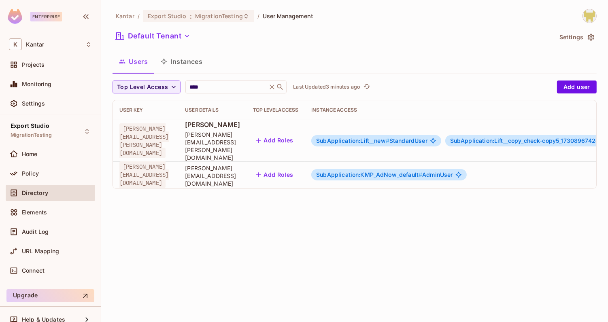
click at [416, 171] on span "SubApplication:KMP_AdNow_default #" at bounding box center [369, 174] width 106 height 7
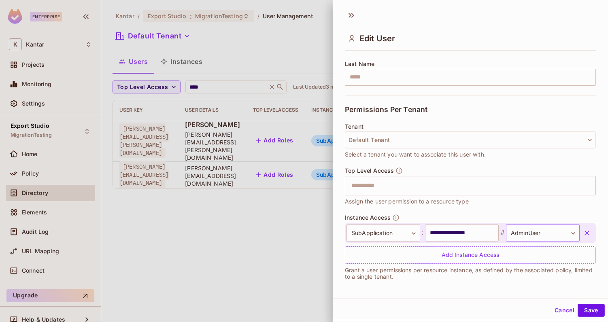
click at [524, 226] on body "**********" at bounding box center [304, 161] width 608 height 322
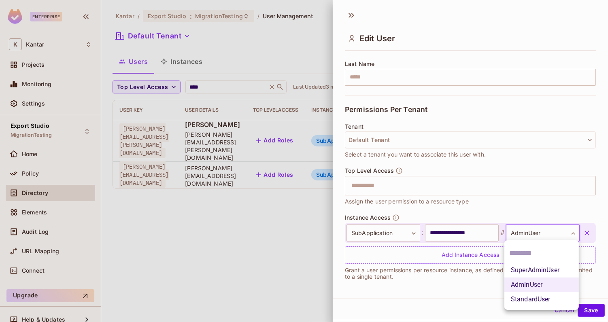
click at [518, 215] on div at bounding box center [304, 161] width 608 height 322
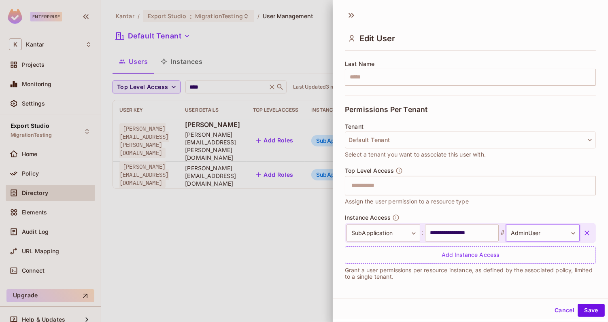
click at [524, 236] on body "**********" at bounding box center [304, 161] width 608 height 322
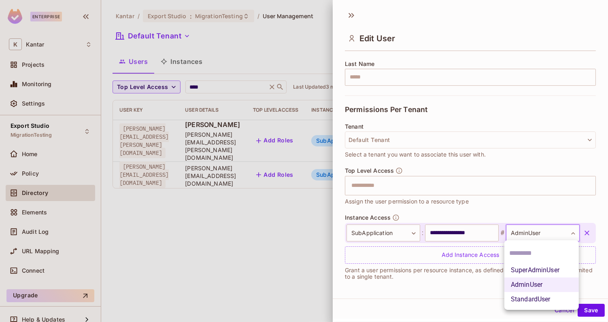
click at [511, 222] on div at bounding box center [304, 161] width 608 height 322
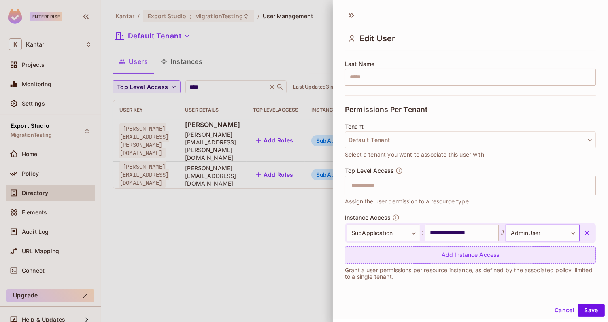
click at [480, 262] on div "Add Instance Access" at bounding box center [470, 255] width 251 height 17
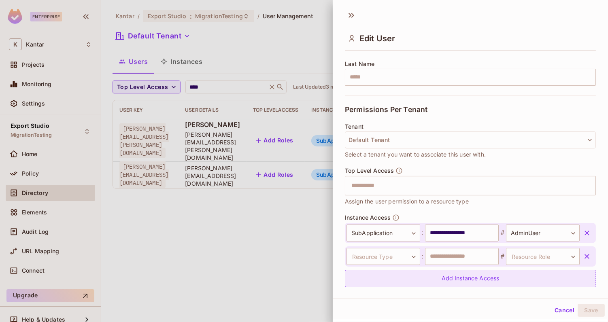
click at [480, 262] on input "text" at bounding box center [462, 256] width 74 height 17
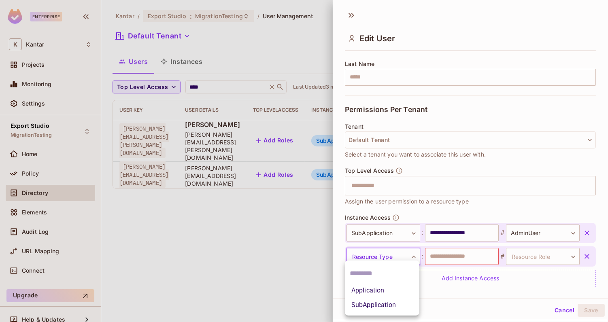
click at [401, 259] on body "**********" at bounding box center [304, 161] width 608 height 322
click at [391, 233] on div at bounding box center [304, 161] width 608 height 322
click at [391, 233] on body "**********" at bounding box center [304, 161] width 608 height 322
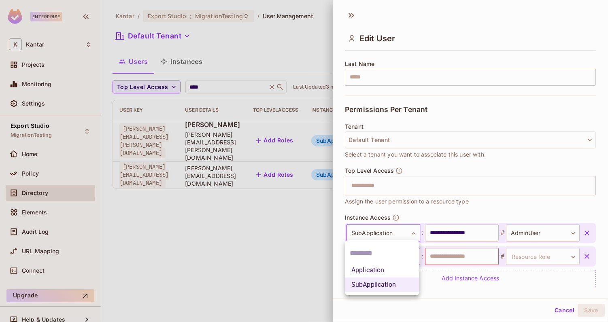
click at [379, 274] on li "Application" at bounding box center [382, 270] width 75 height 15
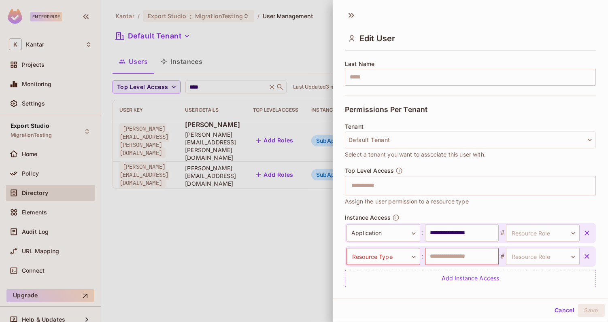
click at [586, 250] on button "button" at bounding box center [587, 257] width 15 height 15
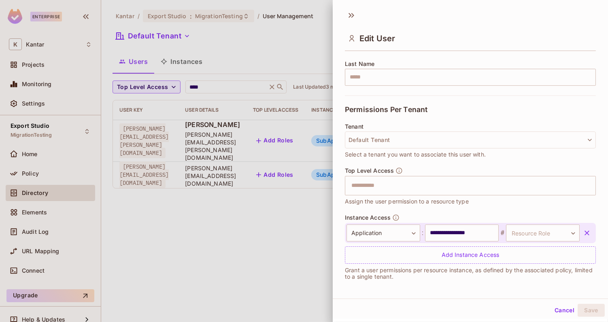
click at [546, 241] on div "**********" at bounding box center [470, 233] width 251 height 20
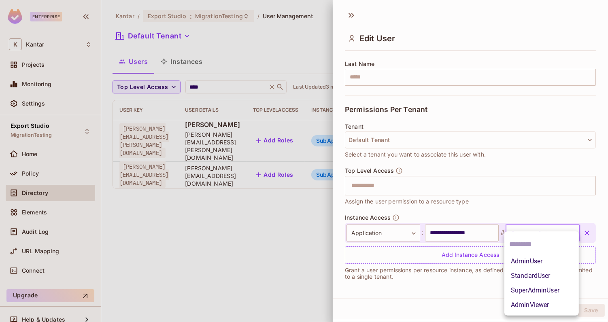
click at [539, 235] on body "**********" at bounding box center [304, 161] width 608 height 322
click at [533, 266] on li "AdminUser" at bounding box center [542, 261] width 75 height 15
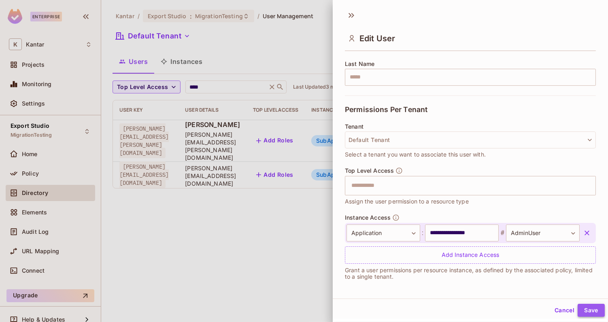
click at [580, 308] on button "Save" at bounding box center [591, 310] width 27 height 13
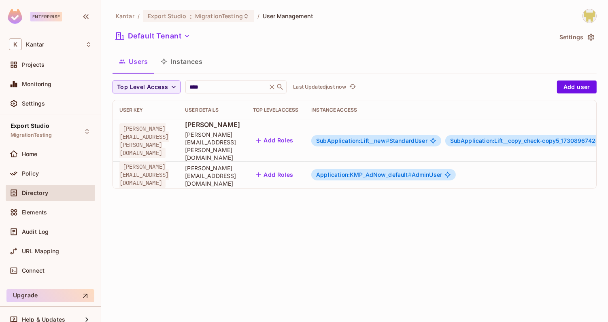
click at [412, 171] on span "Application:KMP_AdNow_default #" at bounding box center [364, 174] width 96 height 7
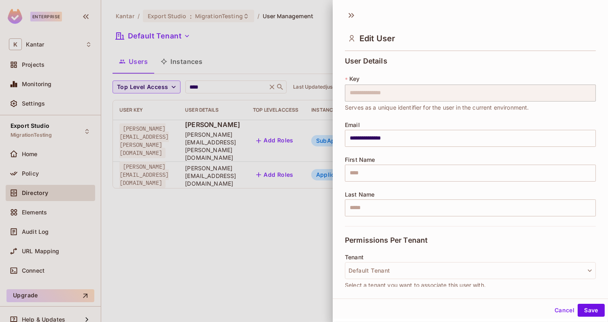
scroll to position [154, 0]
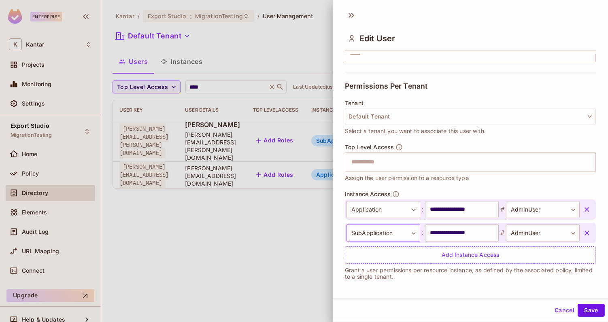
click at [393, 231] on body "**********" at bounding box center [304, 161] width 608 height 322
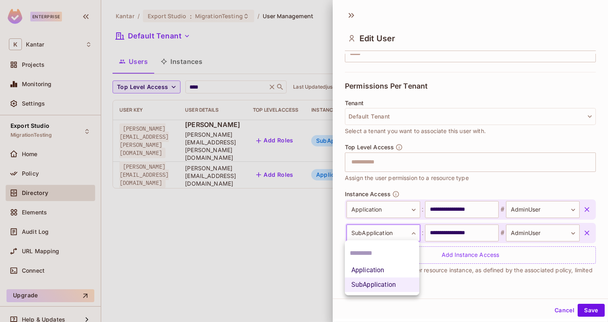
click at [443, 176] on div at bounding box center [304, 161] width 608 height 322
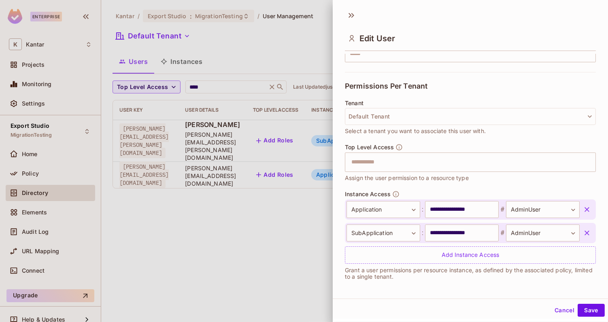
click at [587, 206] on icon "button" at bounding box center [587, 210] width 8 height 8
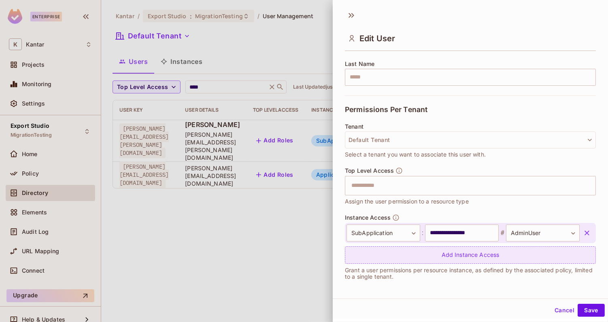
click at [490, 254] on div "Add Instance Access" at bounding box center [470, 255] width 251 height 17
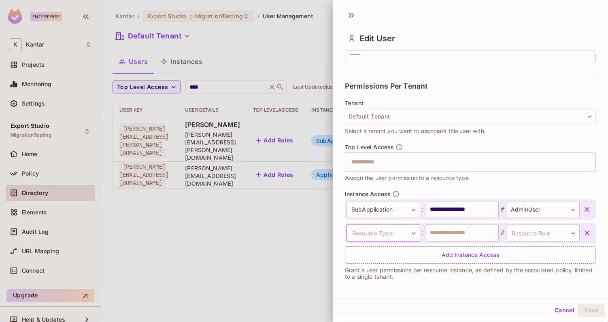
click at [387, 231] on body "**********" at bounding box center [304, 161] width 608 height 322
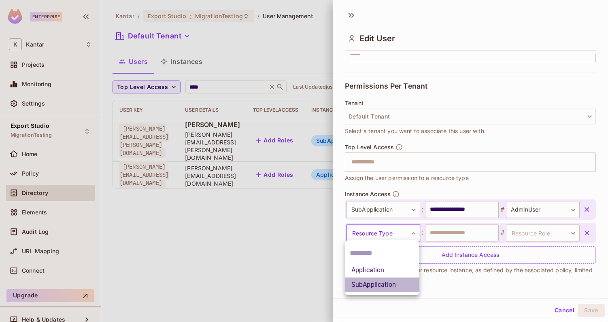
click at [378, 290] on li "SubApplication" at bounding box center [382, 285] width 75 height 15
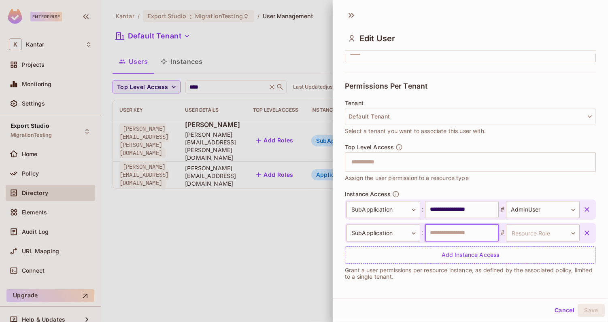
click at [456, 239] on input "text" at bounding box center [462, 233] width 74 height 17
drag, startPoint x: 431, startPoint y: 207, endPoint x: 489, endPoint y: 207, distance: 57.9
click at [489, 207] on input "**********" at bounding box center [462, 209] width 74 height 17
click at [459, 233] on input "text" at bounding box center [462, 233] width 74 height 17
paste input "**********"
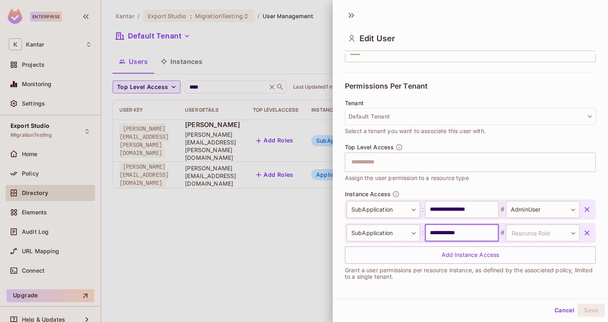
type input "**********"
click at [548, 223] on div "**********" at bounding box center [470, 233] width 251 height 20
click at [548, 227] on body "**********" at bounding box center [304, 161] width 608 height 322
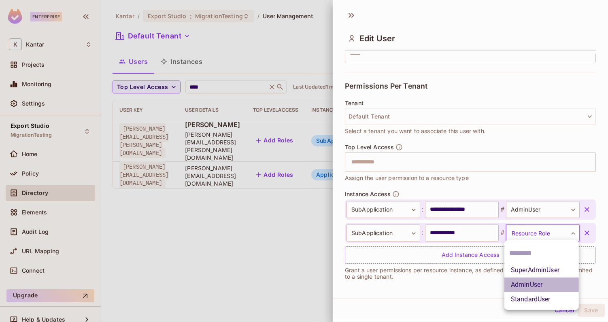
click at [546, 288] on li "AdminUser" at bounding box center [542, 285] width 75 height 15
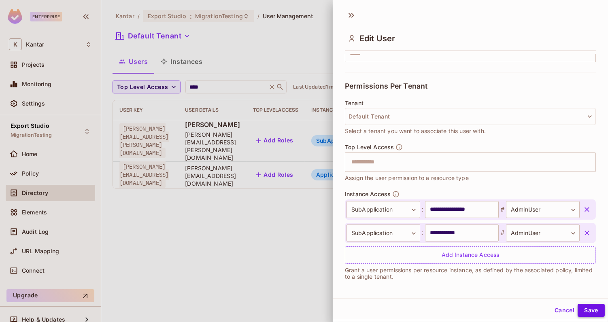
click at [594, 316] on button "Save" at bounding box center [591, 310] width 27 height 13
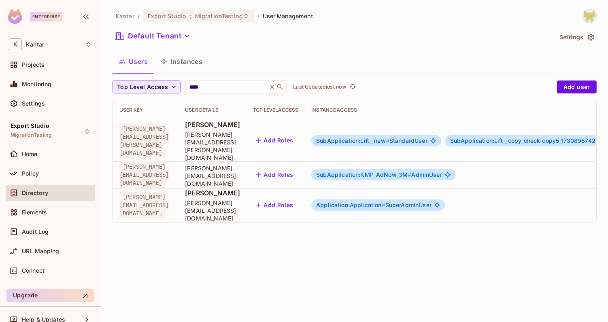
click at [412, 171] on span "#" at bounding box center [410, 174] width 4 height 7
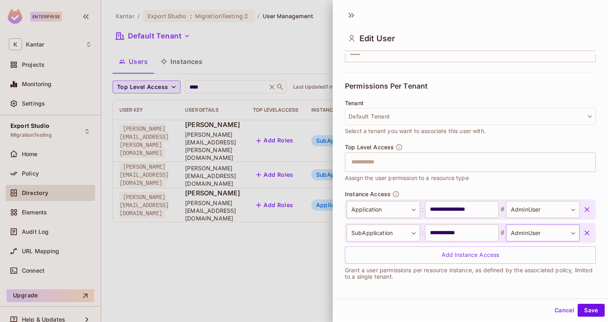
click at [521, 231] on body "**********" at bounding box center [304, 161] width 608 height 322
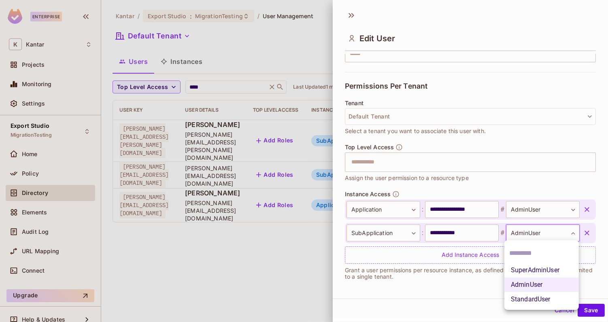
click at [521, 231] on div at bounding box center [304, 161] width 608 height 322
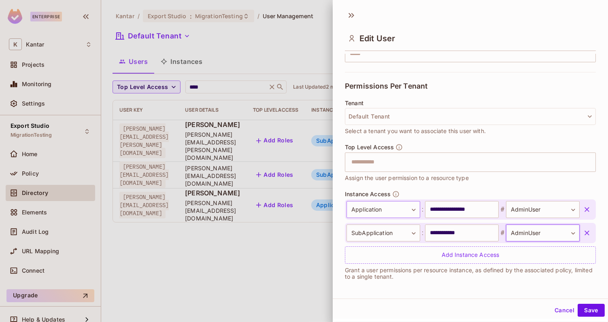
click at [398, 209] on body "**********" at bounding box center [304, 161] width 608 height 322
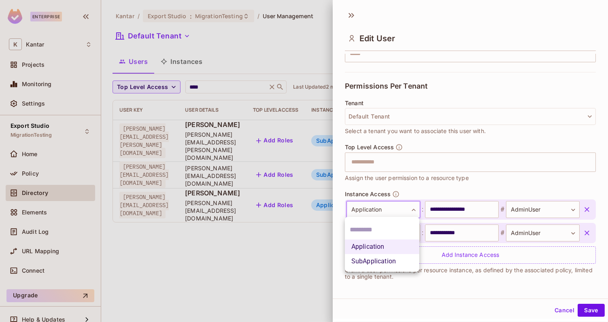
click at [370, 262] on li "SubApplication" at bounding box center [382, 261] width 75 height 15
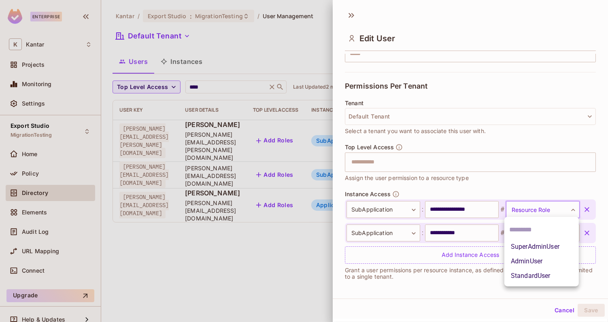
click at [529, 212] on body "**********" at bounding box center [304, 161] width 608 height 322
click at [521, 264] on li "AdminUser" at bounding box center [542, 261] width 75 height 15
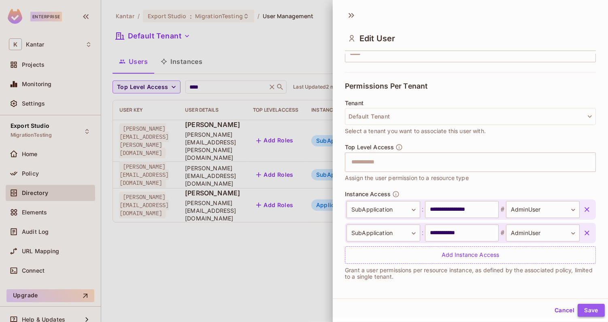
click at [587, 307] on button "Save" at bounding box center [591, 310] width 27 height 13
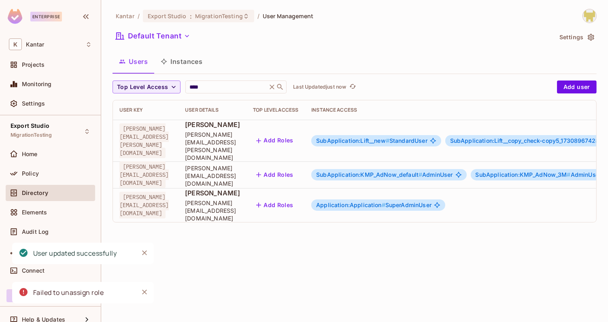
click at [409, 171] on span "SubApplication:KMP_AdNow_default #" at bounding box center [369, 174] width 106 height 7
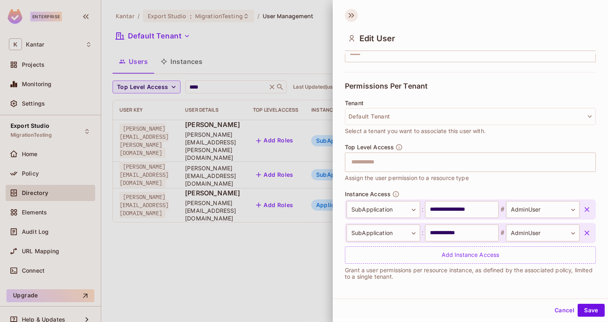
click at [353, 17] on icon at bounding box center [351, 15] width 13 height 13
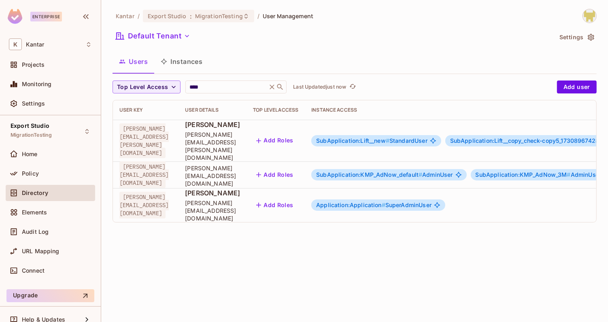
click at [405, 171] on span "SubApplication:KMP_AdNow_default #" at bounding box center [369, 174] width 106 height 7
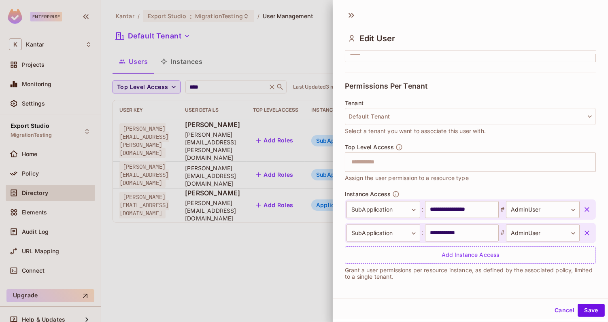
scroll to position [1, 0]
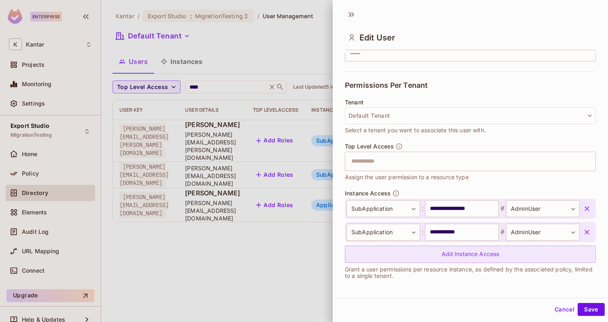
click at [429, 247] on div "Add Instance Access" at bounding box center [470, 254] width 251 height 17
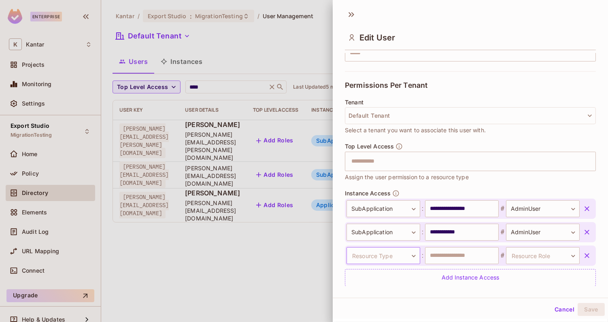
click at [394, 256] on body "**********" at bounding box center [304, 161] width 608 height 322
click at [373, 289] on li "Application" at bounding box center [382, 291] width 75 height 15
click at [446, 259] on input "text" at bounding box center [462, 255] width 74 height 17
type input "**********"
click at [522, 253] on body "**********" at bounding box center [304, 161] width 608 height 322
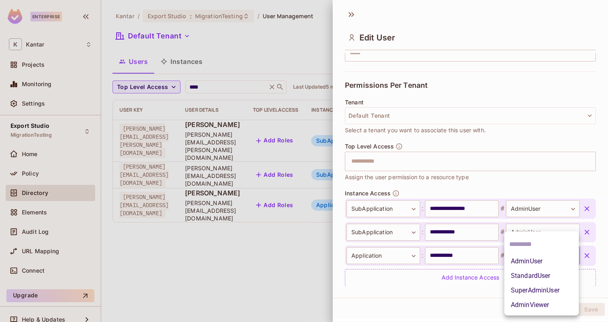
click at [535, 294] on li "SuperAdminUser" at bounding box center [542, 291] width 75 height 15
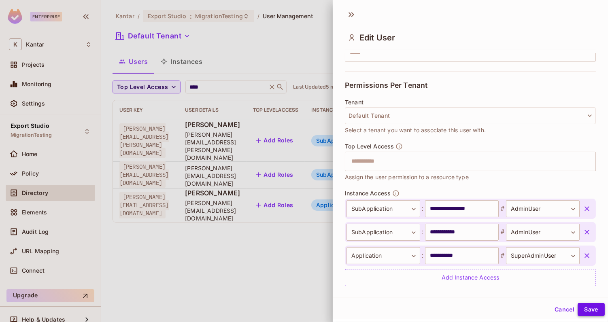
click at [596, 309] on button "Save" at bounding box center [591, 309] width 27 height 13
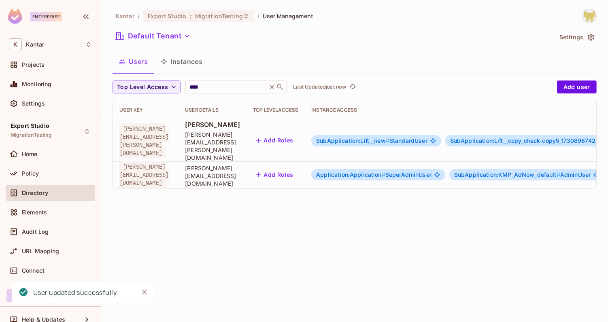
click at [437, 162] on td "Application:Application # SuperAdminUser SubApplication:KMP_AdNow_default # Adm…" at bounding box center [492, 175] width 375 height 27
click at [439, 169] on div "Application:Application # SuperAdminUser" at bounding box center [378, 174] width 134 height 11
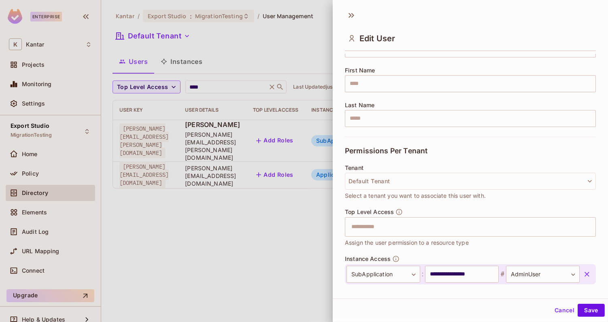
scroll to position [178, 0]
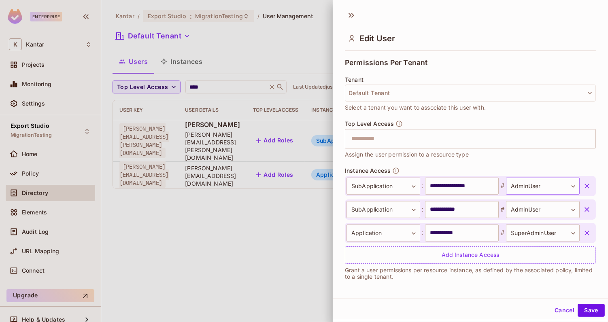
click at [547, 188] on body "**********" at bounding box center [304, 161] width 608 height 322
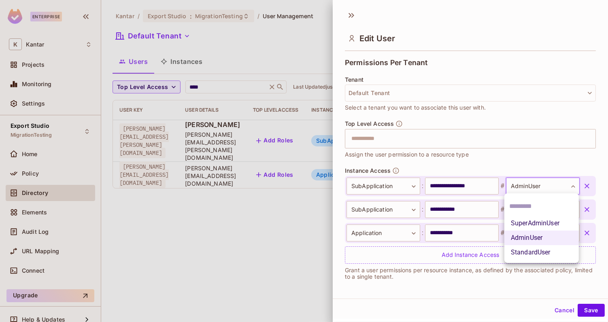
click at [533, 166] on div at bounding box center [304, 161] width 608 height 322
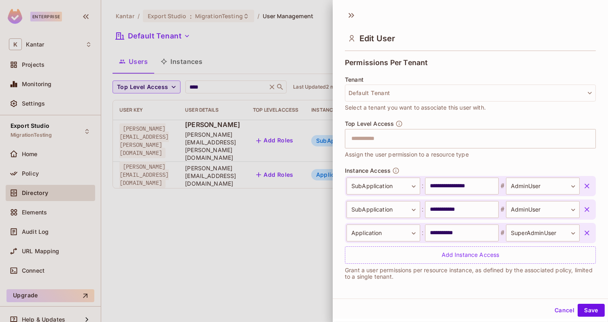
click at [590, 233] on icon "button" at bounding box center [587, 233] width 8 height 8
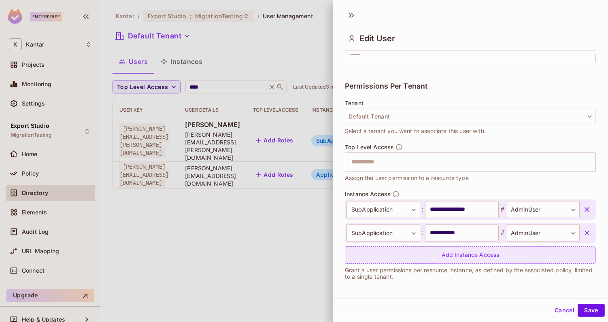
click at [495, 257] on div "Add Instance Access" at bounding box center [470, 255] width 251 height 17
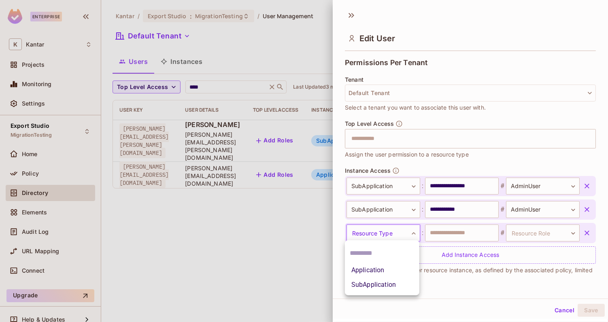
click at [405, 231] on body "**********" at bounding box center [304, 161] width 608 height 322
click at [382, 284] on li "SubApplication" at bounding box center [382, 285] width 75 height 15
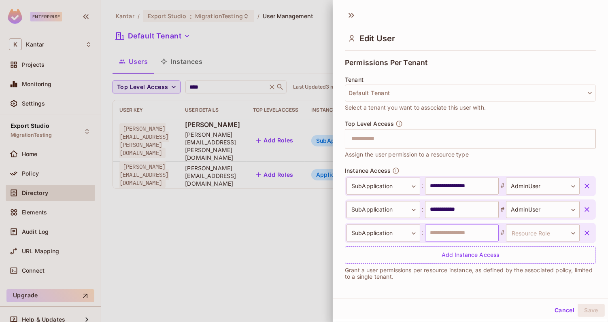
click at [450, 234] on input "text" at bounding box center [462, 233] width 74 height 17
type input "**********"
click at [542, 237] on body "**********" at bounding box center [304, 161] width 608 height 322
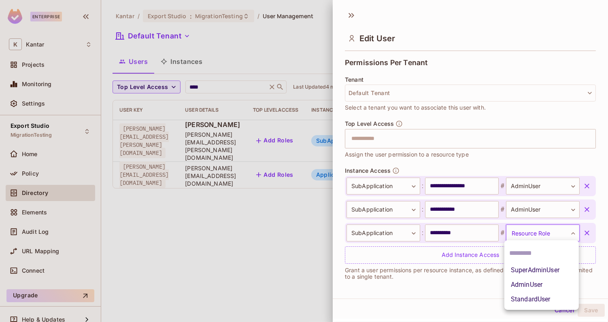
click at [535, 286] on li "AdminUser" at bounding box center [542, 285] width 75 height 15
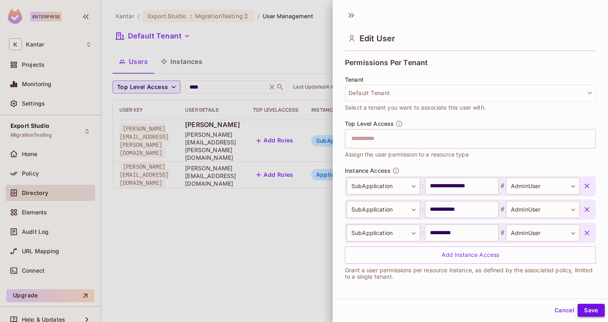
click at [599, 310] on button "Save" at bounding box center [591, 310] width 27 height 13
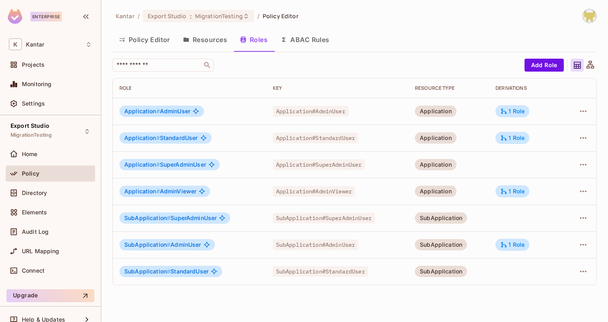
click at [151, 39] on button "Policy Editor" at bounding box center [145, 40] width 64 height 20
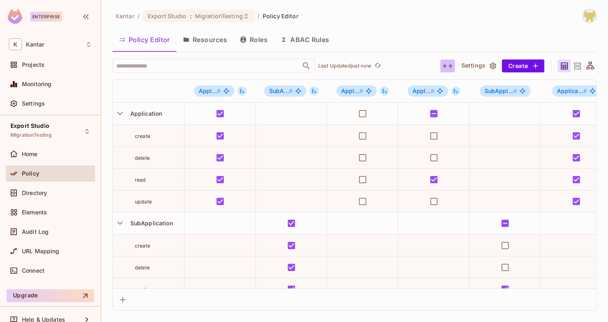
click at [449, 61] on icon "button" at bounding box center [448, 66] width 10 height 10
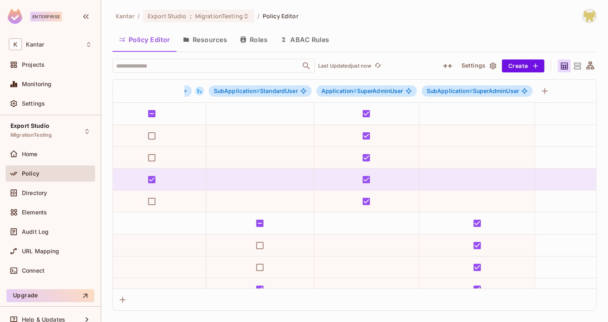
scroll to position [0, 435]
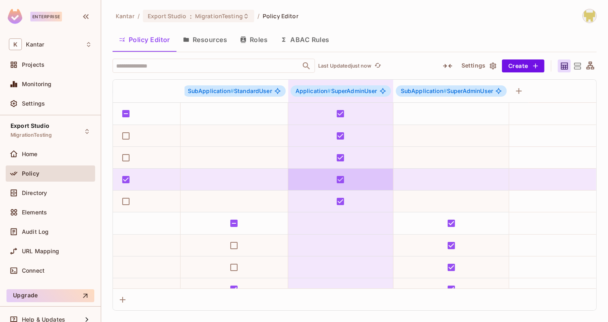
click at [386, 175] on td at bounding box center [340, 180] width 105 height 22
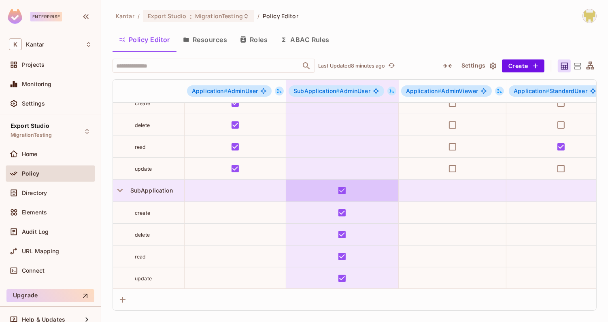
scroll to position [0, 0]
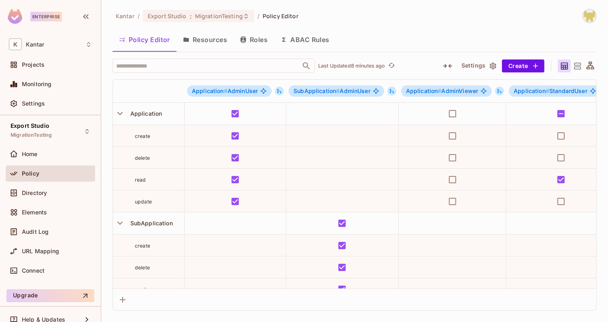
click at [250, 50] on div "Policy Editor Resources Roles ABAC Rules" at bounding box center [355, 41] width 484 height 22
click at [250, 41] on button "Roles" at bounding box center [254, 40] width 41 height 20
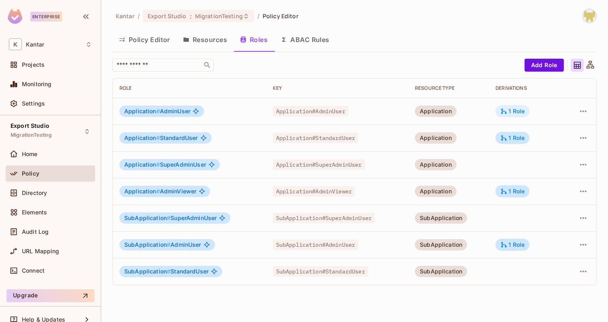
click at [505, 108] on icon at bounding box center [504, 111] width 7 height 7
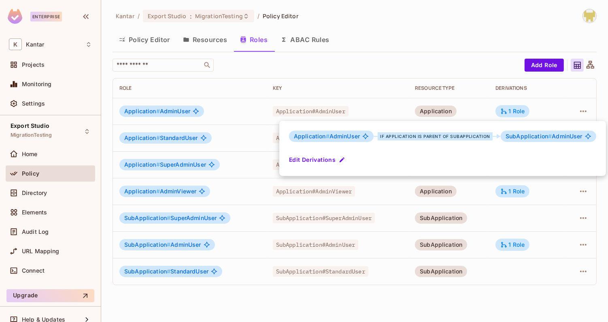
click at [377, 74] on div at bounding box center [304, 161] width 608 height 322
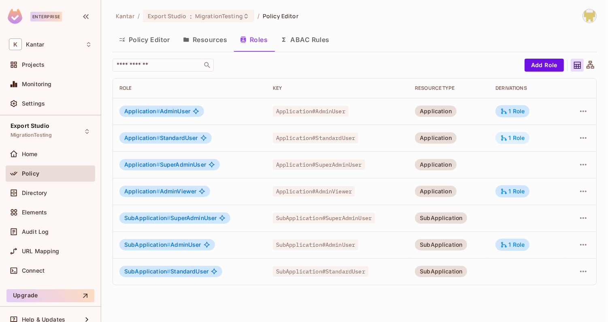
click at [516, 138] on div "1 Role" at bounding box center [513, 137] width 24 height 7
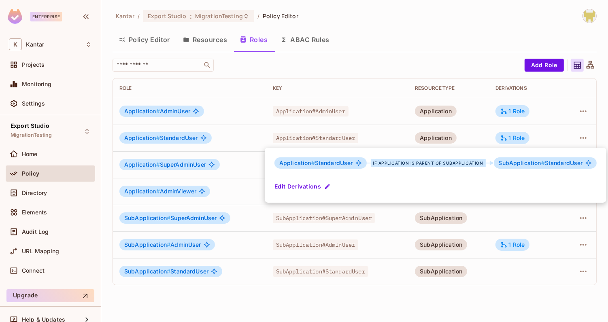
click at [412, 69] on div at bounding box center [304, 161] width 608 height 322
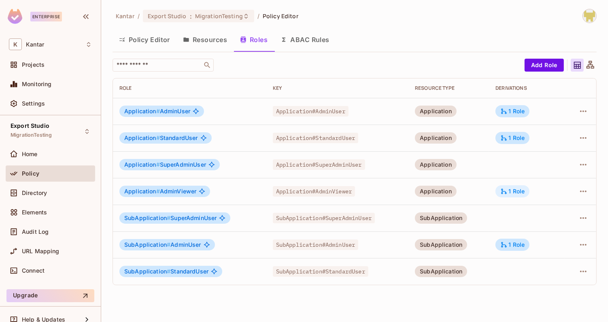
click at [512, 187] on div "1 Role" at bounding box center [513, 192] width 34 height 12
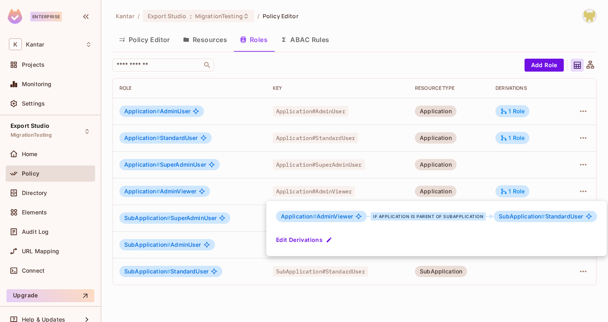
click at [397, 58] on div at bounding box center [304, 161] width 608 height 322
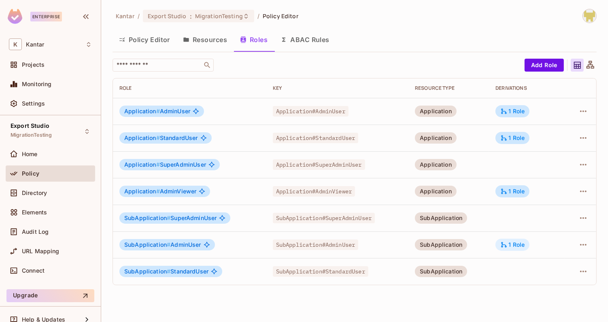
click at [505, 243] on icon at bounding box center [504, 244] width 7 height 7
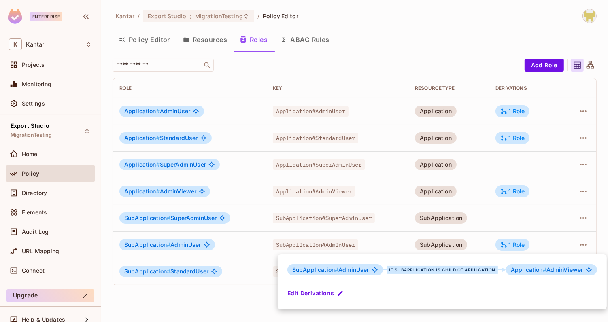
click at [500, 217] on div at bounding box center [304, 161] width 608 height 322
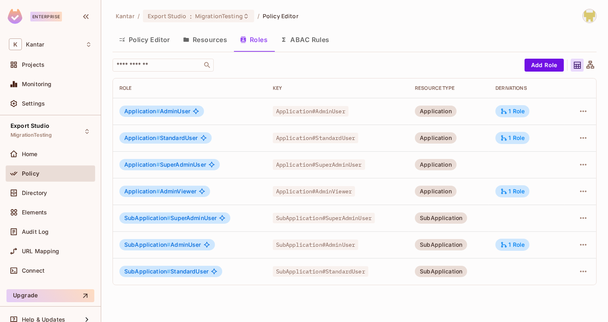
click at [155, 39] on button "Policy Editor" at bounding box center [145, 40] width 64 height 20
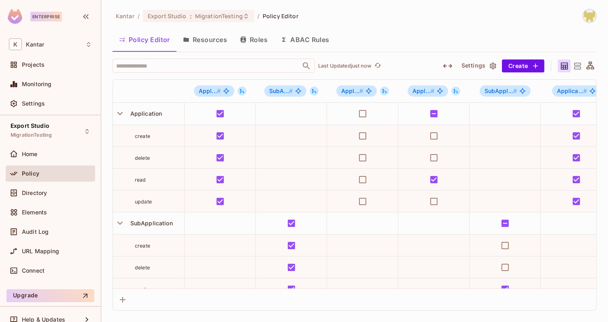
click at [449, 68] on icon "button" at bounding box center [448, 66] width 10 height 10
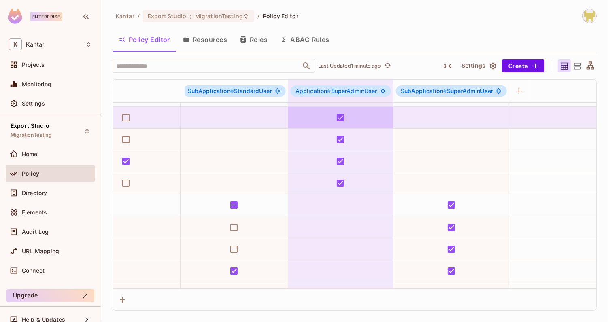
scroll to position [0, 435]
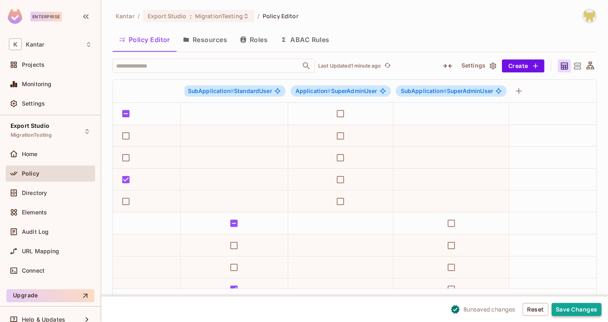
click at [562, 312] on button "Save Changes" at bounding box center [577, 309] width 50 height 13
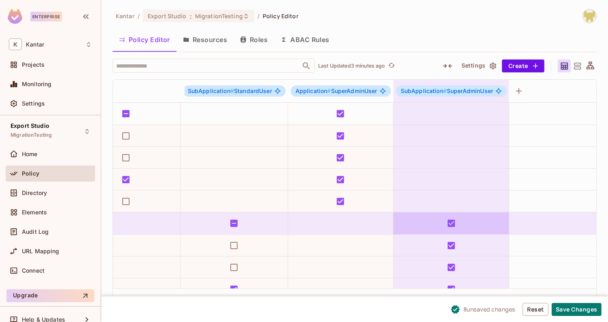
scroll to position [33, 435]
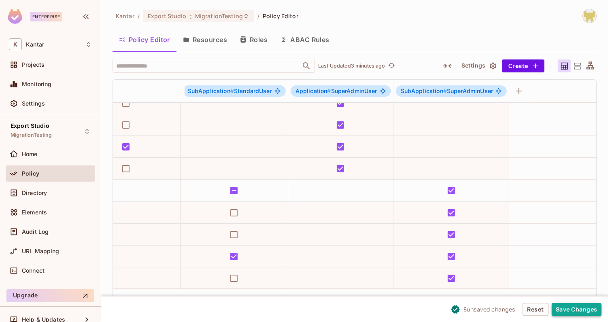
click at [581, 311] on button "Save Changes" at bounding box center [577, 309] width 50 height 13
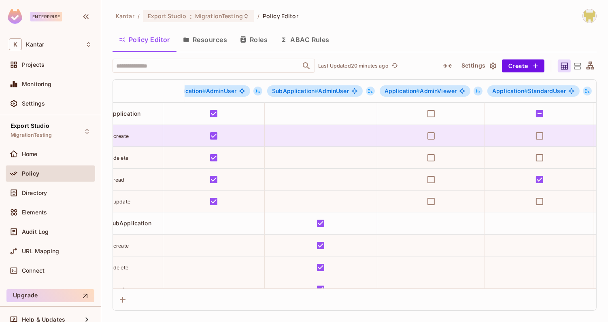
scroll to position [0, 0]
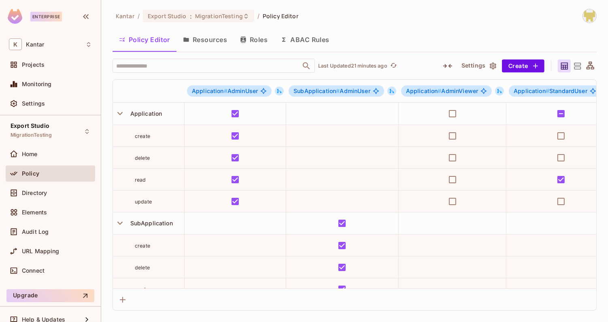
click at [262, 45] on button "Roles" at bounding box center [254, 40] width 41 height 20
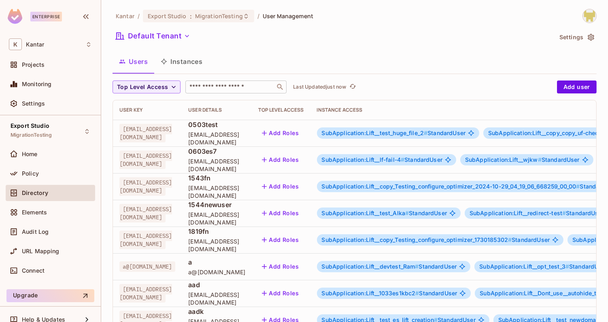
click at [241, 89] on input "text" at bounding box center [230, 87] width 85 height 8
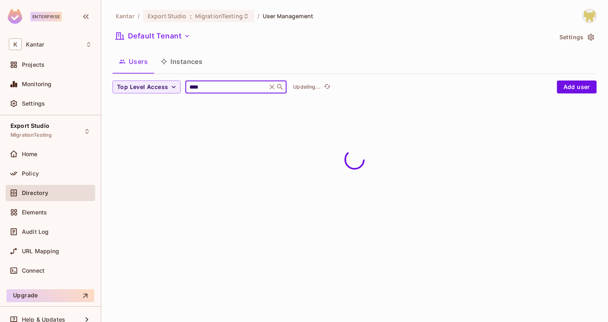
type input "****"
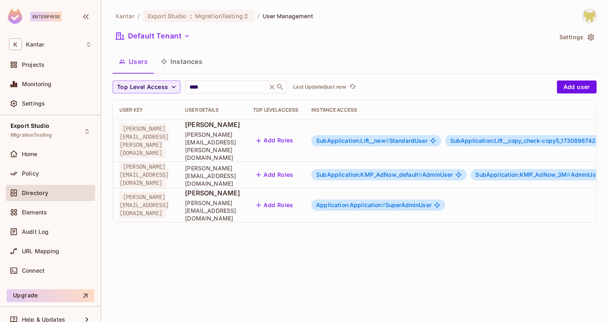
click at [416, 78] on div "Kantar / Export Studio : MigrationTesting / User Management Default Tenant Sett…" at bounding box center [355, 119] width 484 height 220
click at [403, 171] on span "SubApplication:KMP_AdNow_default #" at bounding box center [369, 174] width 106 height 7
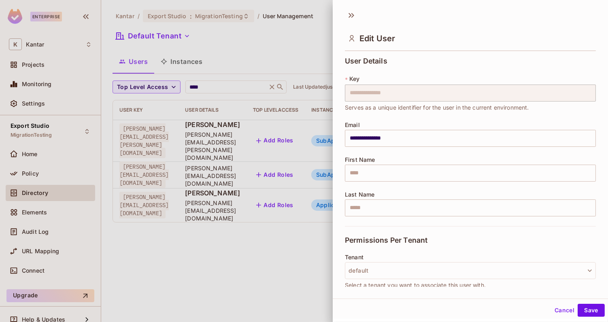
scroll to position [178, 0]
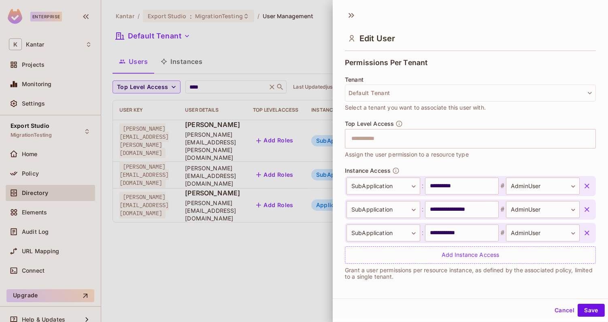
click at [589, 209] on icon "button" at bounding box center [587, 210] width 8 height 8
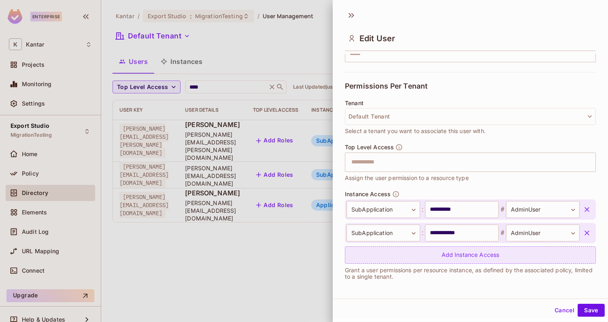
click at [486, 253] on div "Add Instance Access" at bounding box center [470, 255] width 251 height 17
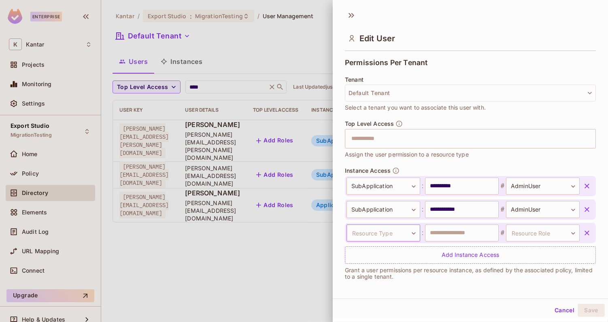
click at [412, 233] on body "**********" at bounding box center [304, 161] width 608 height 322
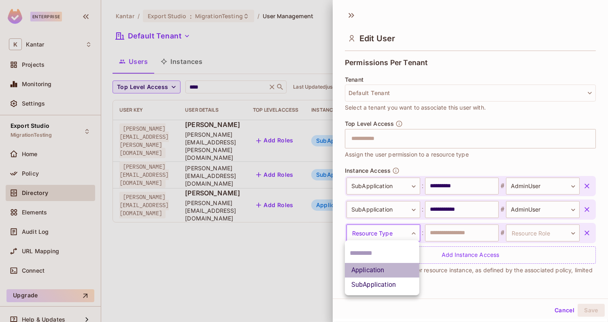
click at [389, 267] on li "Application" at bounding box center [382, 270] width 75 height 15
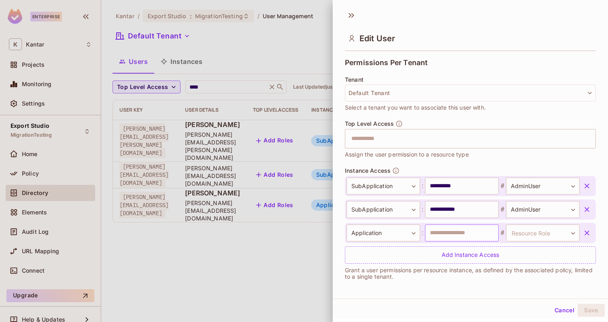
click at [463, 238] on input "text" at bounding box center [462, 233] width 74 height 17
type input "**********"
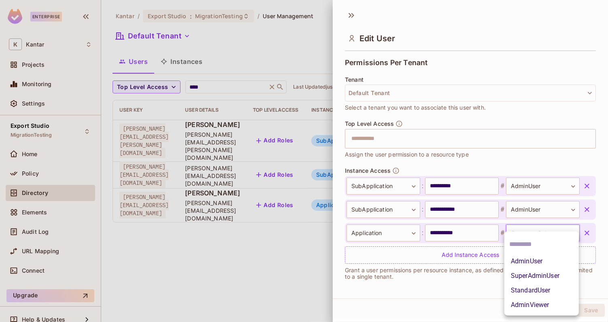
click at [531, 235] on body "**********" at bounding box center [304, 161] width 608 height 322
click at [534, 275] on li "SuperAdminUser" at bounding box center [542, 276] width 75 height 15
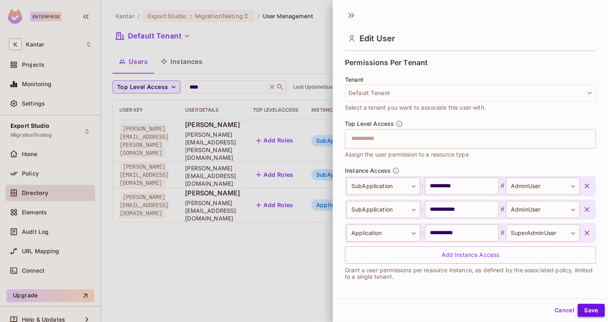
click at [588, 307] on button "Save" at bounding box center [591, 310] width 27 height 13
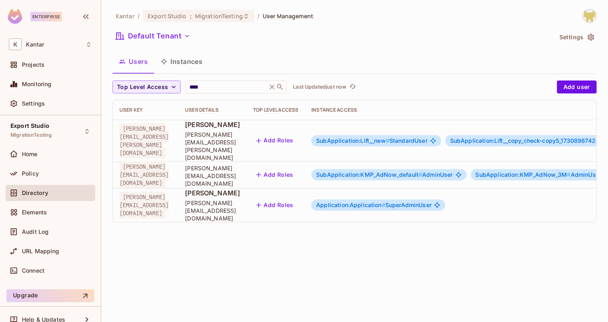
click at [404, 171] on span "SubApplication:KMP_AdNow_default #" at bounding box center [369, 174] width 106 height 7
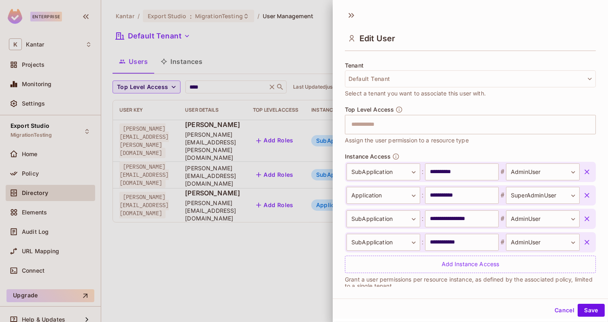
scroll to position [201, 0]
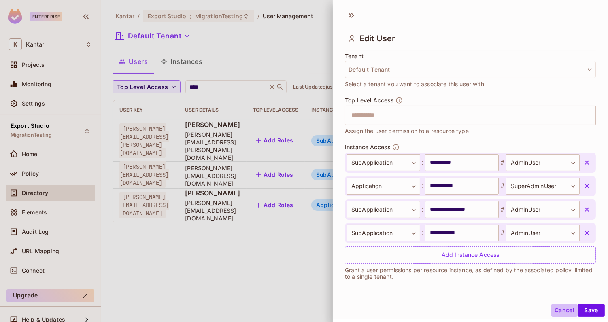
click at [560, 305] on button "Cancel" at bounding box center [565, 310] width 26 height 13
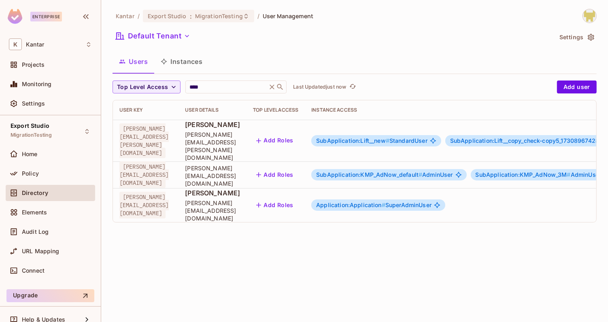
click at [438, 169] on div "SubApplication:KMP_AdNow_default # AdminUser" at bounding box center [388, 174] width 155 height 11
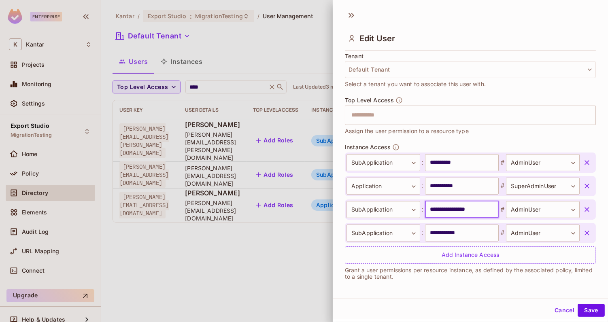
drag, startPoint x: 470, startPoint y: 208, endPoint x: 492, endPoint y: 210, distance: 22.3
click at [492, 210] on input "**********" at bounding box center [462, 209] width 74 height 17
type input "**********"
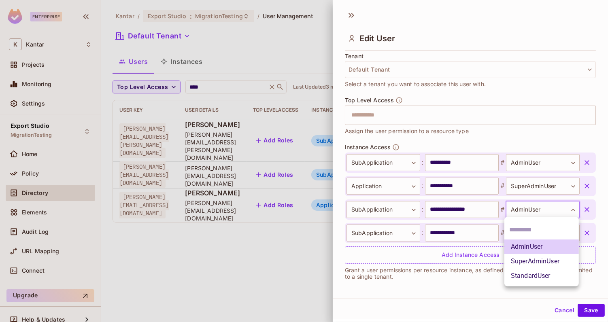
click at [533, 209] on body "**********" at bounding box center [304, 161] width 608 height 322
click at [536, 275] on li "StandardUser" at bounding box center [542, 276] width 75 height 15
type input "**********"
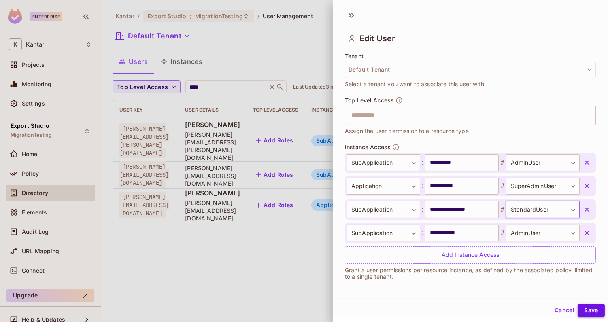
click at [591, 305] on button "Save" at bounding box center [591, 310] width 27 height 13
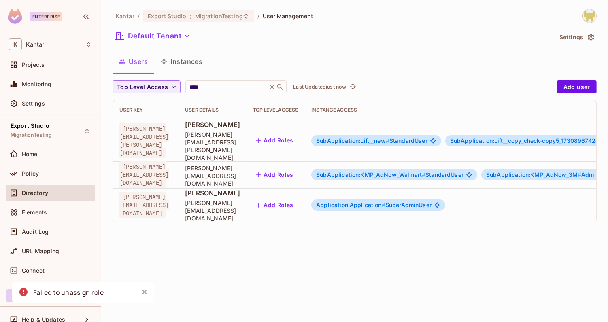
click at [426, 171] on span "SubApplication:KMP_AdNow_Walmart #" at bounding box center [370, 174] width 109 height 7
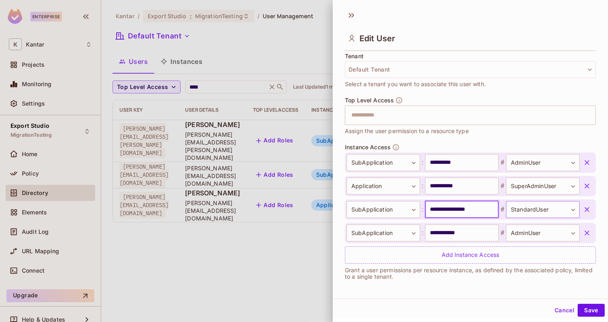
drag, startPoint x: 468, startPoint y: 208, endPoint x: 506, endPoint y: 208, distance: 38.1
click at [506, 208] on div "**********" at bounding box center [463, 209] width 233 height 17
type input "**********"
click at [585, 307] on button "Save" at bounding box center [591, 310] width 27 height 13
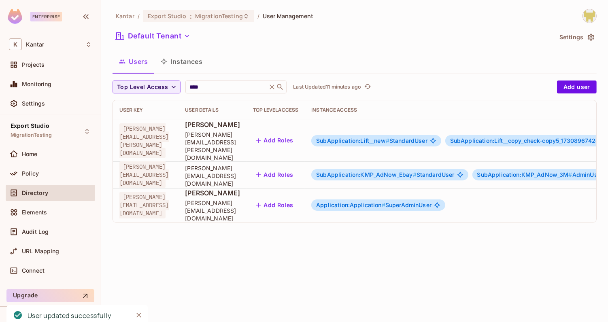
click at [394, 171] on span "SubApplication:KMP_AdNow_Ebay #" at bounding box center [366, 174] width 100 height 7
